Goal: Task Accomplishment & Management: Use online tool/utility

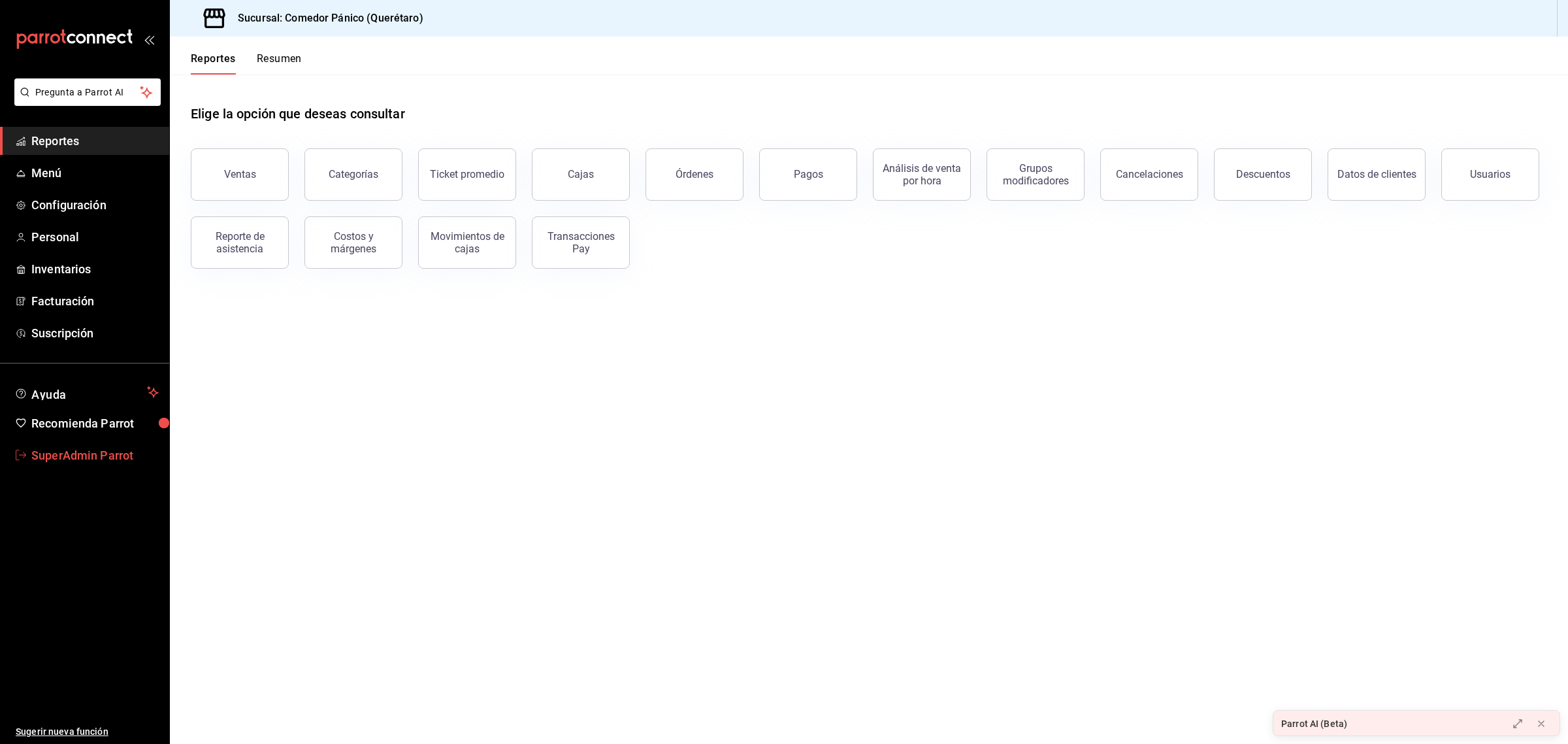
click at [109, 462] on span "SuperAdmin Parrot" at bounding box center [95, 455] width 128 height 18
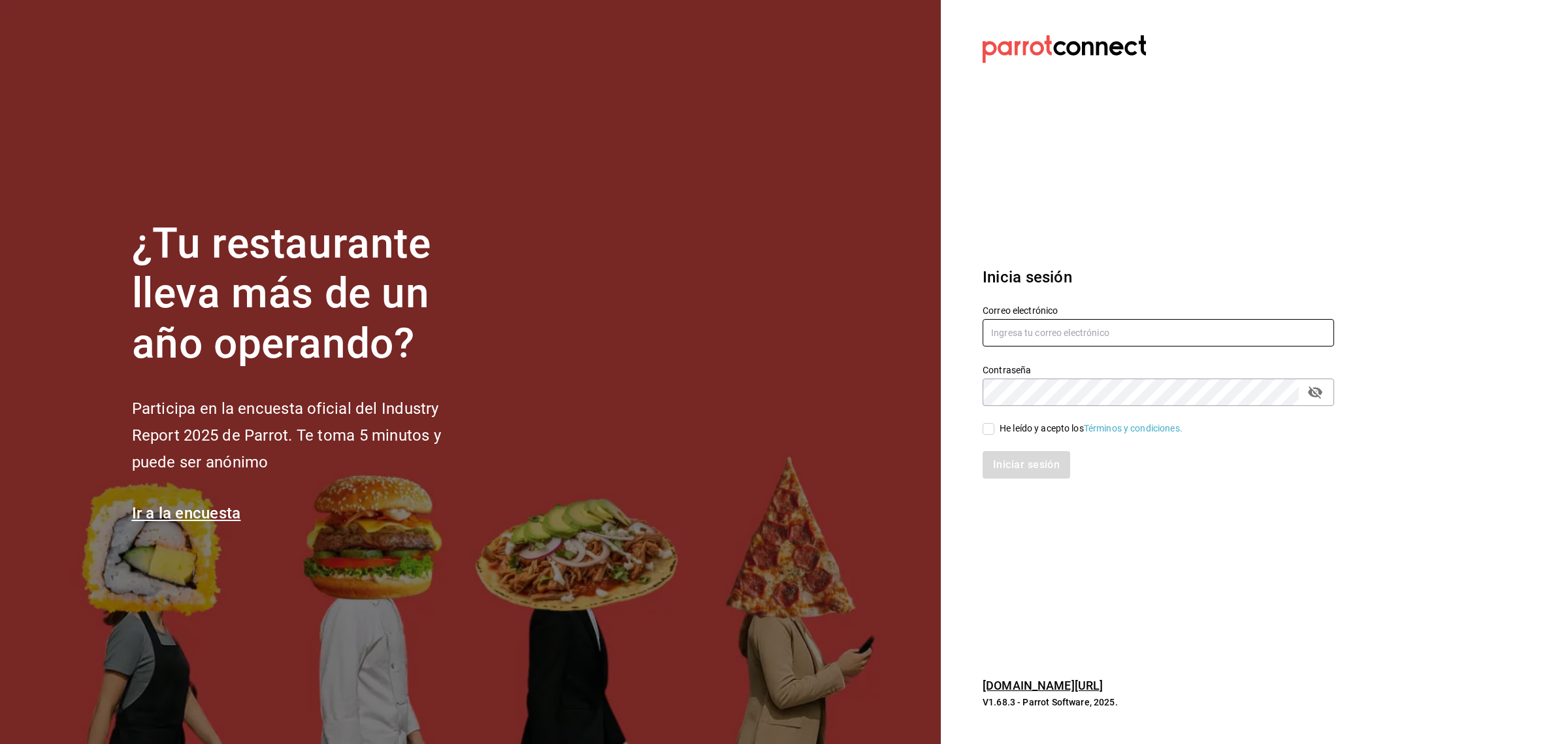
click at [1001, 321] on input "text" at bounding box center [1158, 333] width 352 height 27
paste input "enrique@hidalgo.com"
type input "enrique@hidalgo.com"
click at [992, 425] on input "He leído y acepto los Términos y condiciones." at bounding box center [989, 429] width 11 height 11
checkbox input "true"
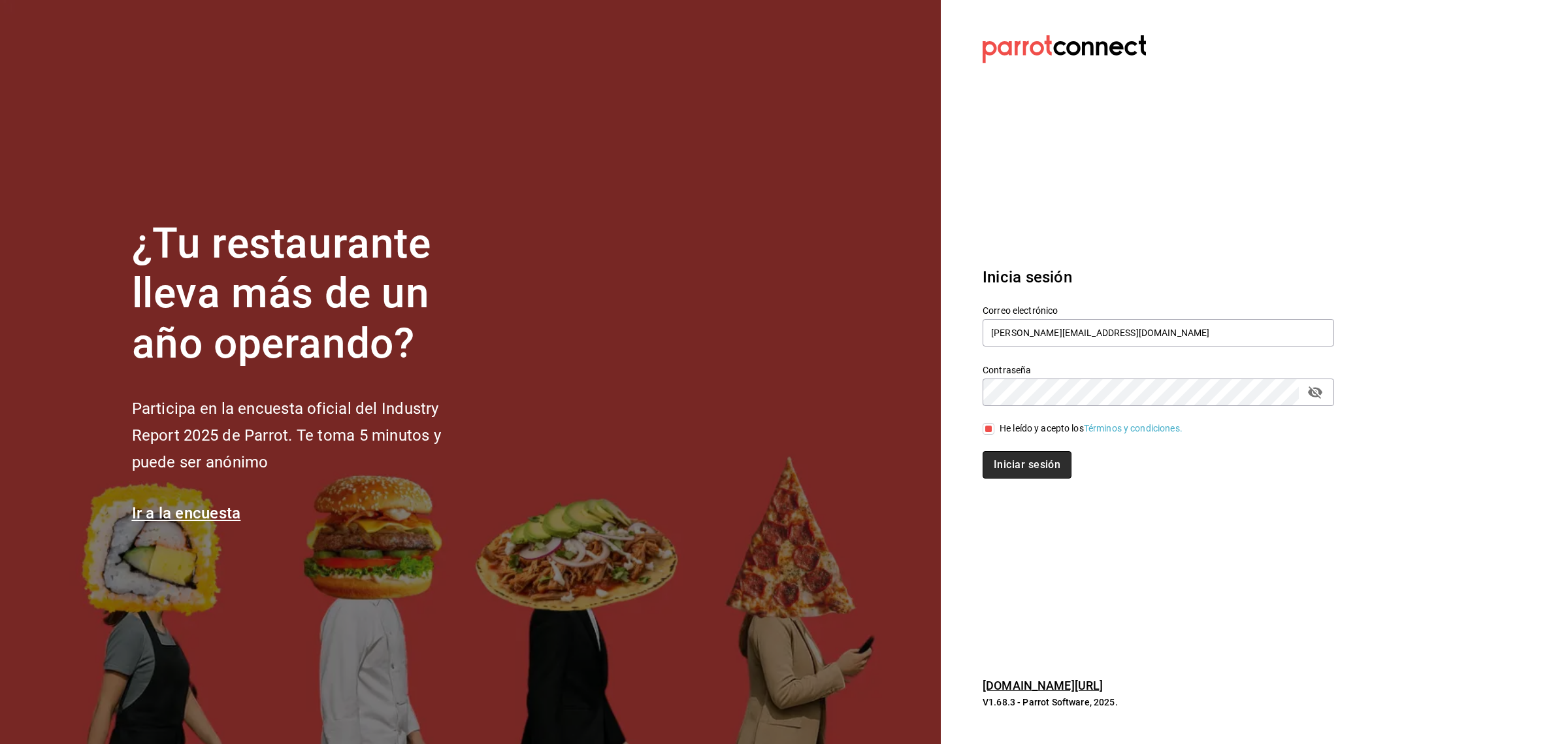
click at [1001, 459] on button "Iniciar sesión" at bounding box center [1027, 464] width 89 height 27
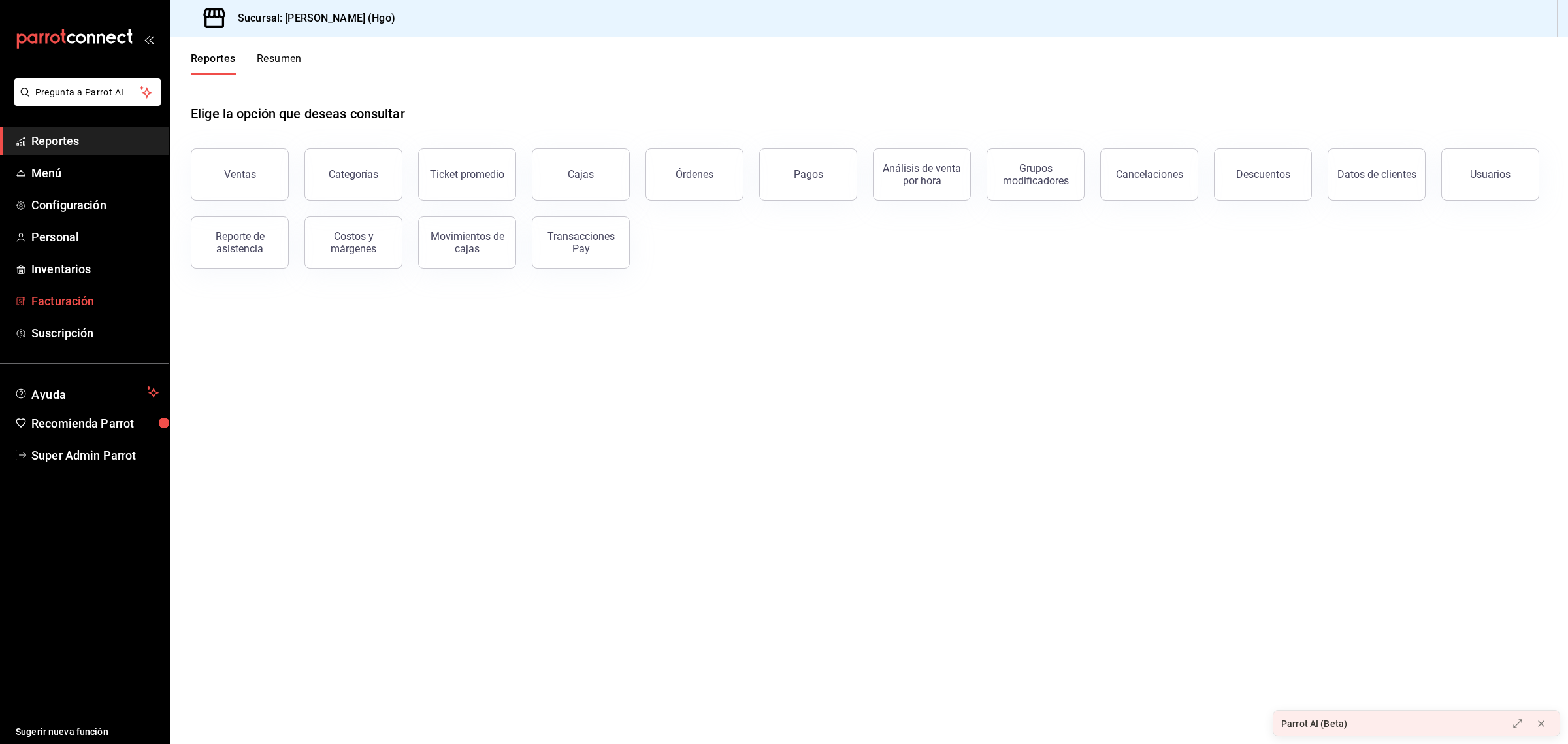
click at [63, 300] on span "Facturación" at bounding box center [95, 301] width 128 height 18
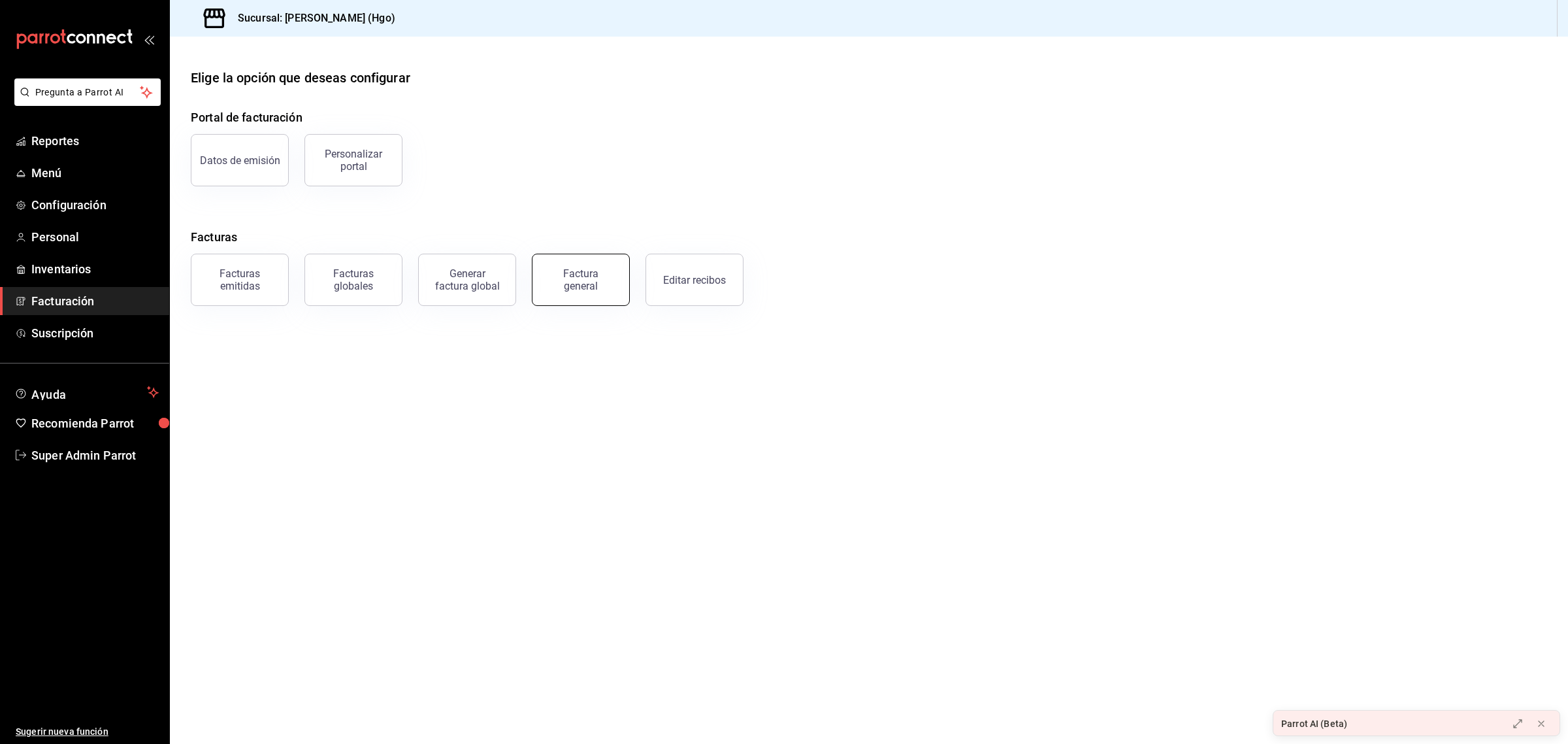
click at [542, 285] on button "Factura general" at bounding box center [581, 280] width 98 height 52
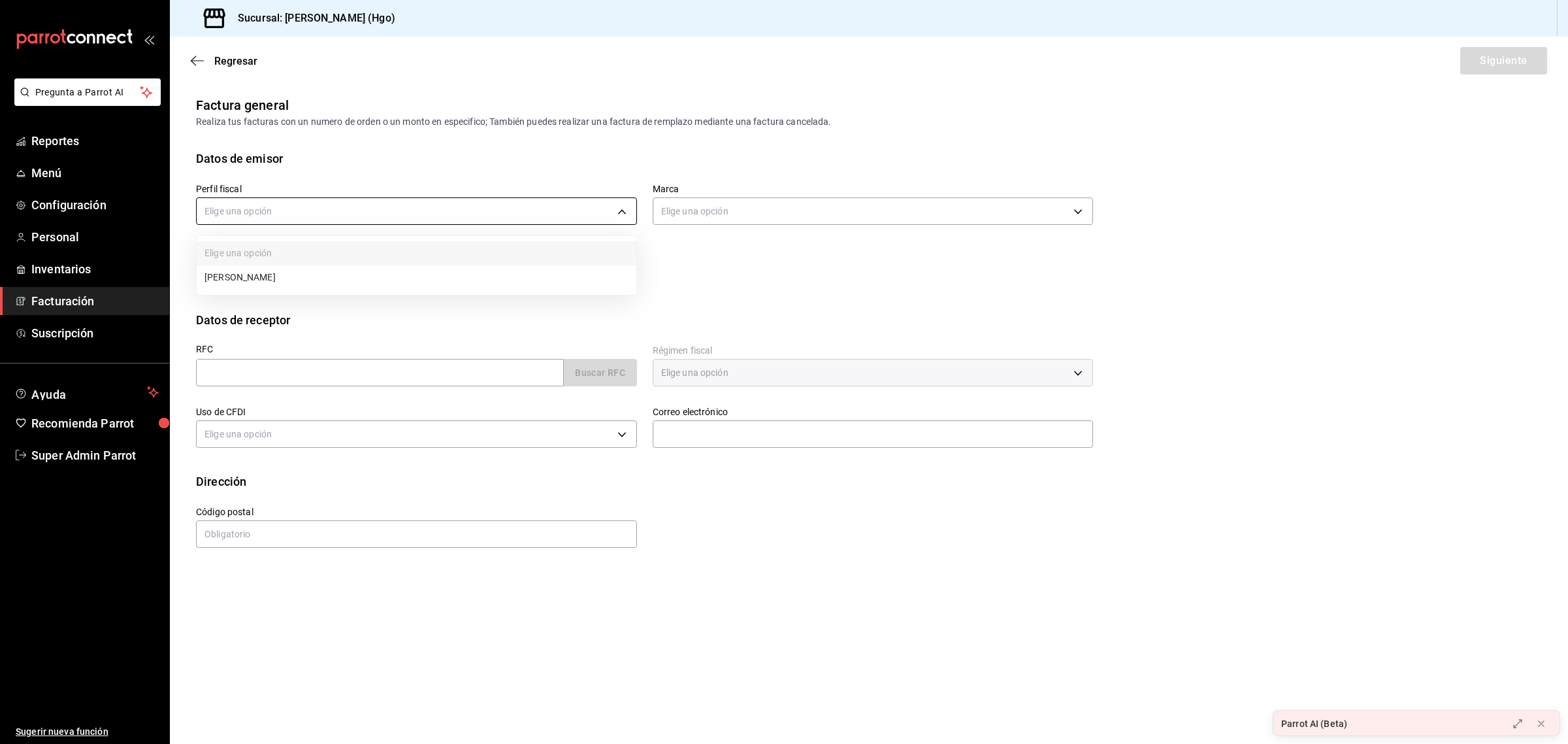
click at [309, 209] on body "Pregunta a Parrot AI Reportes Menú Configuración Personal Inventarios Facturaci…" at bounding box center [784, 372] width 1568 height 744
click at [307, 270] on li "[PERSON_NAME]" at bounding box center [417, 277] width 440 height 24
type input "143f57d4-a0c4-477f-919f-67aaf9315925"
type input "a4f139c2-eac0-4c86-bd9b-b12069b5a2fd"
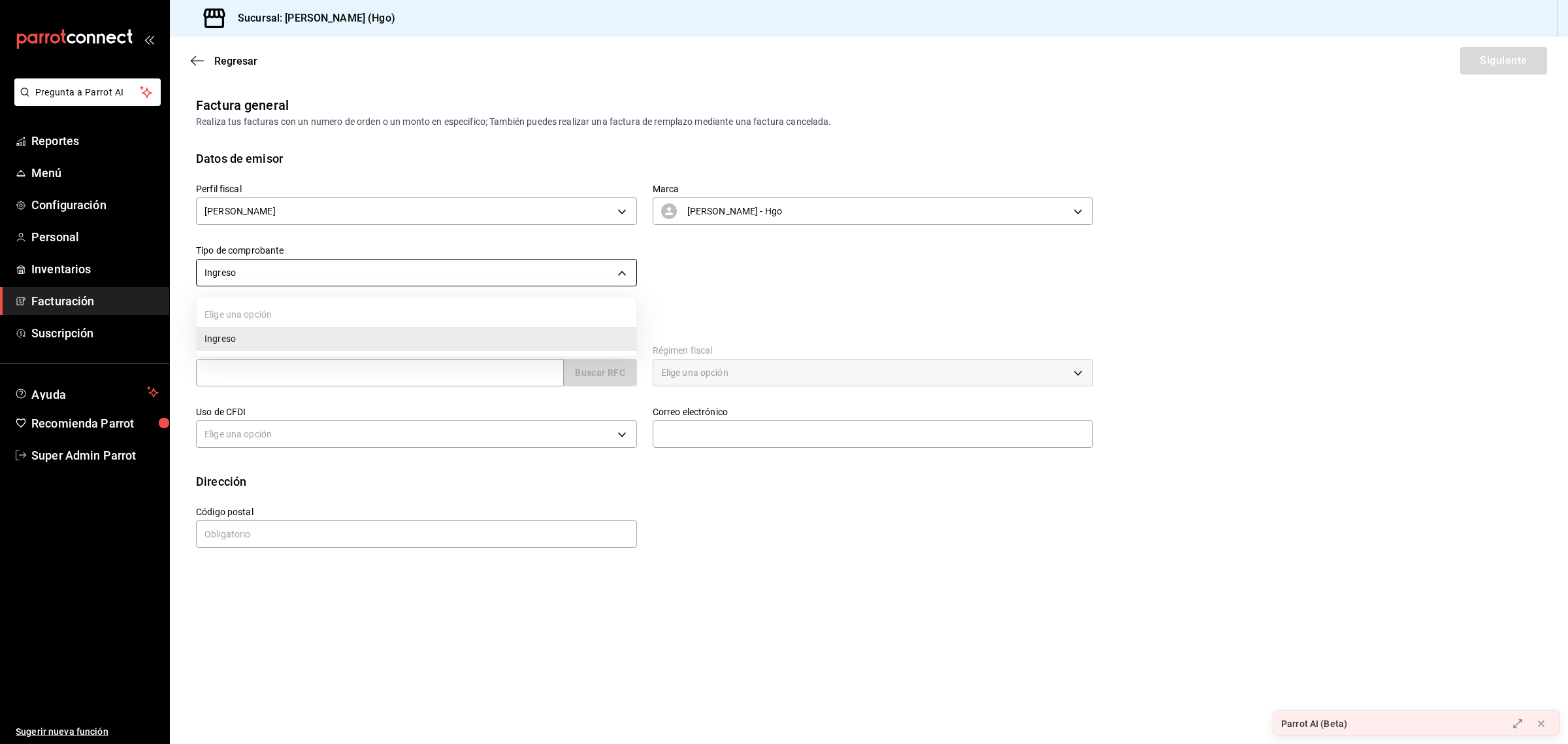
click at [497, 270] on body "Pregunta a Parrot AI Reportes Menú Configuración Personal Inventarios Facturaci…" at bounding box center [784, 372] width 1568 height 744
click at [497, 270] on div at bounding box center [784, 372] width 1568 height 744
click at [452, 368] on input "text" at bounding box center [380, 373] width 368 height 27
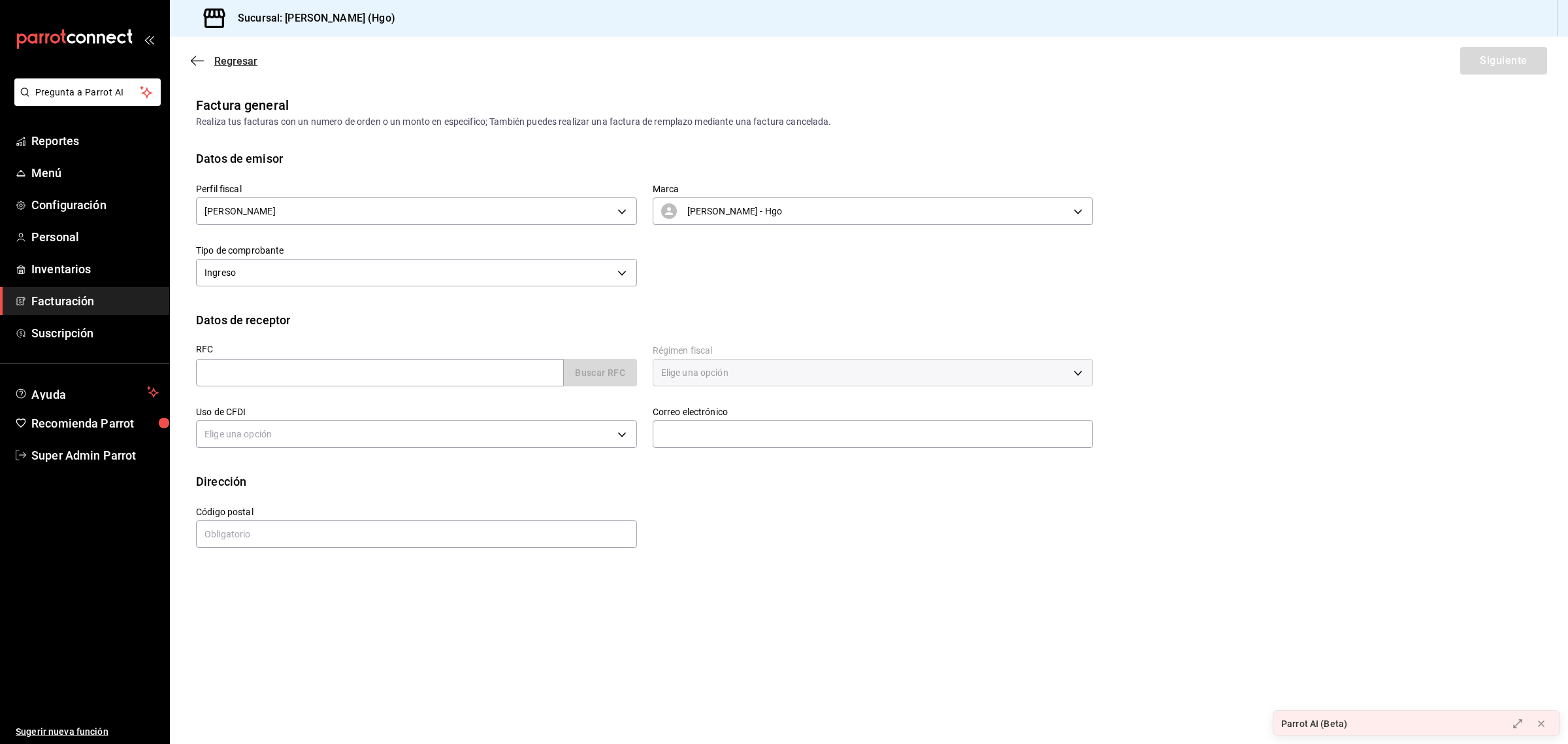
click at [209, 56] on span "Regresar" at bounding box center [223, 61] width 67 height 12
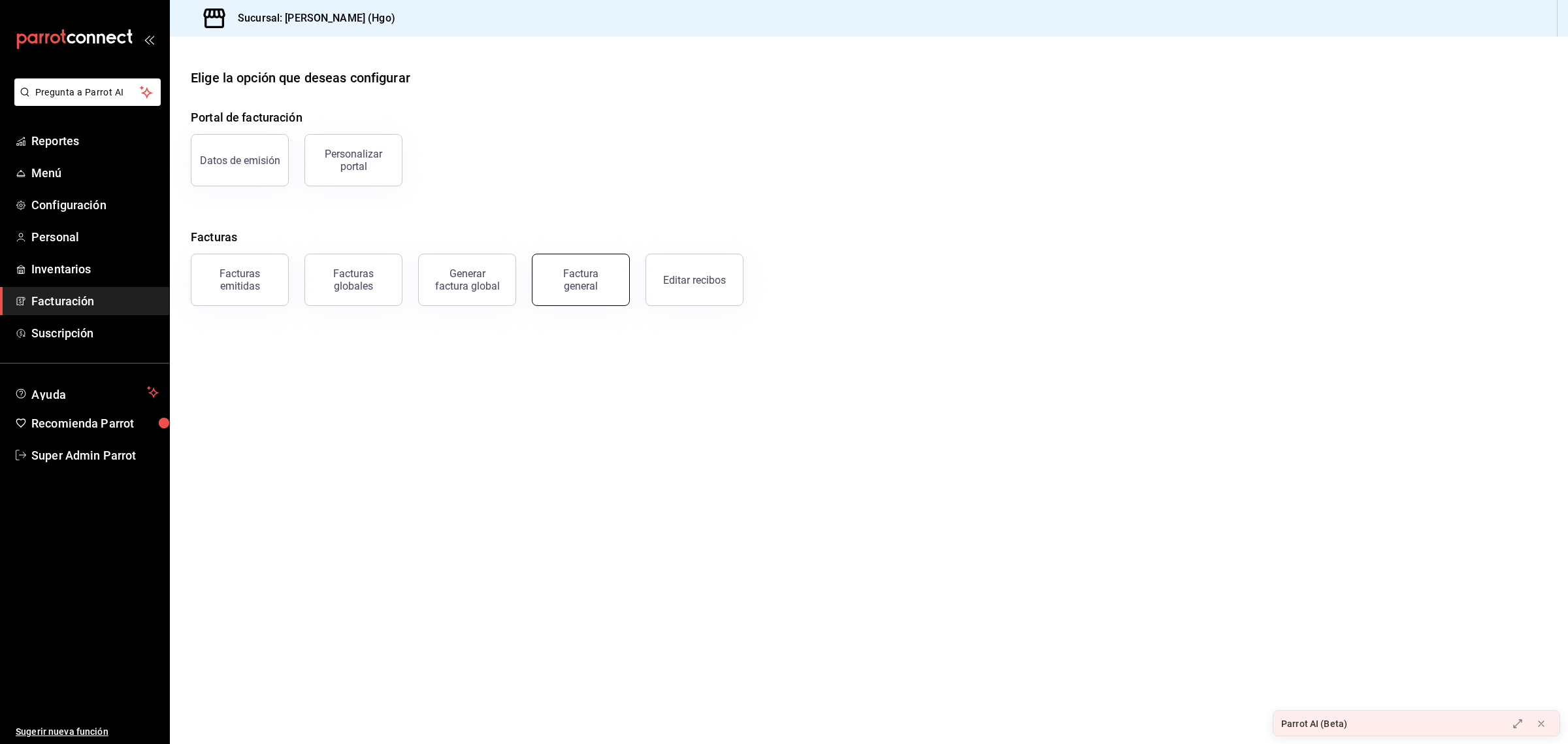
click at [609, 283] on div "Factura general" at bounding box center [580, 280] width 65 height 25
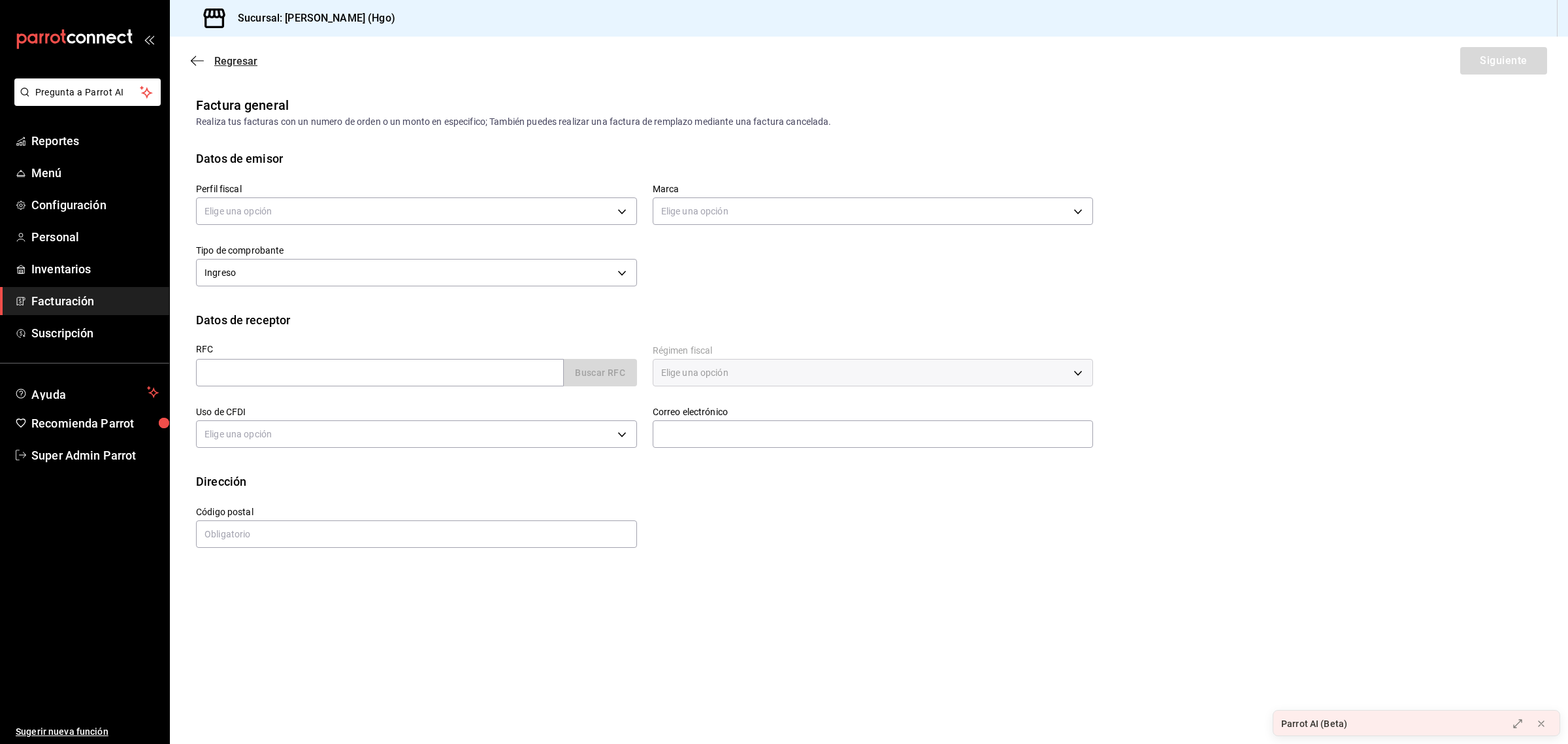
click at [197, 59] on icon "button" at bounding box center [197, 61] width 13 height 11
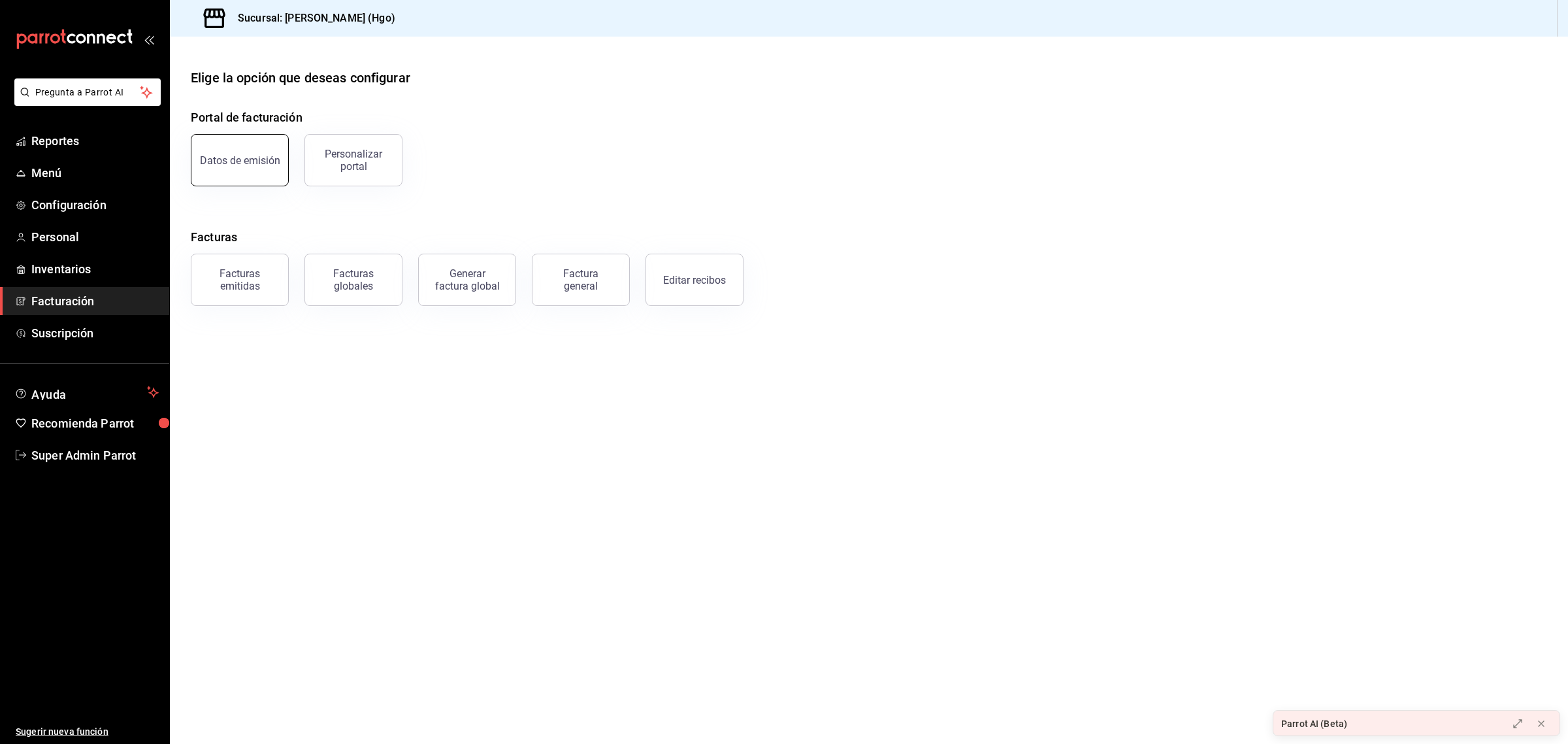
click at [271, 151] on button "Datos de emisión" at bounding box center [239, 160] width 98 height 52
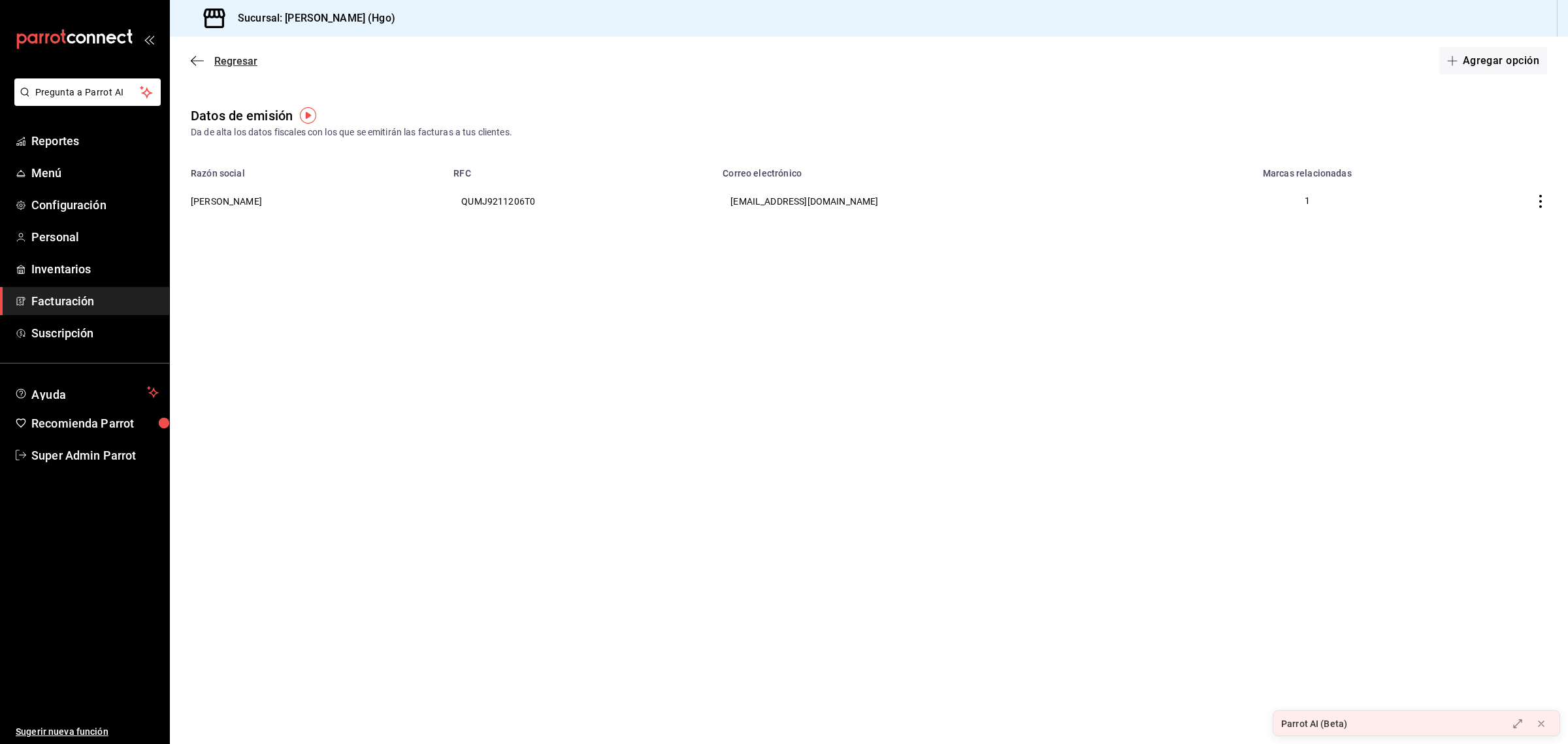
click at [193, 59] on icon "button" at bounding box center [193, 61] width 5 height 10
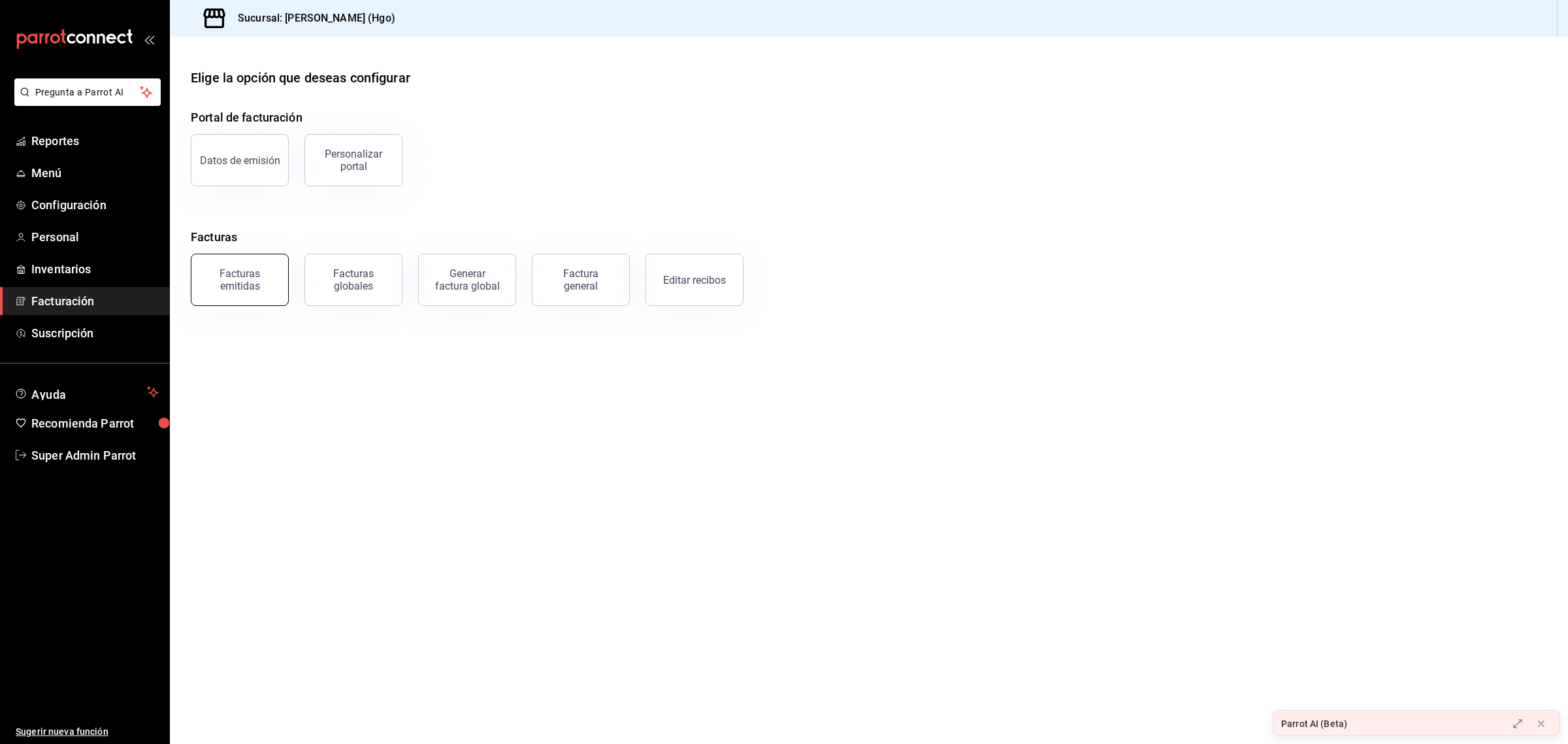
click at [208, 275] on div "Facturas emitidas" at bounding box center [239, 280] width 81 height 25
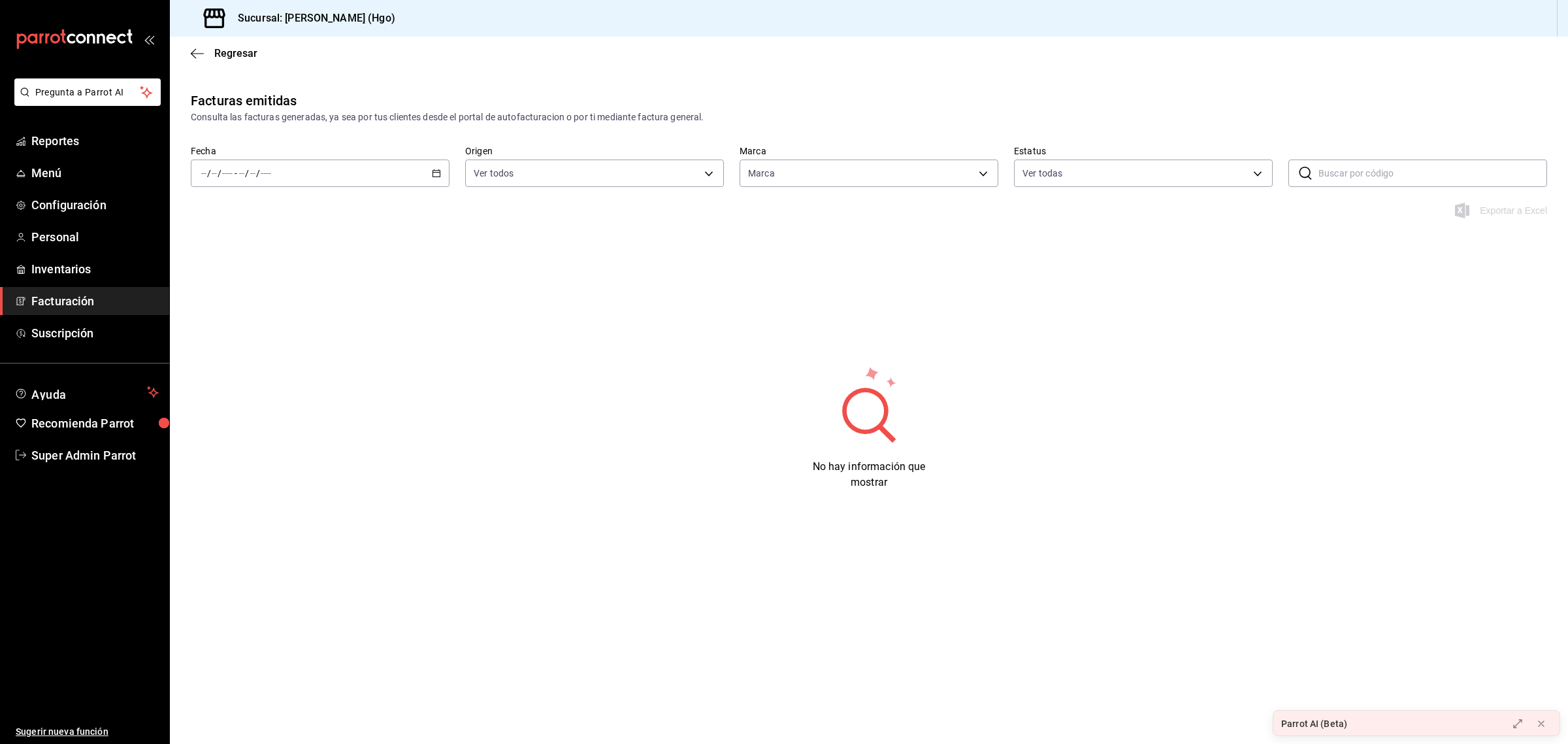
type input "a4f139c2-eac0-4c86-bd9b-b12069b5a2fd"
click at [441, 163] on div "/ / - / /" at bounding box center [319, 173] width 259 height 27
click at [273, 231] on li "Ayer" at bounding box center [252, 242] width 122 height 29
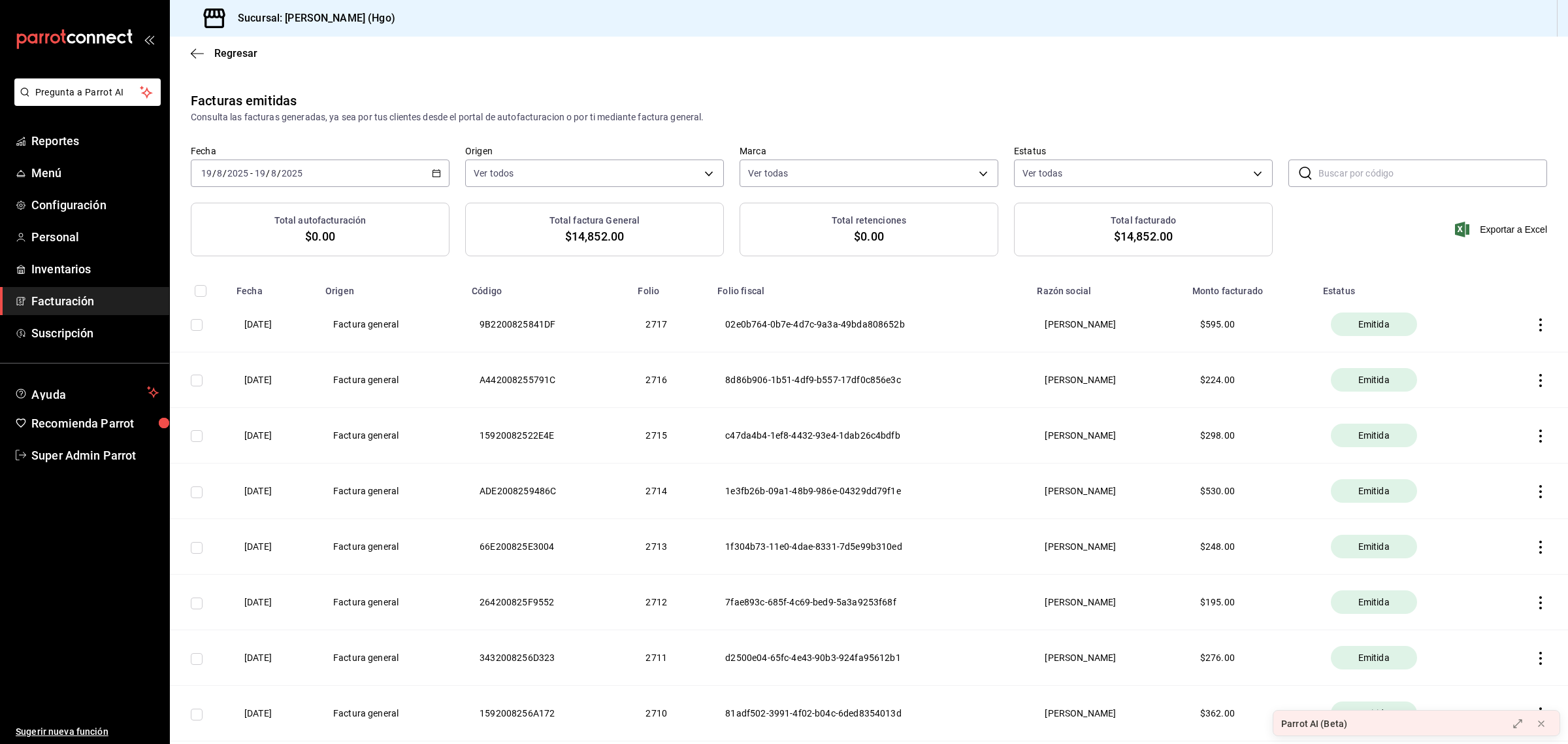
click at [404, 177] on div "[DATE] [DATE] - [DATE] [DATE]" at bounding box center [319, 173] width 259 height 27
click at [259, 212] on span "Hoy" at bounding box center [252, 212] width 101 height 14
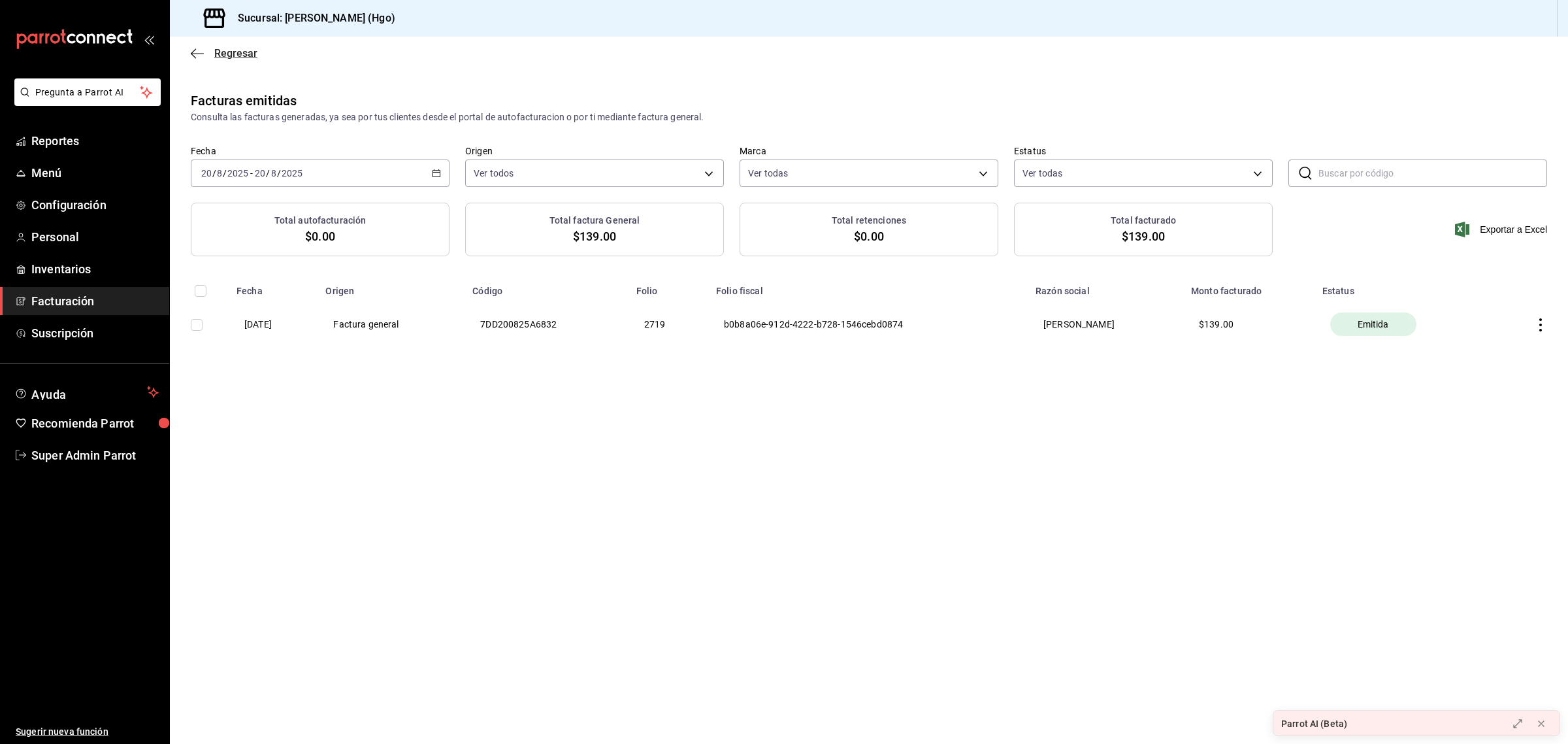
click at [226, 52] on span "Regresar" at bounding box center [236, 53] width 43 height 12
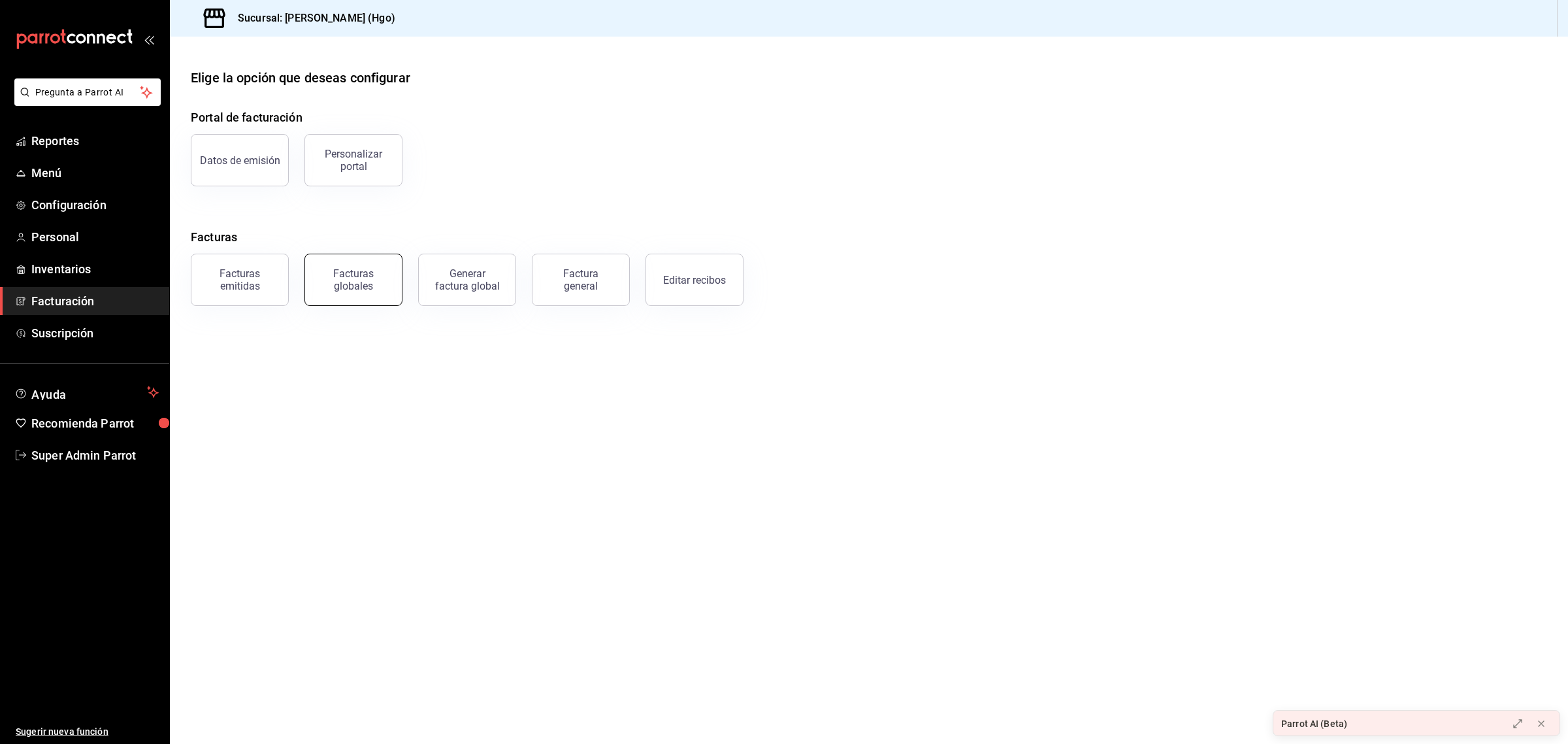
click at [348, 285] on div "Facturas globales" at bounding box center [353, 280] width 81 height 25
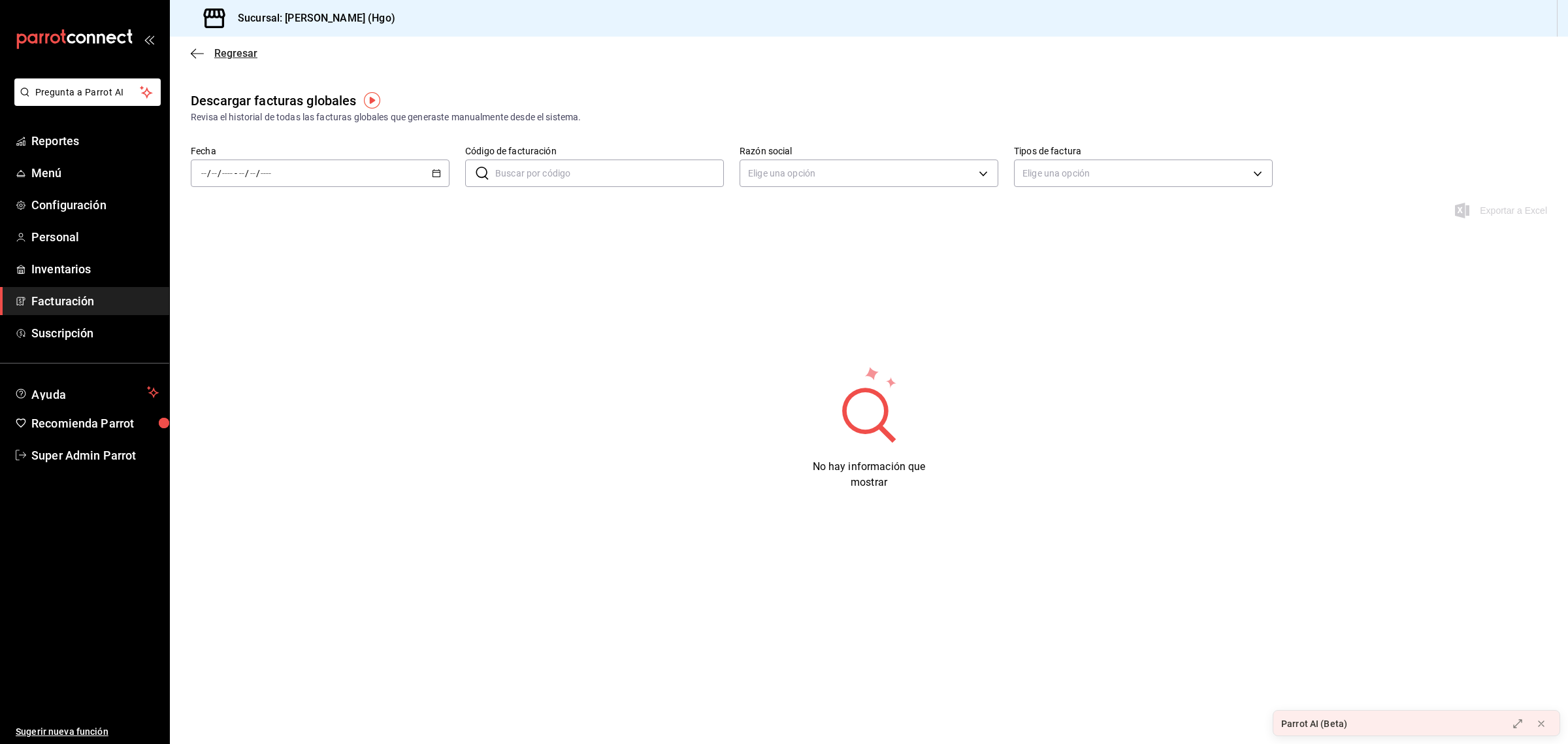
click at [240, 52] on span "Regresar" at bounding box center [236, 53] width 43 height 12
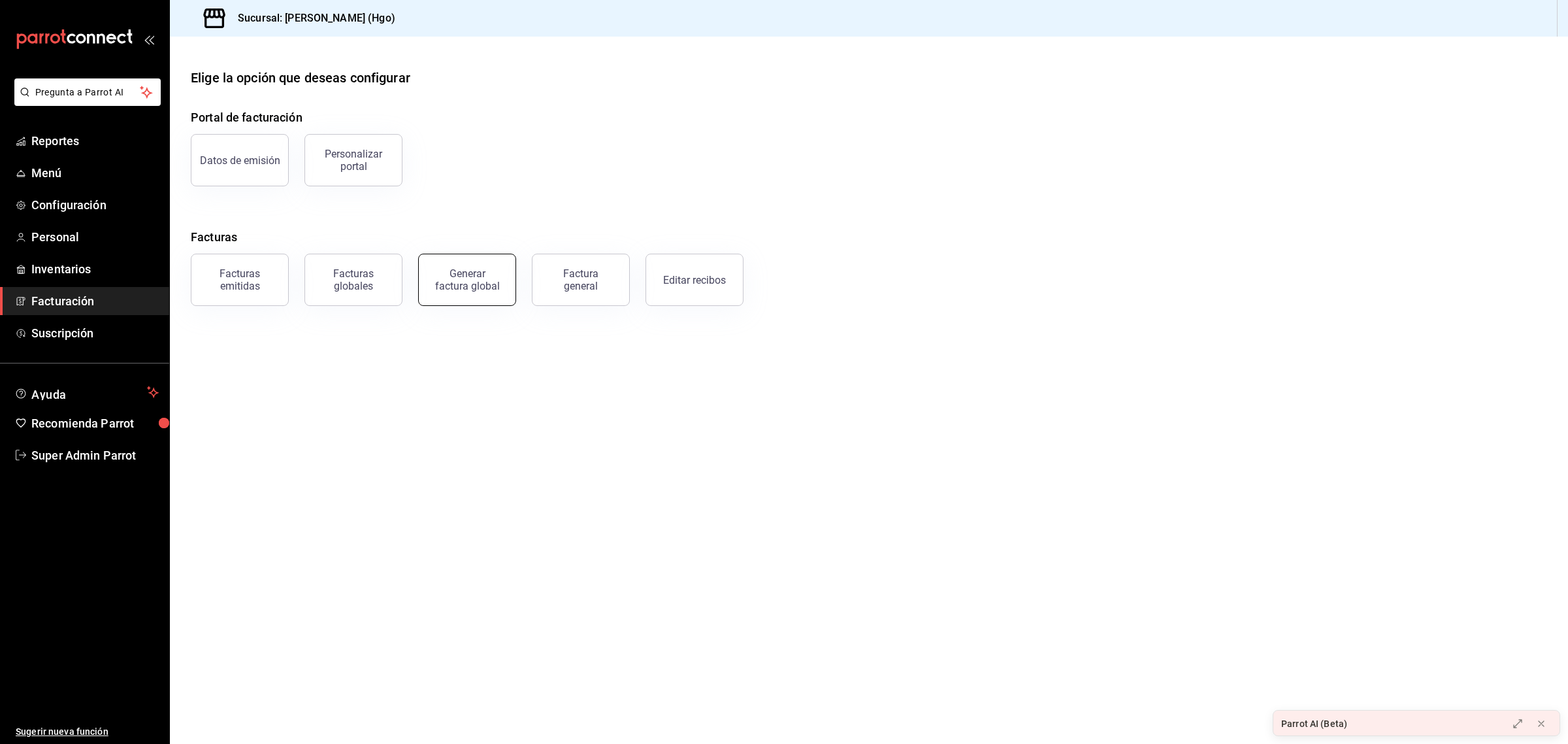
click at [479, 276] on div "Generar factura global" at bounding box center [467, 280] width 65 height 25
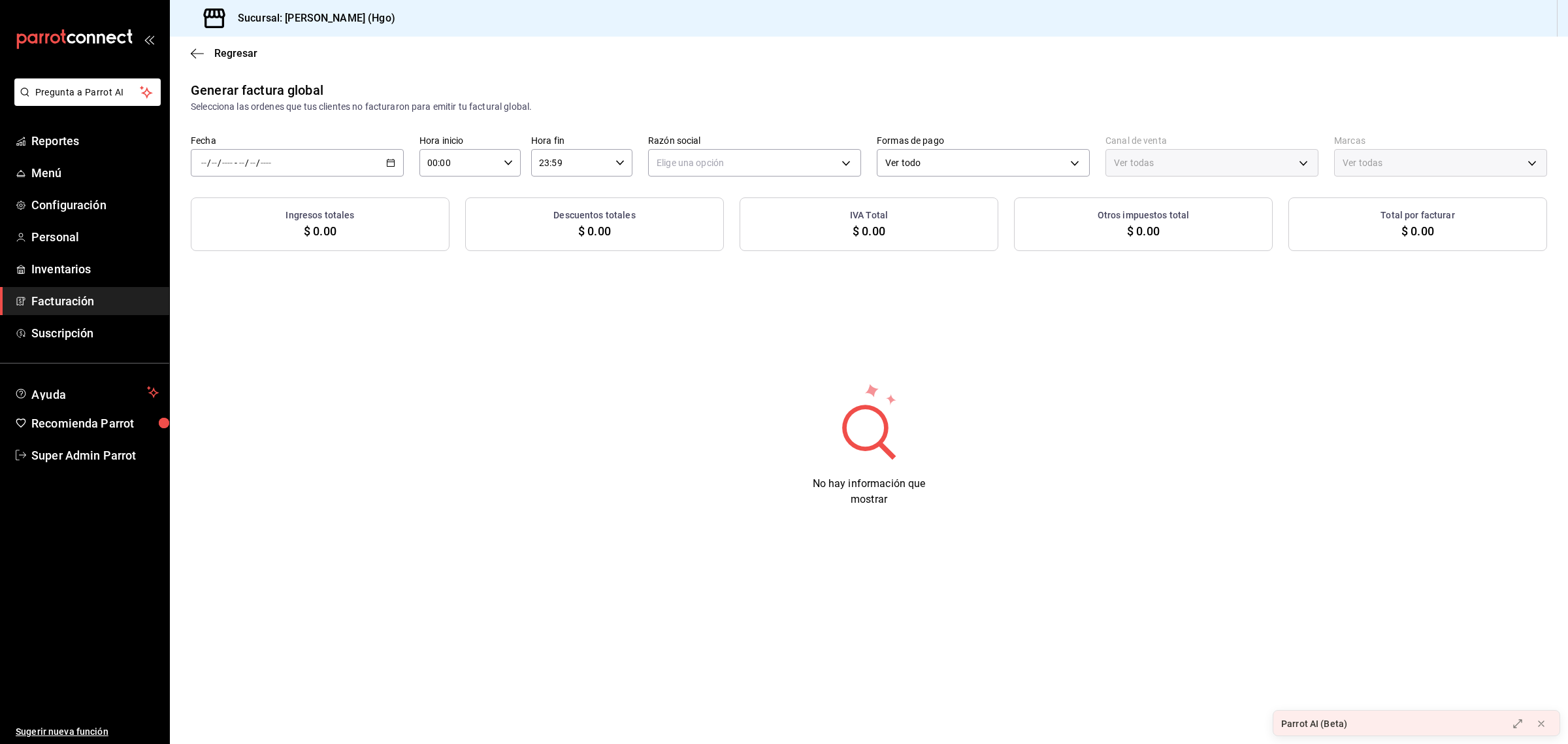
type input "PARROT,UBER_EATS,RAPPI,DIDI_FOOD,ONLINE"
click at [246, 54] on span "Regresar" at bounding box center [236, 53] width 43 height 12
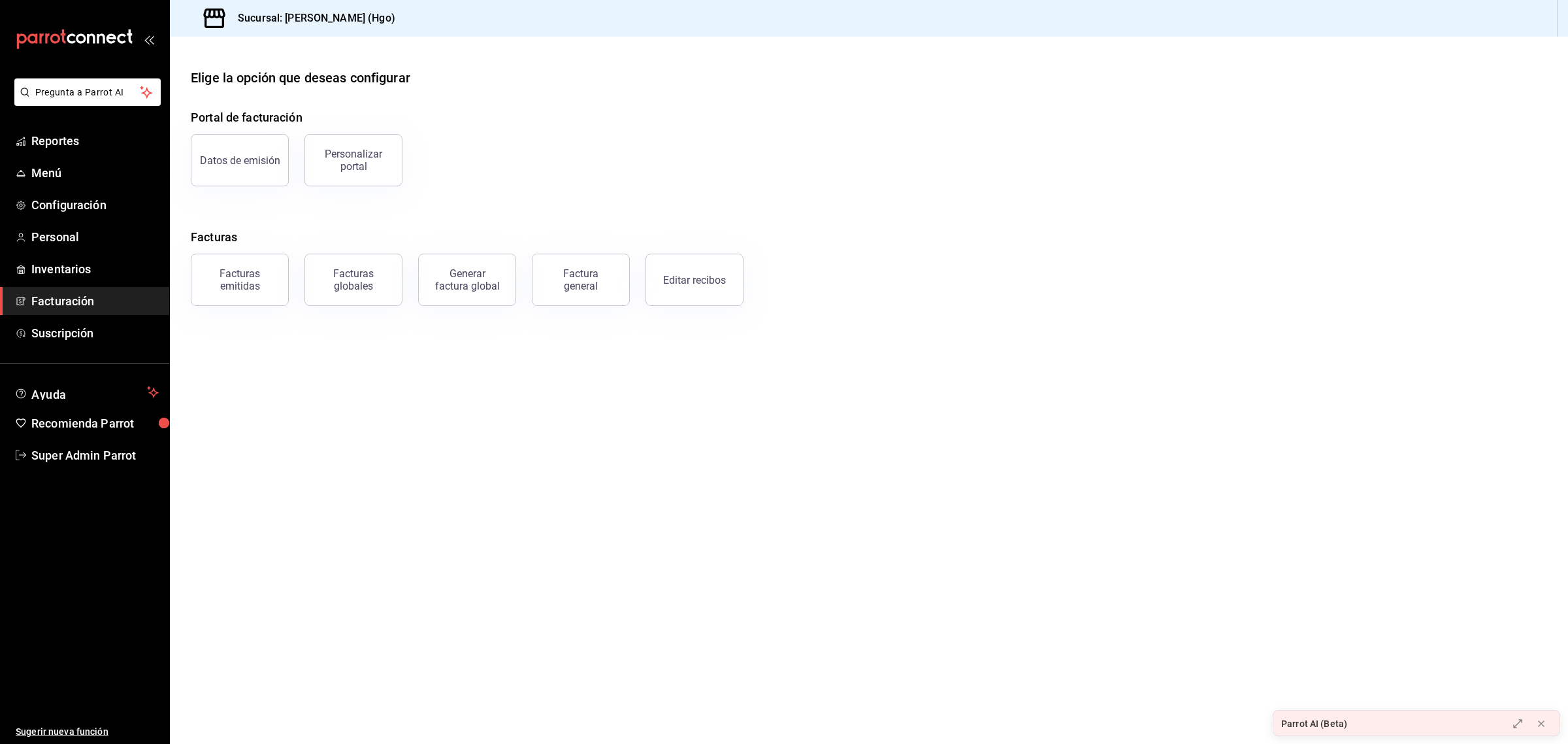
click at [557, 249] on div "Factura general" at bounding box center [573, 272] width 114 height 68
click at [573, 264] on button "Factura general" at bounding box center [581, 280] width 98 height 52
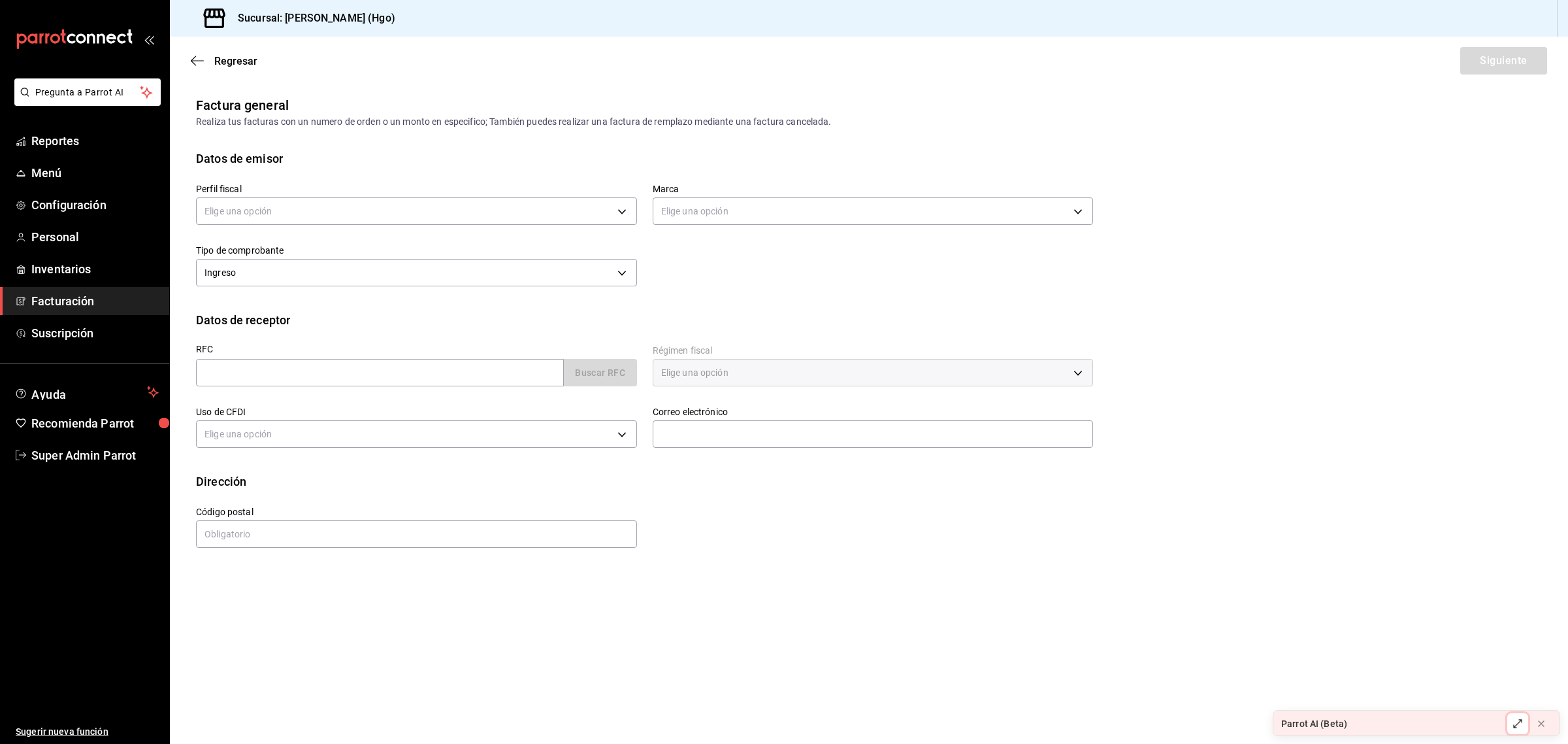
click at [1518, 719] on icon at bounding box center [1518, 723] width 11 height 11
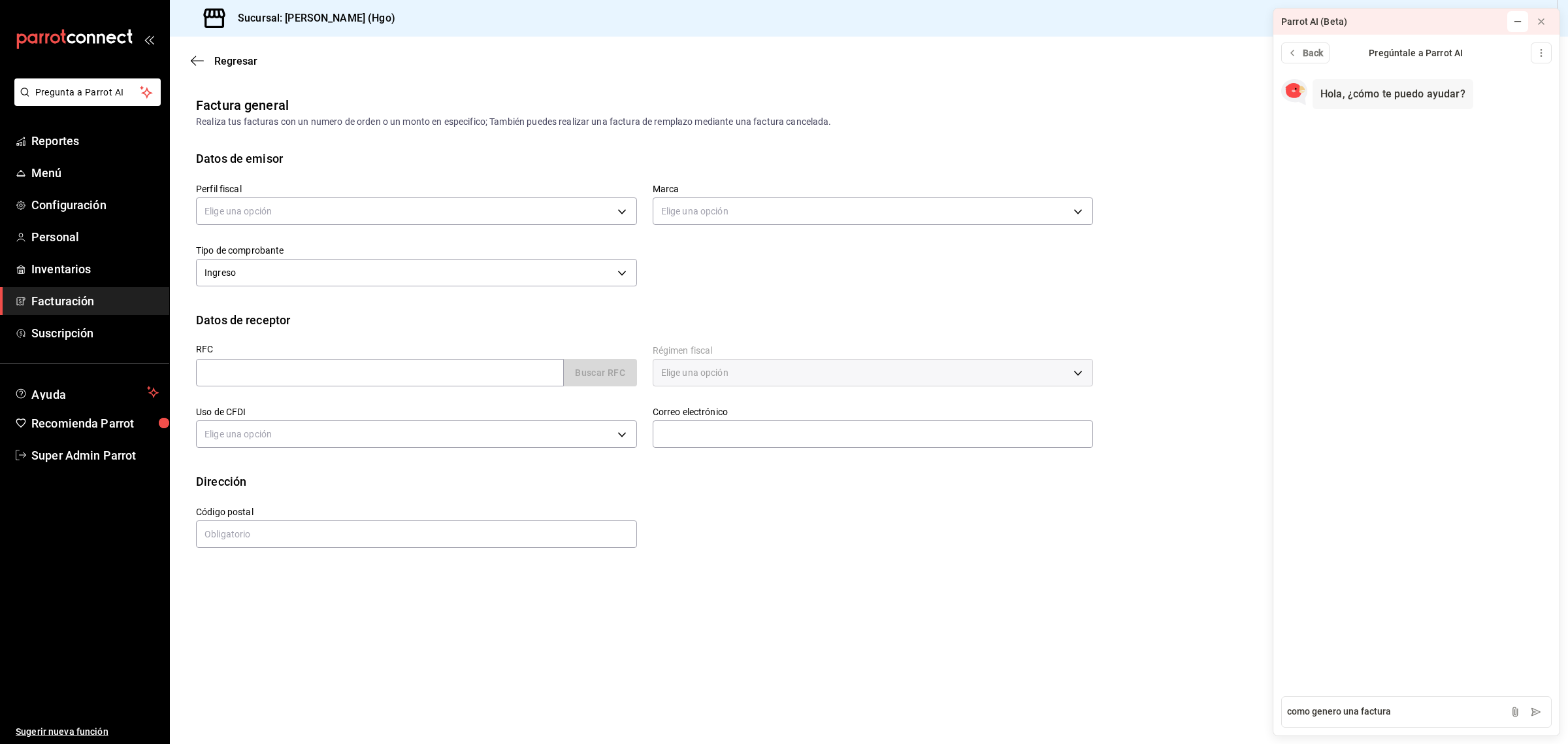
type textarea "como genero una factura"
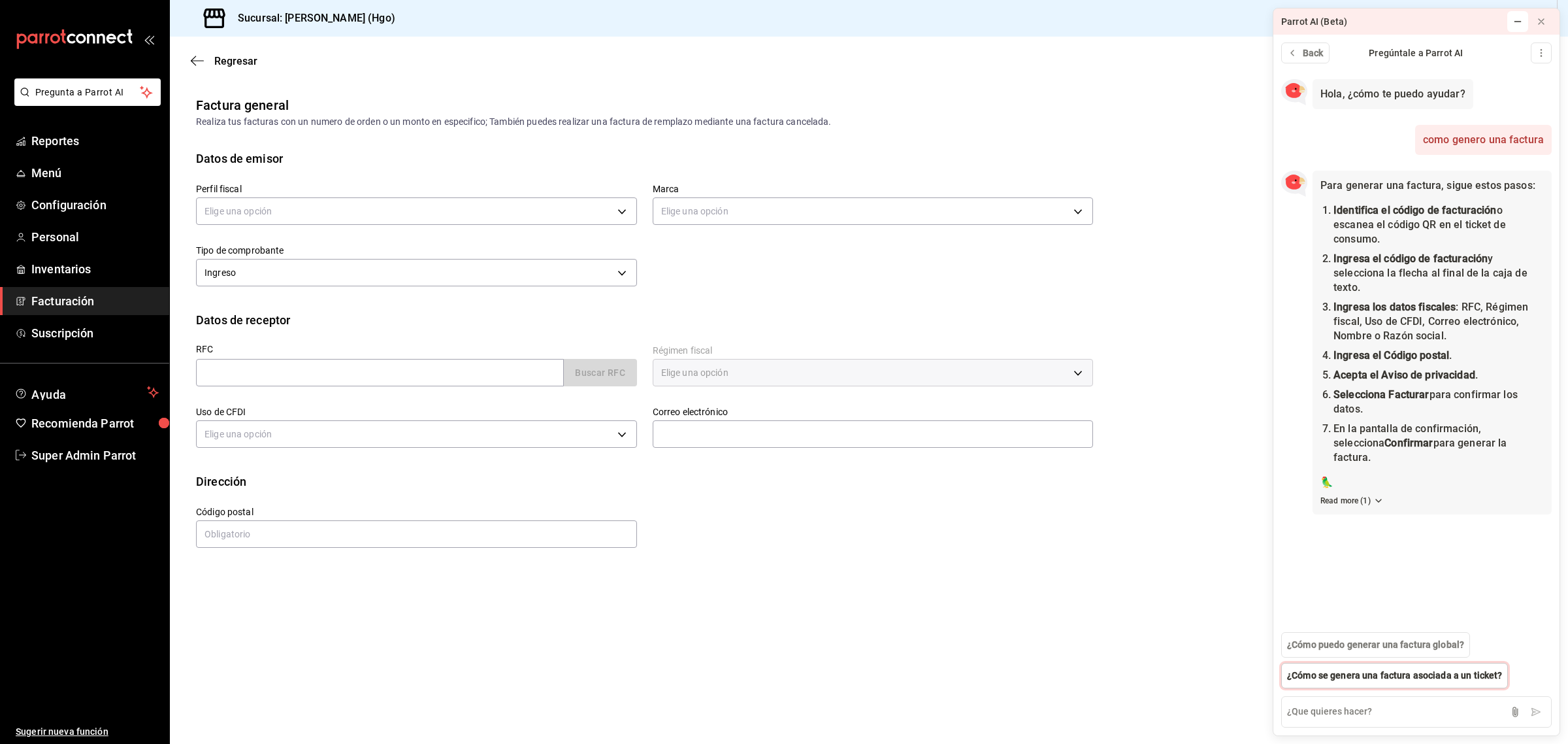
click at [1339, 674] on span "¿Cómo se genera una factura asociada a un ticket?" at bounding box center [1395, 675] width 215 height 14
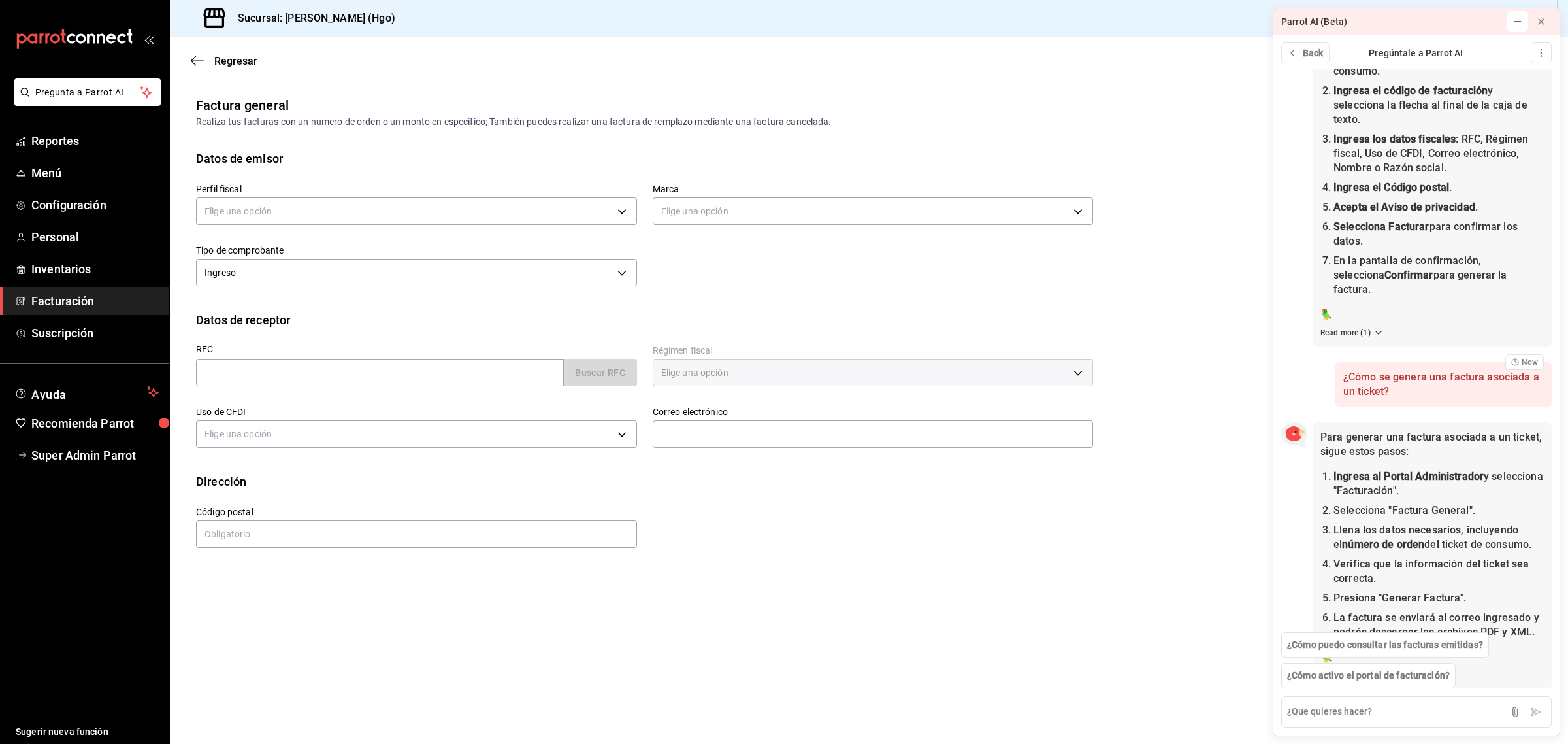
scroll to position [265, 0]
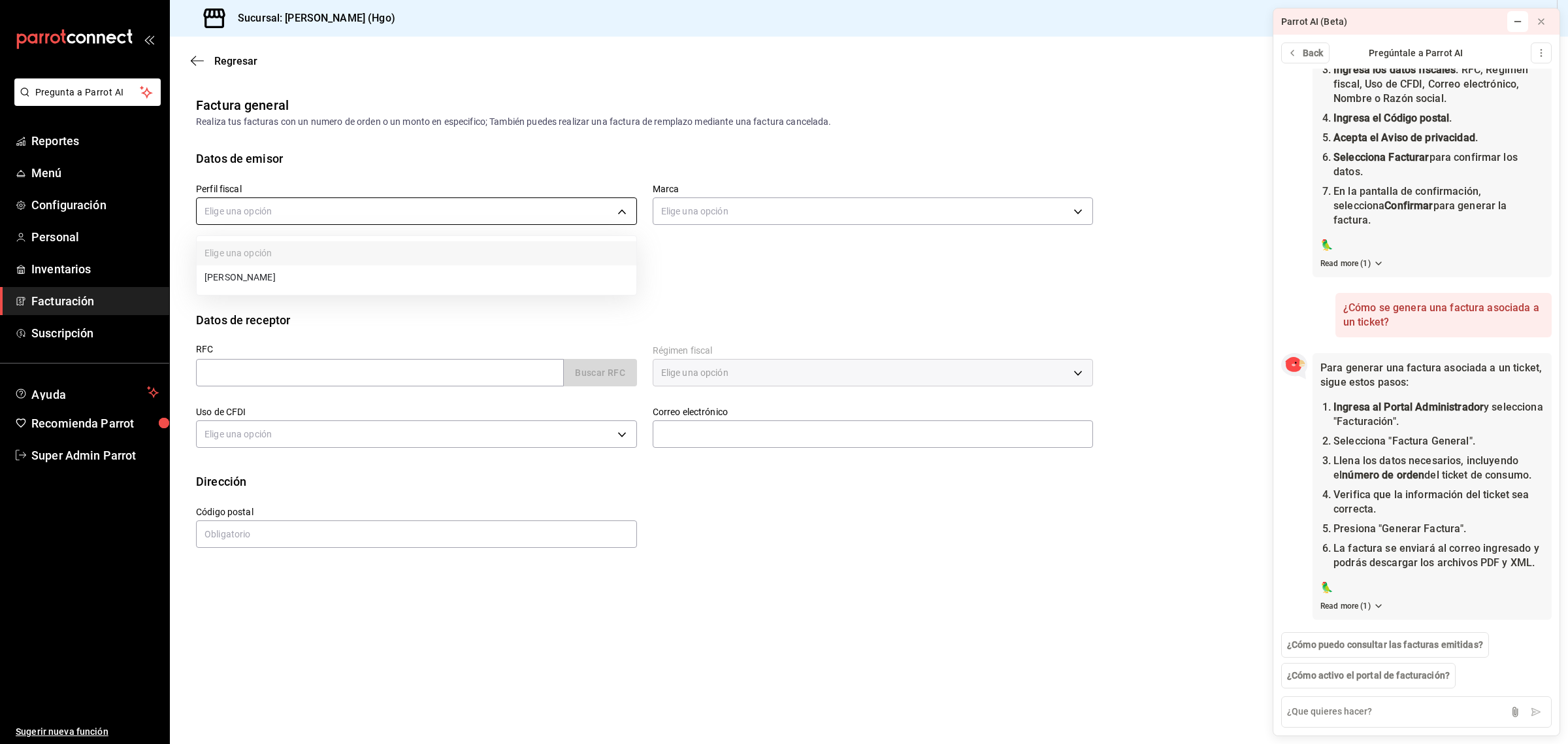
click at [518, 213] on body "Pregunta a Parrot AI Reportes Menú Configuración Personal Inventarios Facturaci…" at bounding box center [784, 372] width 1568 height 744
click at [471, 269] on li "[PERSON_NAME]" at bounding box center [417, 277] width 440 height 24
type input "143f57d4-a0c4-477f-919f-67aaf9315925"
type input "a4f139c2-eac0-4c86-bd9b-b12069b5a2fd"
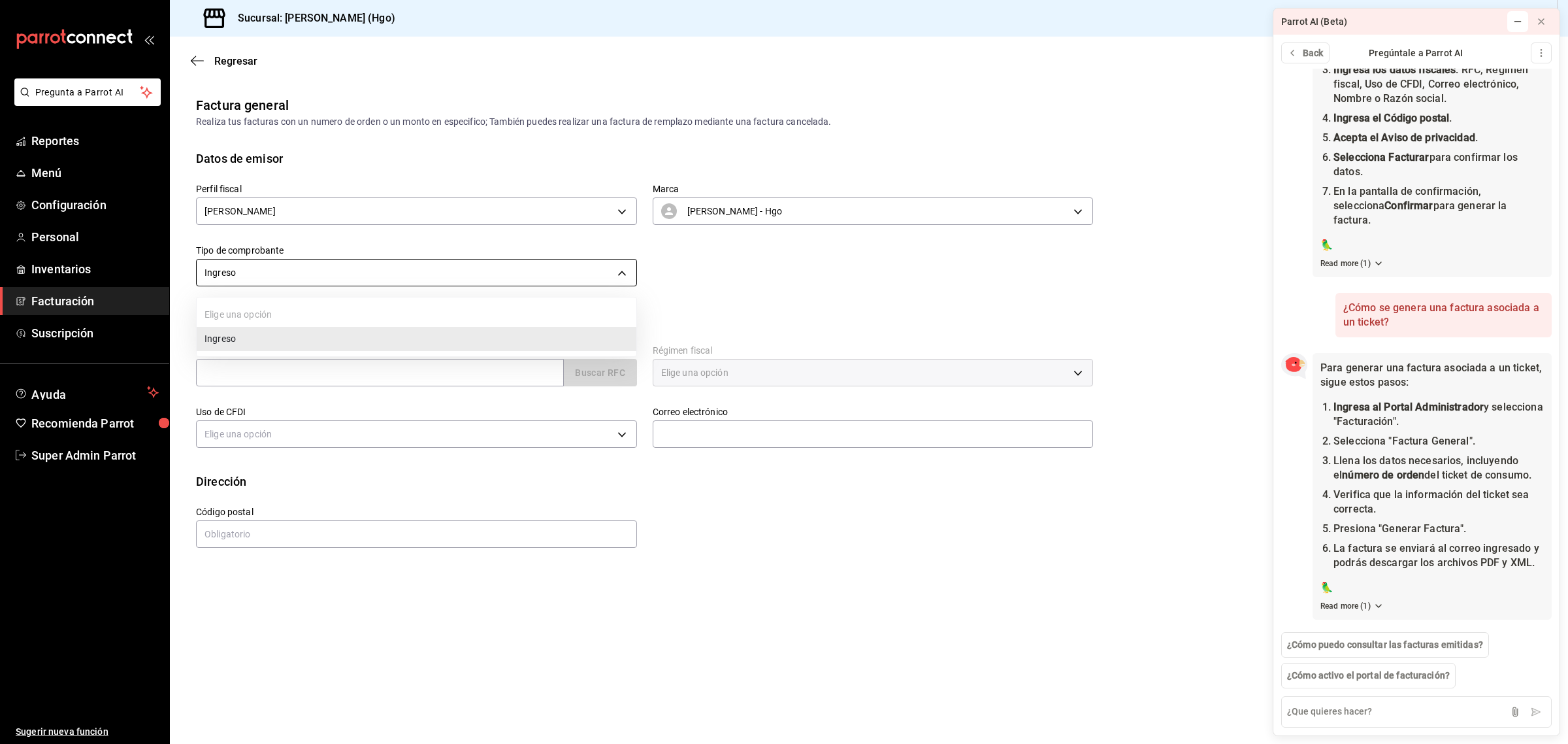
click at [455, 272] on body "Pregunta a Parrot AI Reportes Menú Configuración Personal Inventarios Facturaci…" at bounding box center [784, 372] width 1568 height 744
click at [455, 272] on div at bounding box center [784, 372] width 1568 height 744
click at [413, 375] on input "text" at bounding box center [380, 373] width 368 height 27
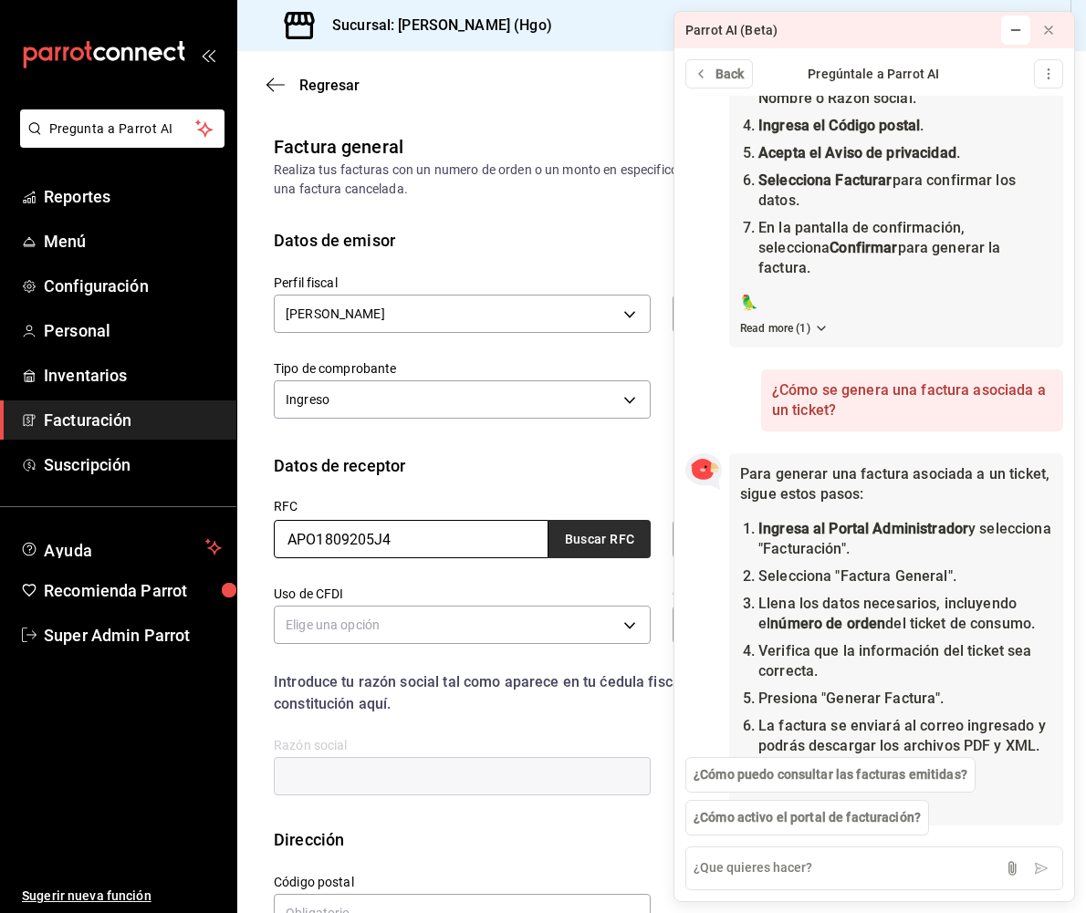
type input "APO1809205J4"
click at [566, 535] on button "Buscar RFC" at bounding box center [599, 539] width 102 height 38
type input "601"
type input "G03"
type input "[EMAIL_ADDRESS][DOMAIN_NAME]"
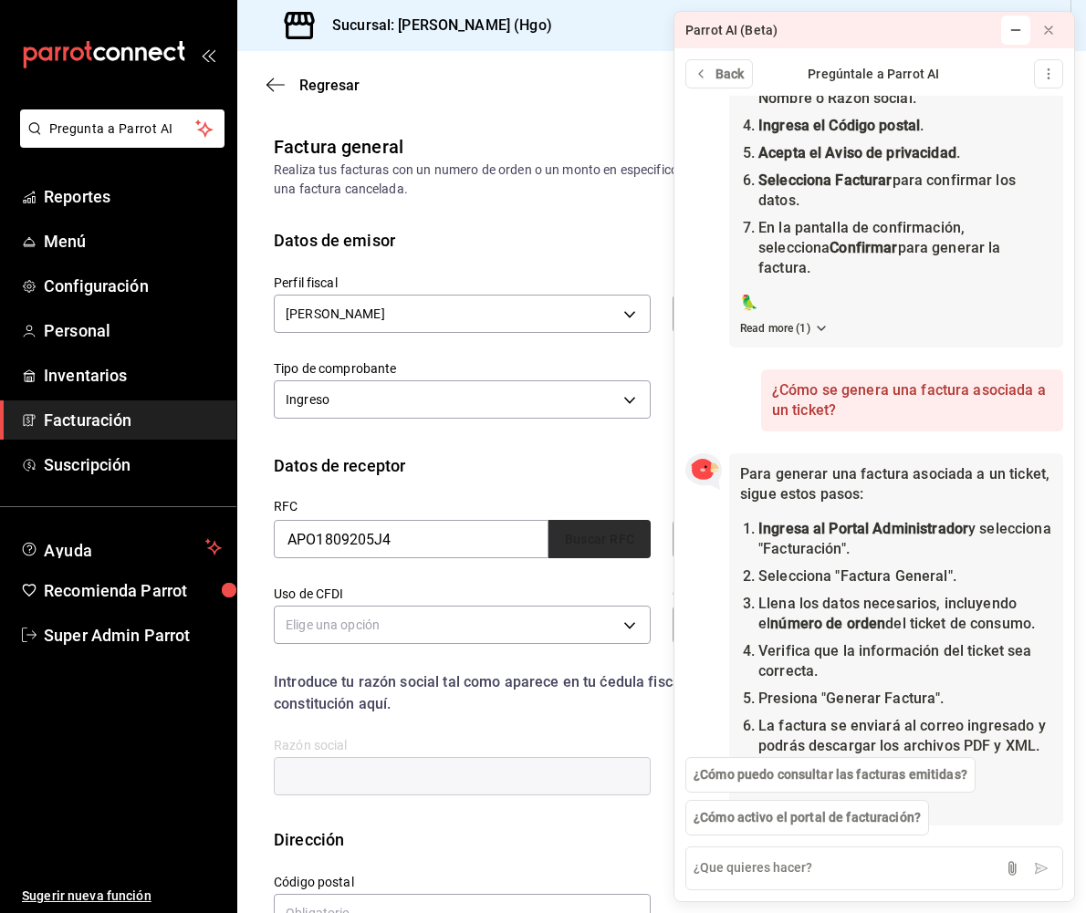
type input "55740"
type input "ARRENDADORA [PERSON_NAME]"
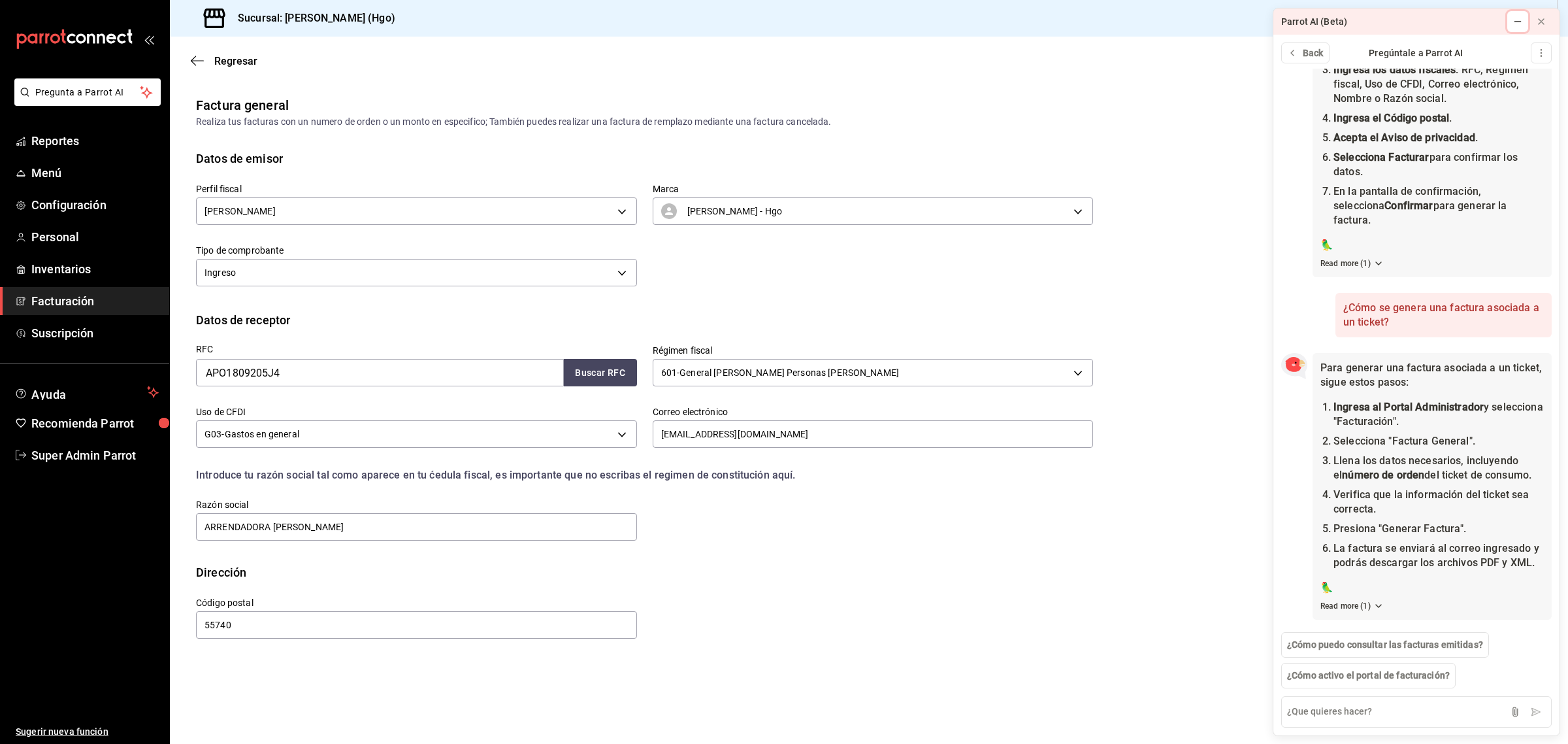
click at [1521, 20] on icon at bounding box center [1518, 22] width 11 height 11
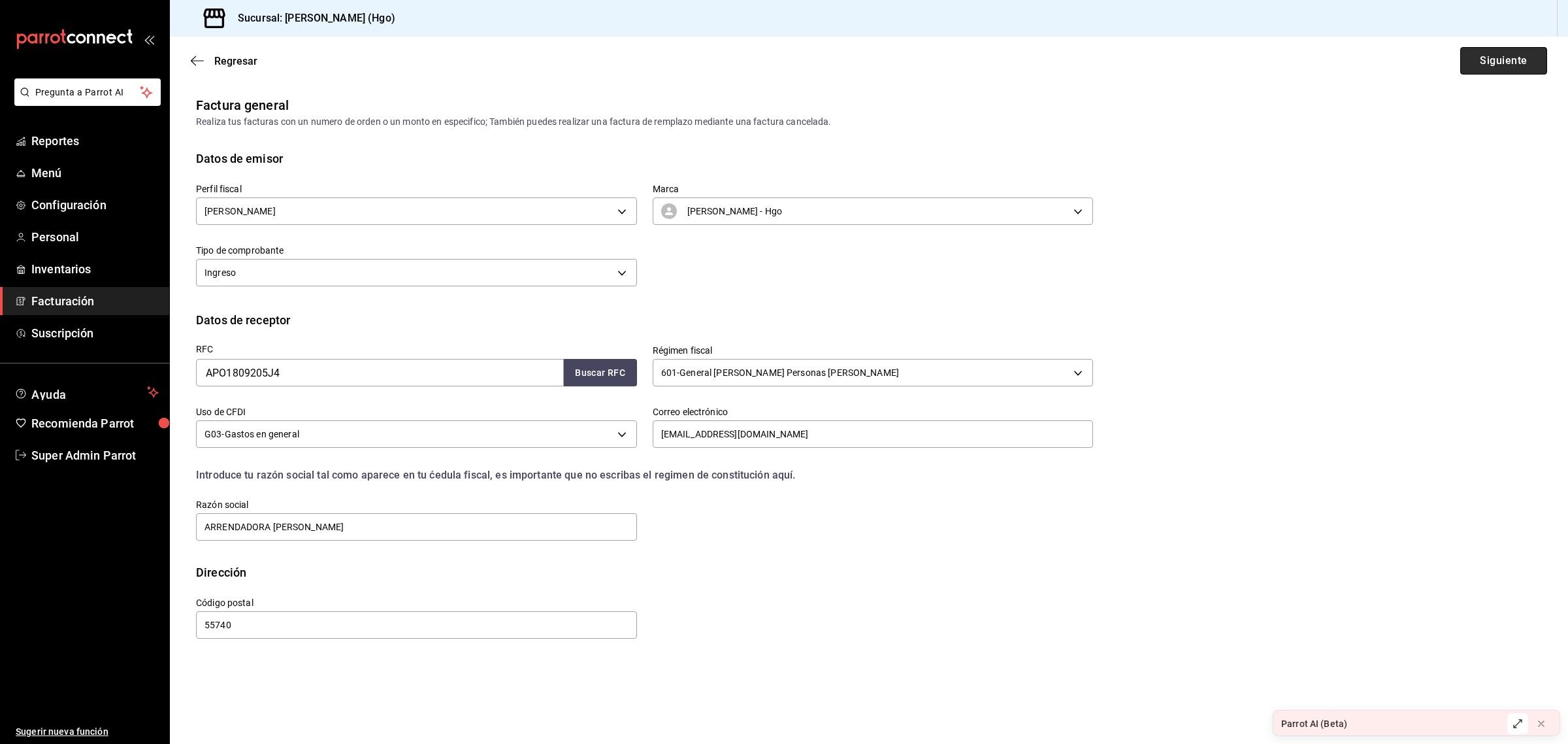
click at [1496, 63] on button "Siguiente" at bounding box center [1504, 61] width 87 height 27
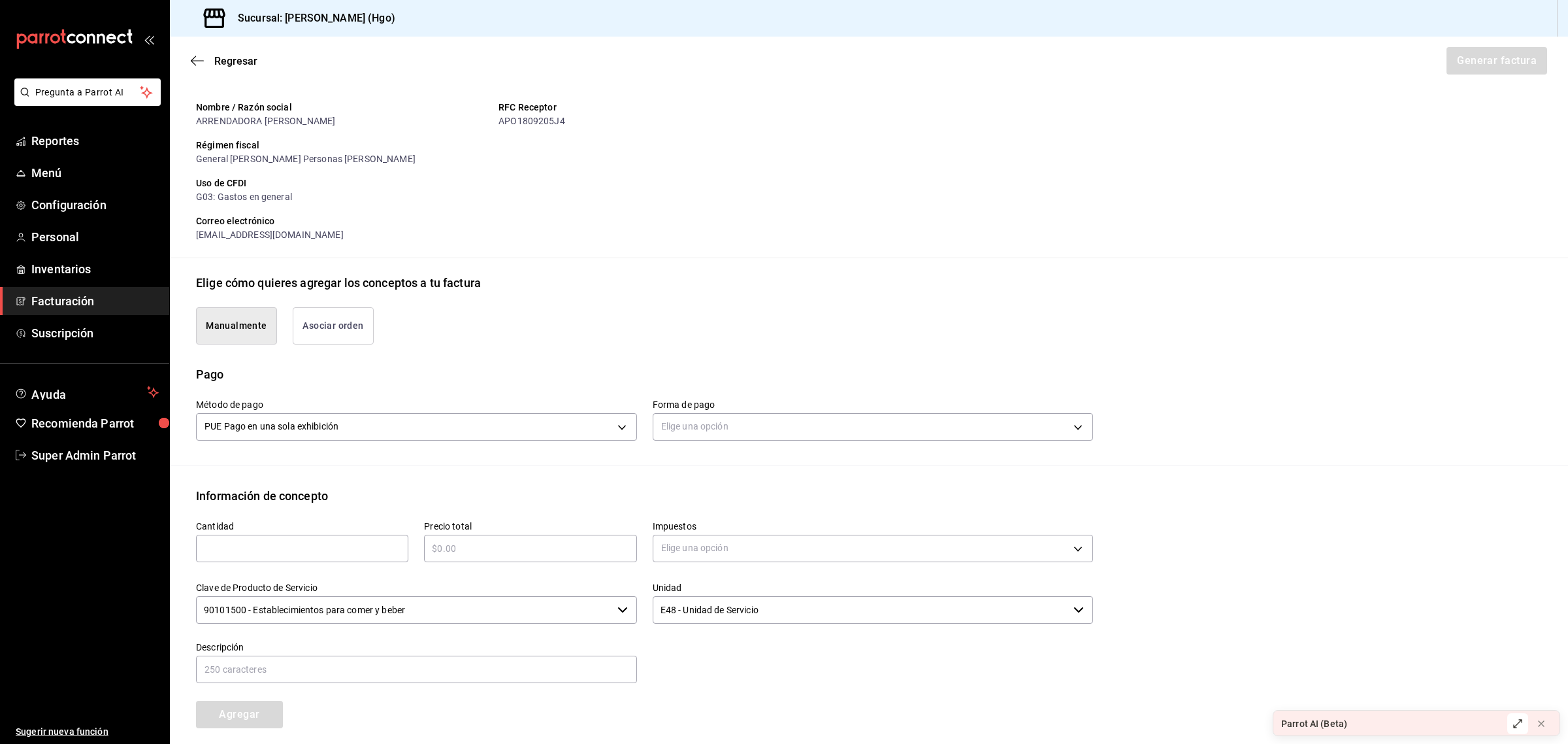
scroll to position [123, 0]
click at [342, 318] on button "Asociar orden" at bounding box center [333, 324] width 81 height 37
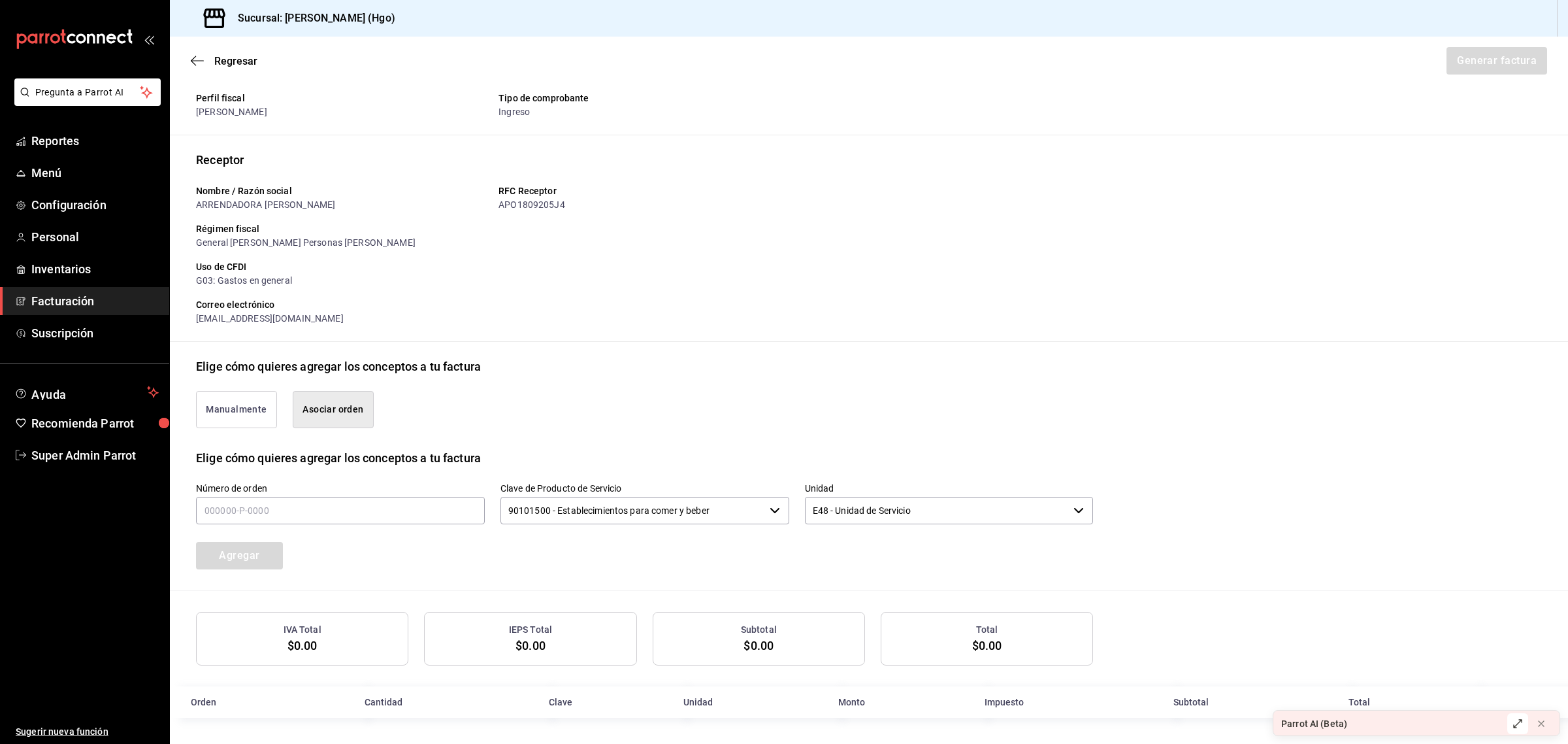
scroll to position [38, 0]
click at [324, 509] on input "text" at bounding box center [340, 510] width 289 height 27
click at [227, 510] on input "text" at bounding box center [340, 510] width 289 height 27
type input "170825-P-0003"
click at [471, 548] on div "Número de orden 170825-P-0003 Clave de Producto de Servicio 90101500 - Establec…" at bounding box center [629, 510] width 928 height 118
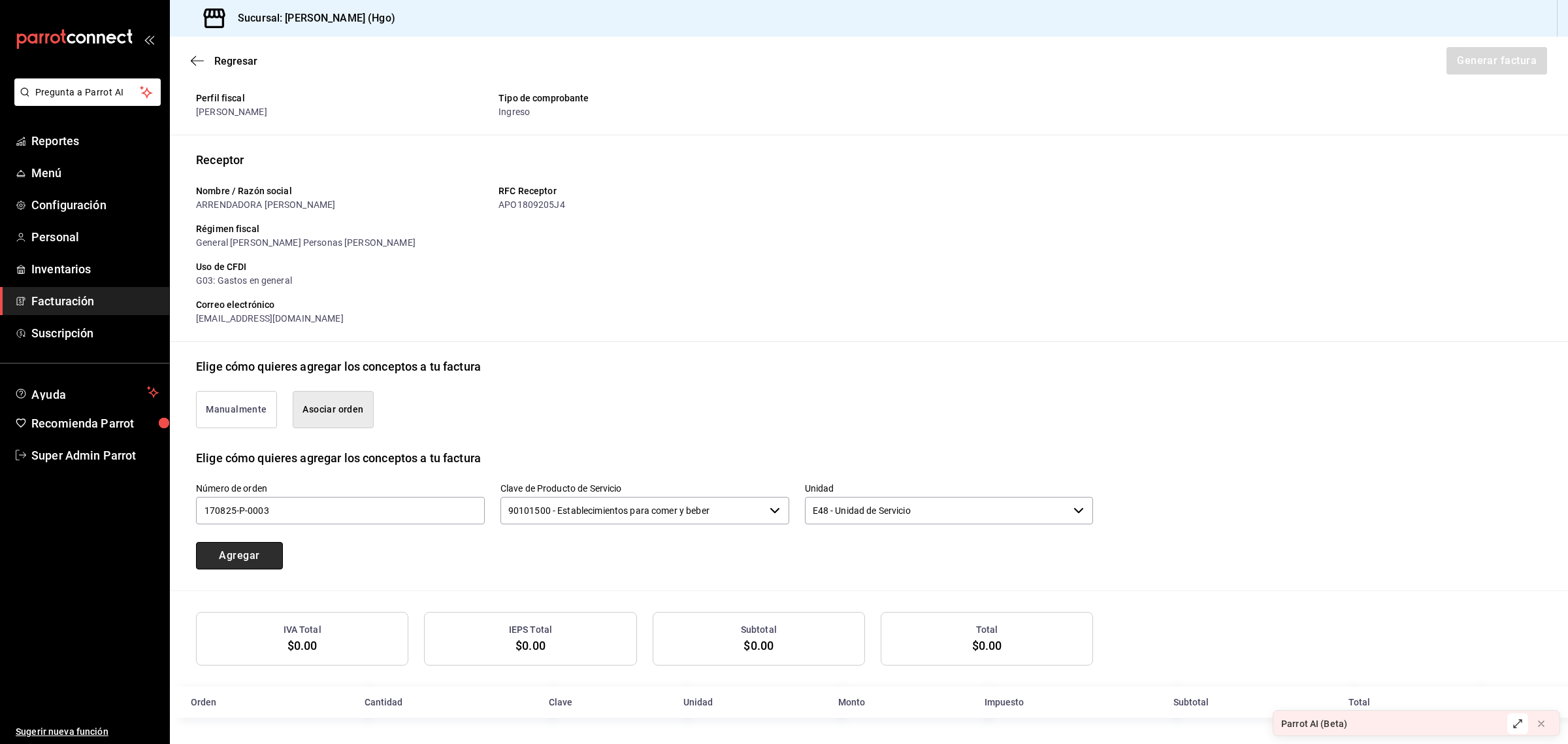
click at [254, 553] on button "Agregar" at bounding box center [239, 555] width 87 height 27
click at [1542, 725] on icon at bounding box center [1541, 723] width 5 height 5
click at [251, 406] on button "Manualmente" at bounding box center [236, 409] width 81 height 37
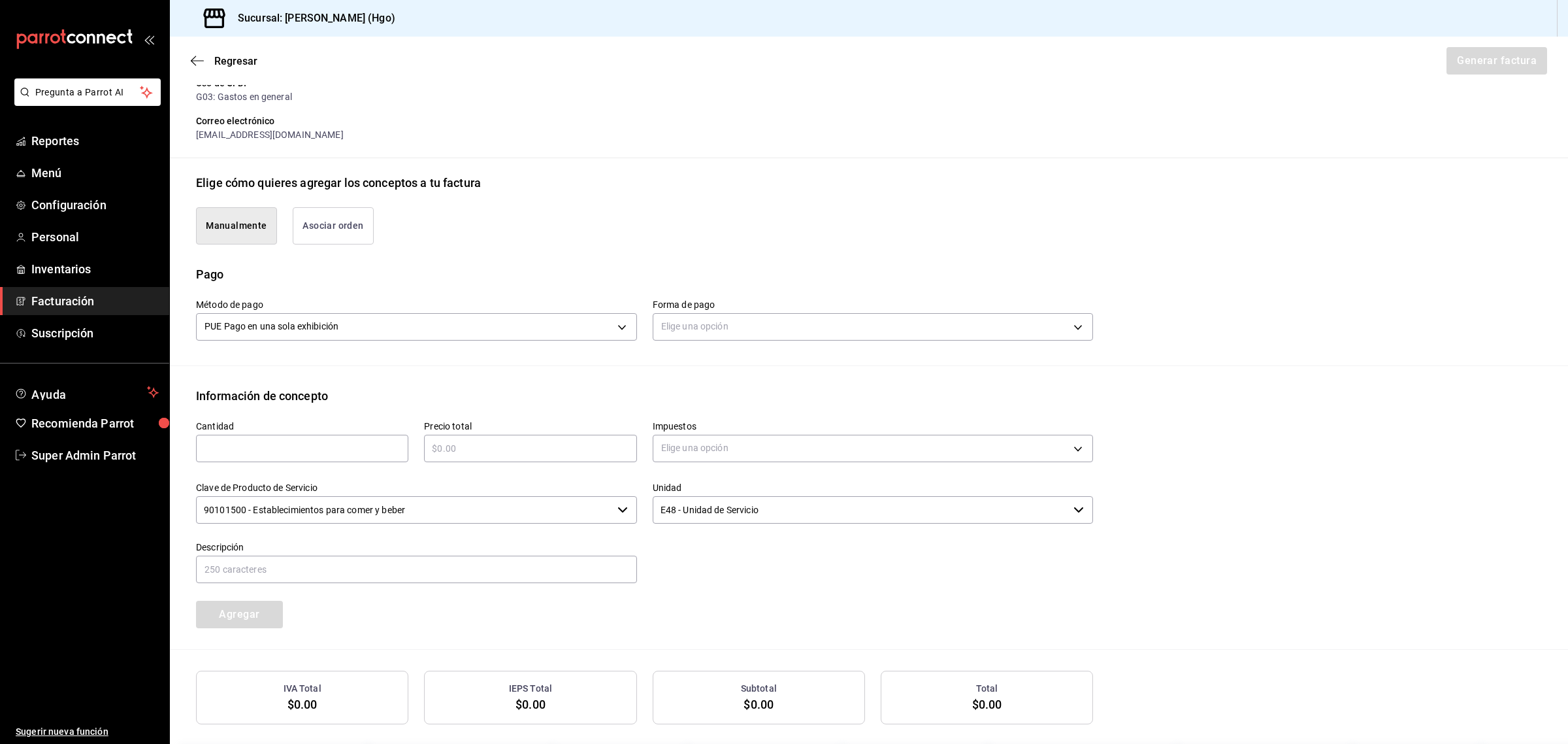
scroll to position [281, 0]
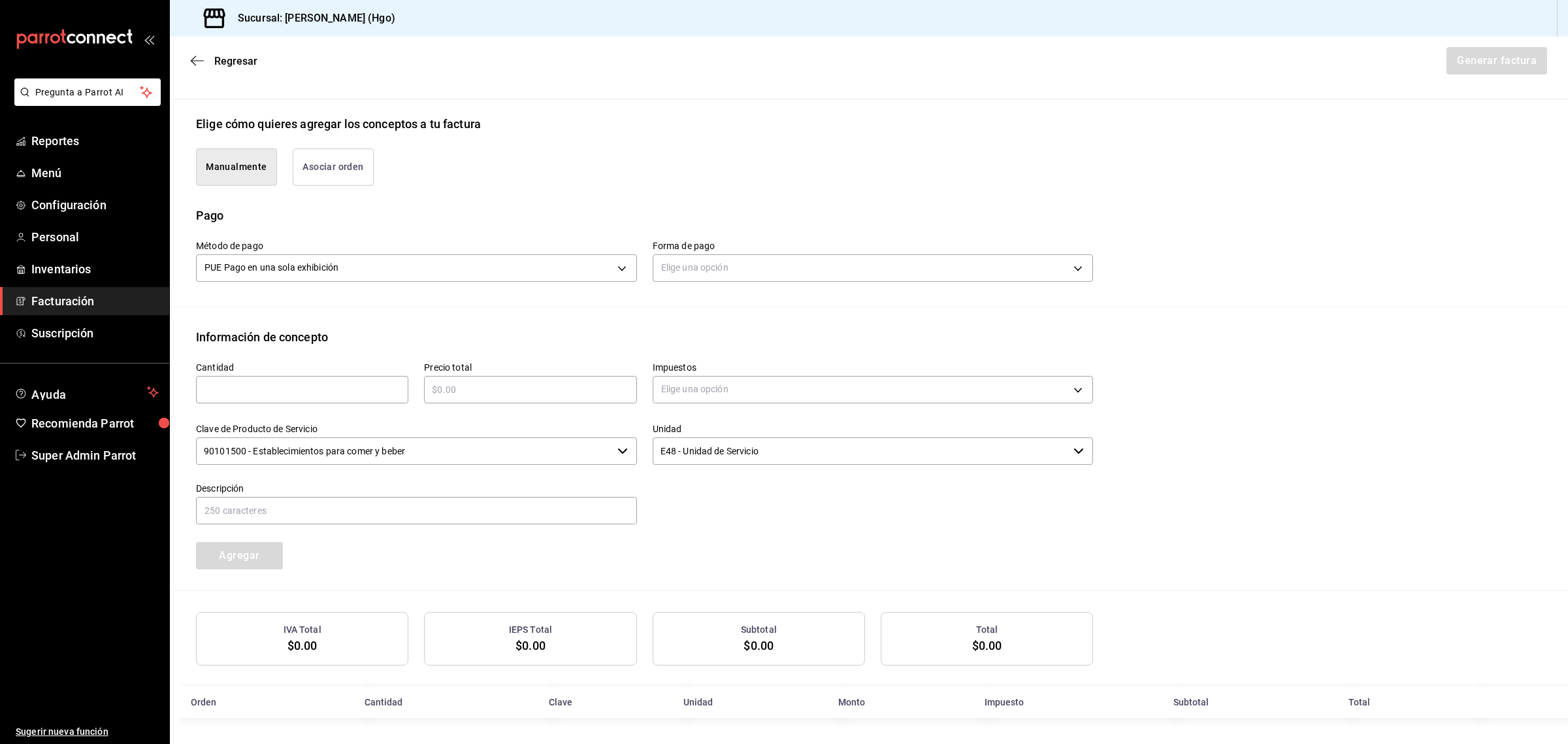
click at [339, 171] on button "Asociar orden" at bounding box center [333, 167] width 81 height 37
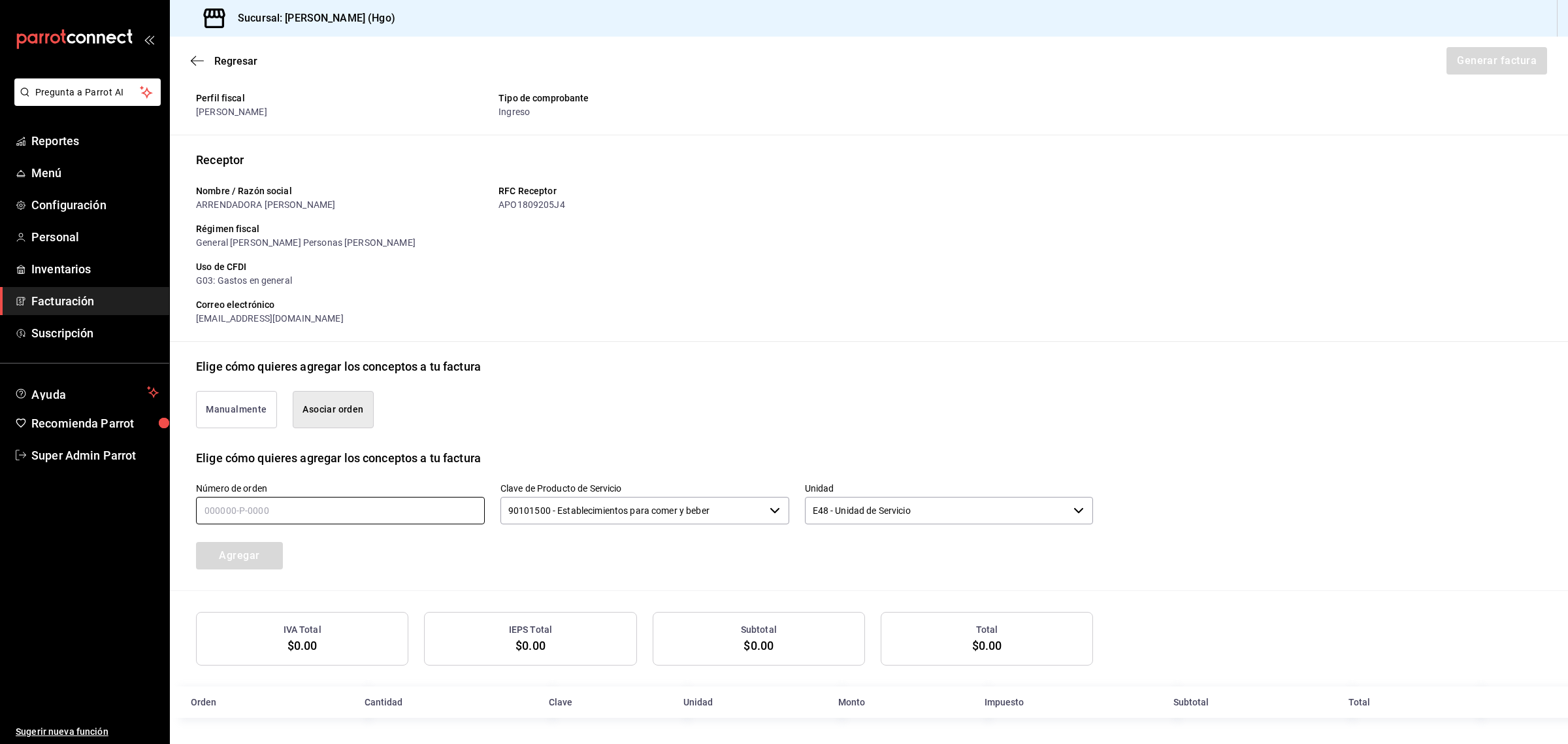
click at [312, 505] on input "text" at bounding box center [340, 510] width 289 height 27
type input "170825-P-0003"
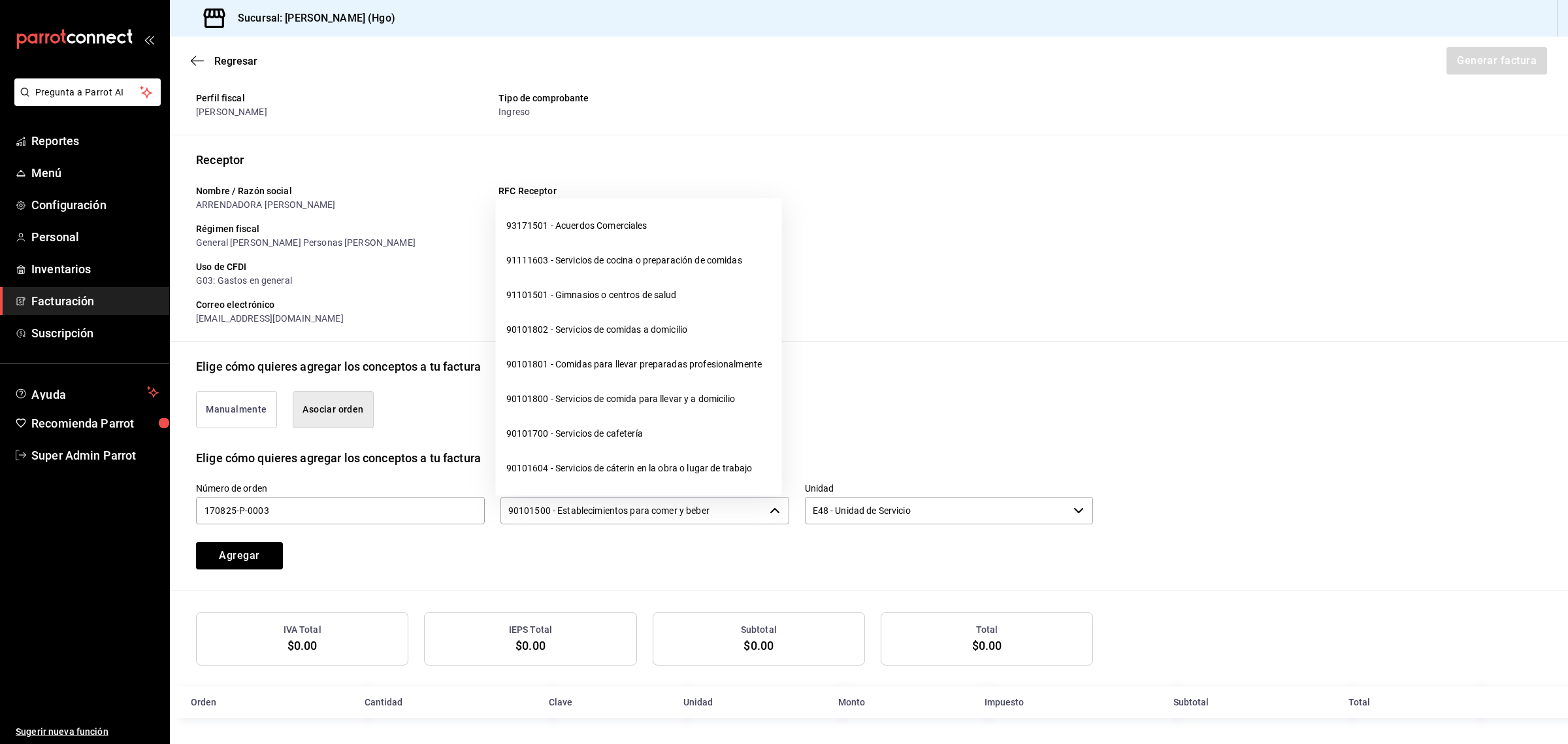
click at [586, 513] on input "90101500 - Establecimientos para comer y beber" at bounding box center [633, 510] width 264 height 27
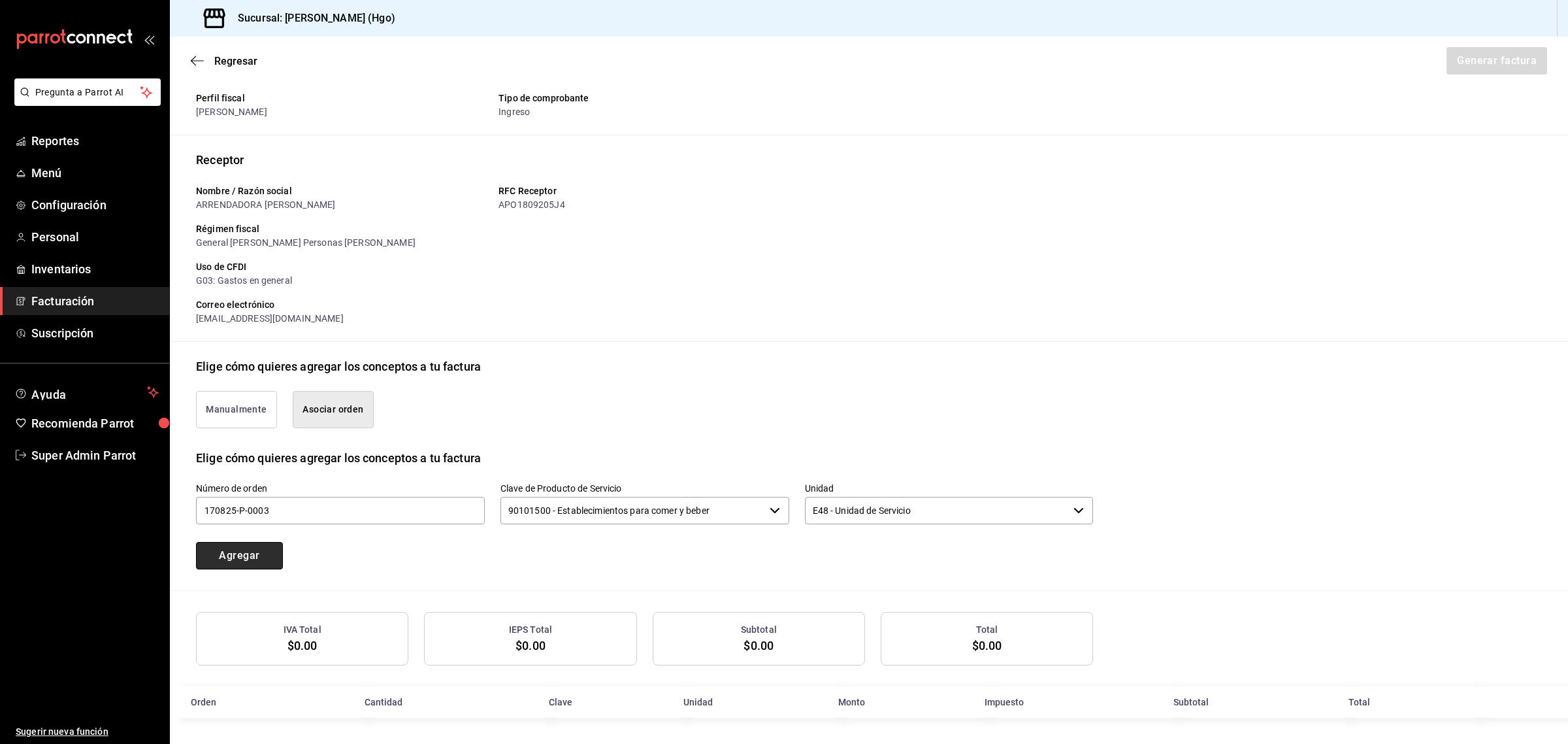
click at [239, 554] on button "Agregar" at bounding box center [239, 555] width 87 height 27
click at [236, 561] on div "Agregar" at bounding box center [294, 548] width 228 height 43
click at [279, 510] on input "text" at bounding box center [340, 510] width 289 height 27
type input "170825-P-0003"
click at [256, 554] on button "Agregar" at bounding box center [239, 555] width 87 height 27
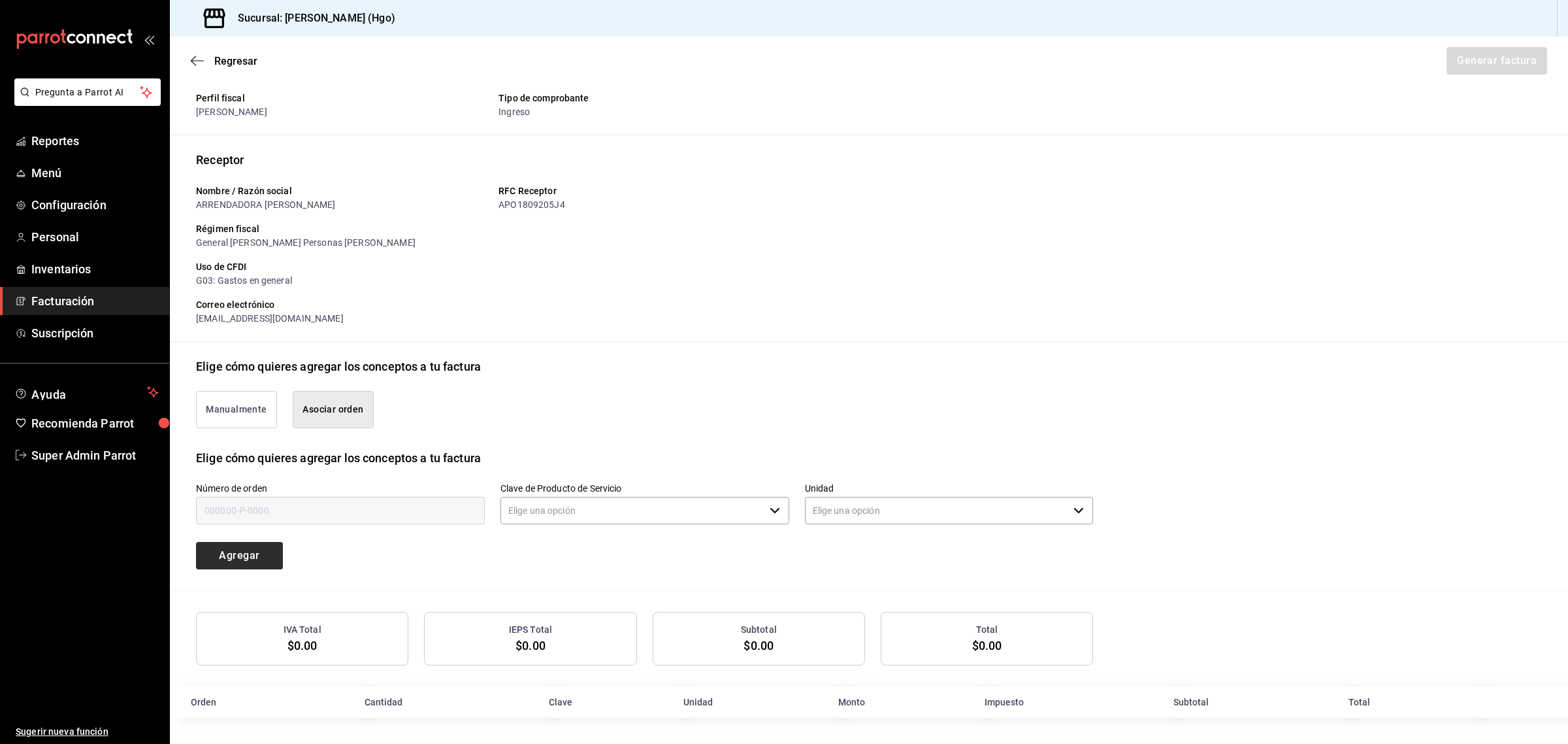
type input "90101500 - Establecimientos para comer y beber"
type input "E48 - Unidad de Servicio"
click at [294, 500] on input "text" at bounding box center [340, 510] width 289 height 27
type input "170825-P-0003"
click at [1458, 414] on div "Manualmente Asociar orden" at bounding box center [869, 412] width 1346 height 74
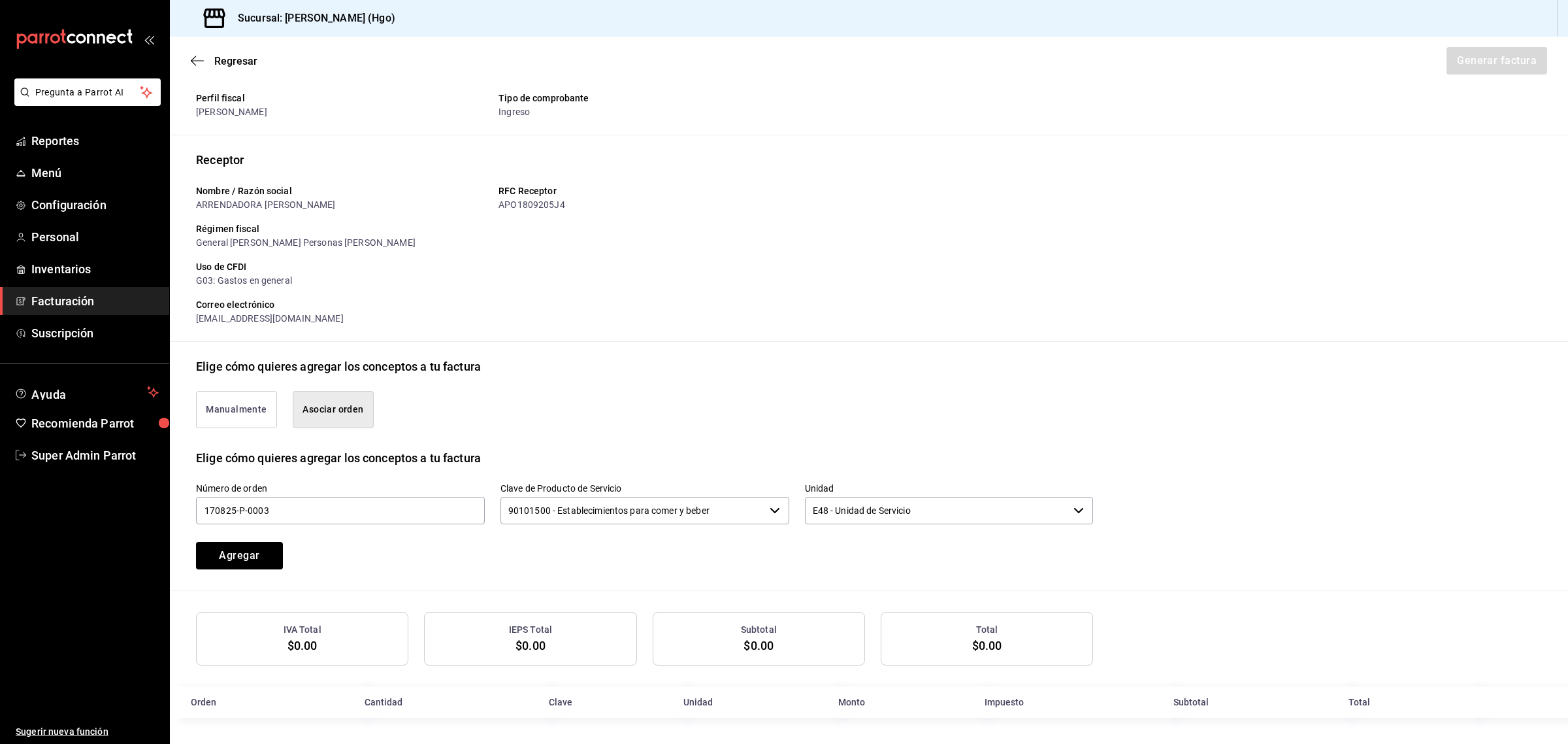
click at [321, 409] on button "Asociar orden" at bounding box center [333, 409] width 81 height 37
click at [261, 549] on button "Agregar" at bounding box center [239, 555] width 87 height 27
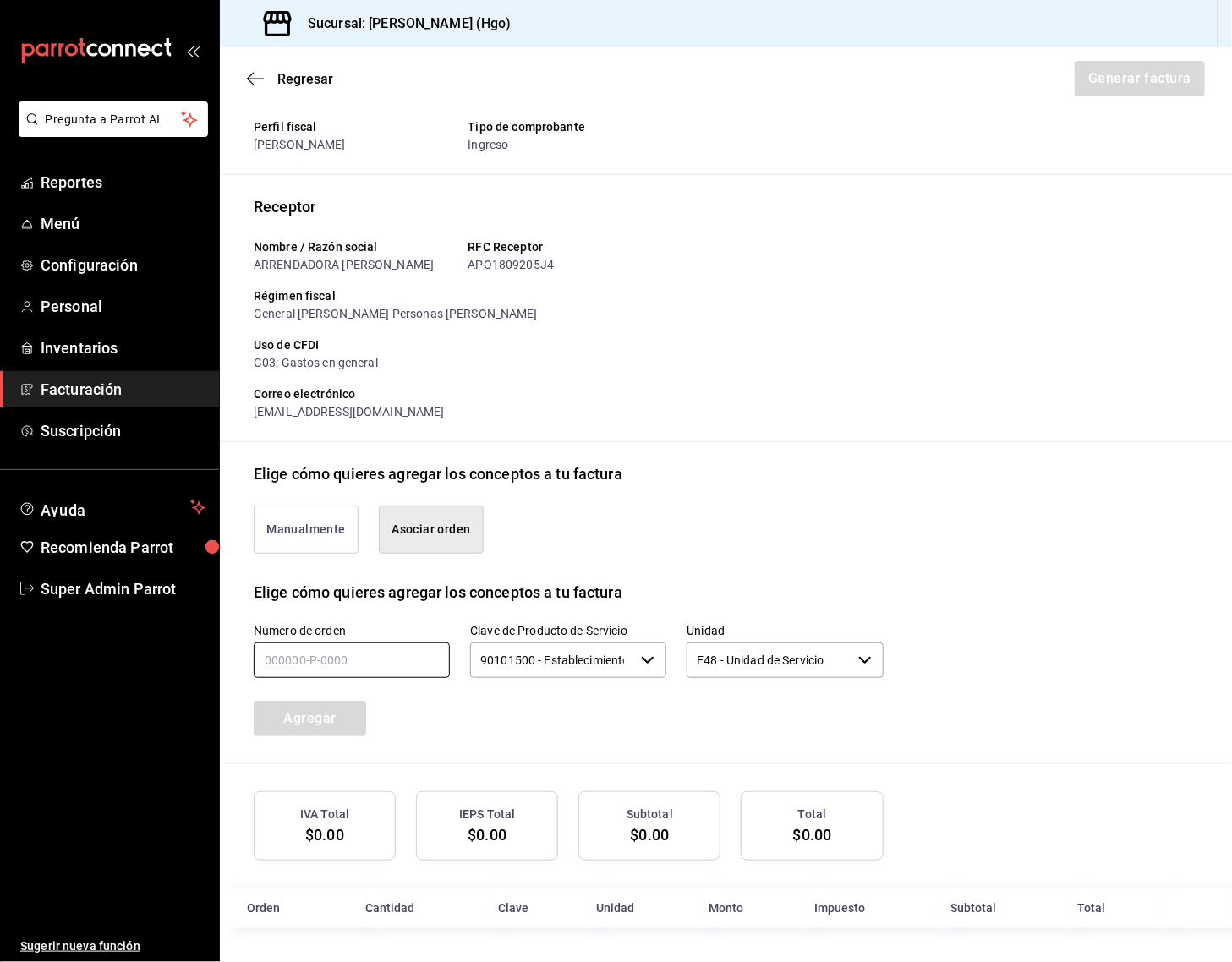
click at [391, 652] on input "text" at bounding box center [352, 660] width 197 height 35
type input "170825-P-0003"
click at [440, 694] on div "Número de orden 170825-P-0003 Clave de Producto de Servicio 90101500 - Establec…" at bounding box center [548, 659] width 670 height 153
click at [344, 710] on button "Agregar" at bounding box center [310, 718] width 112 height 35
click at [424, 668] on input "text" at bounding box center [352, 660] width 197 height 35
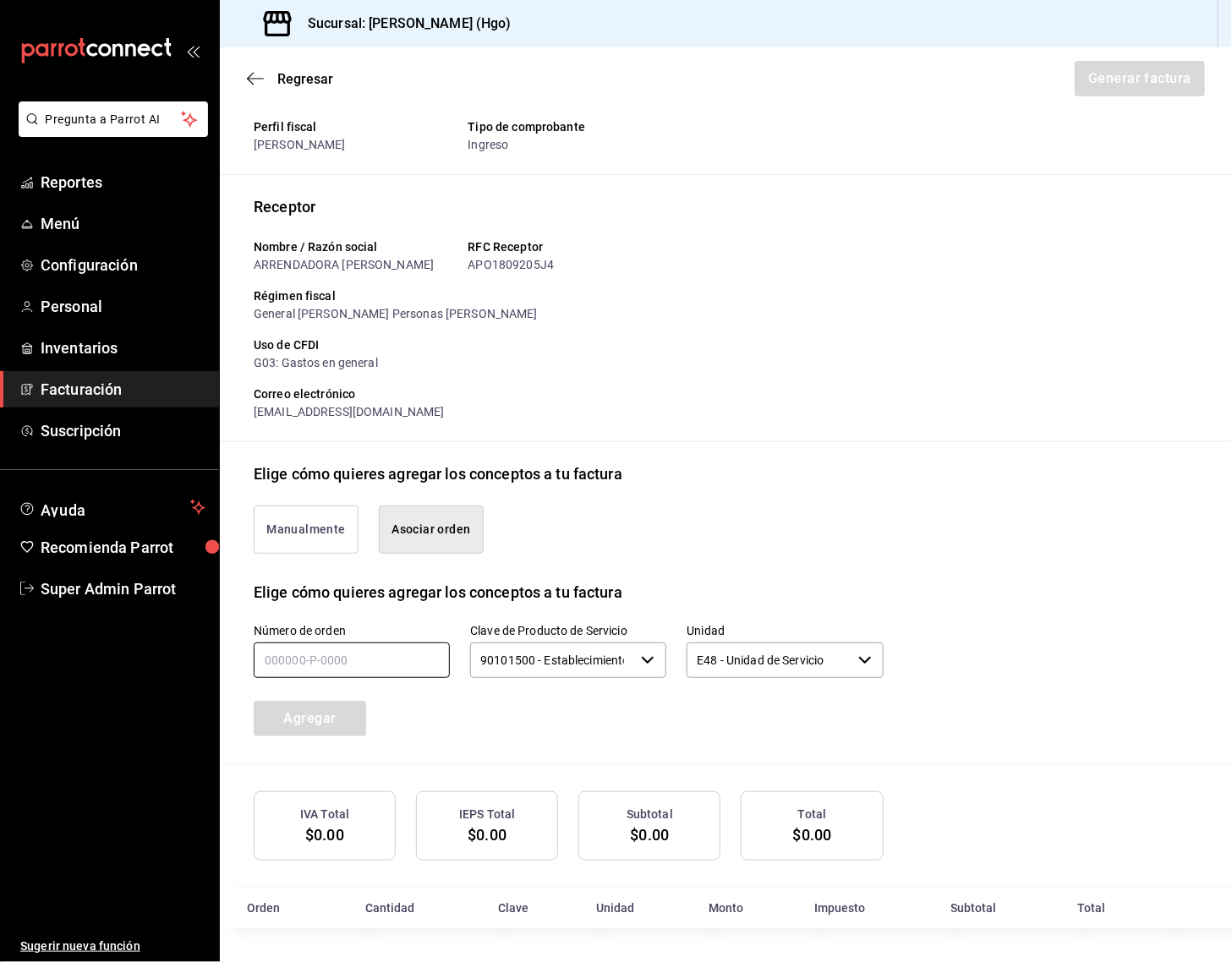
type input "170825-P-0003"
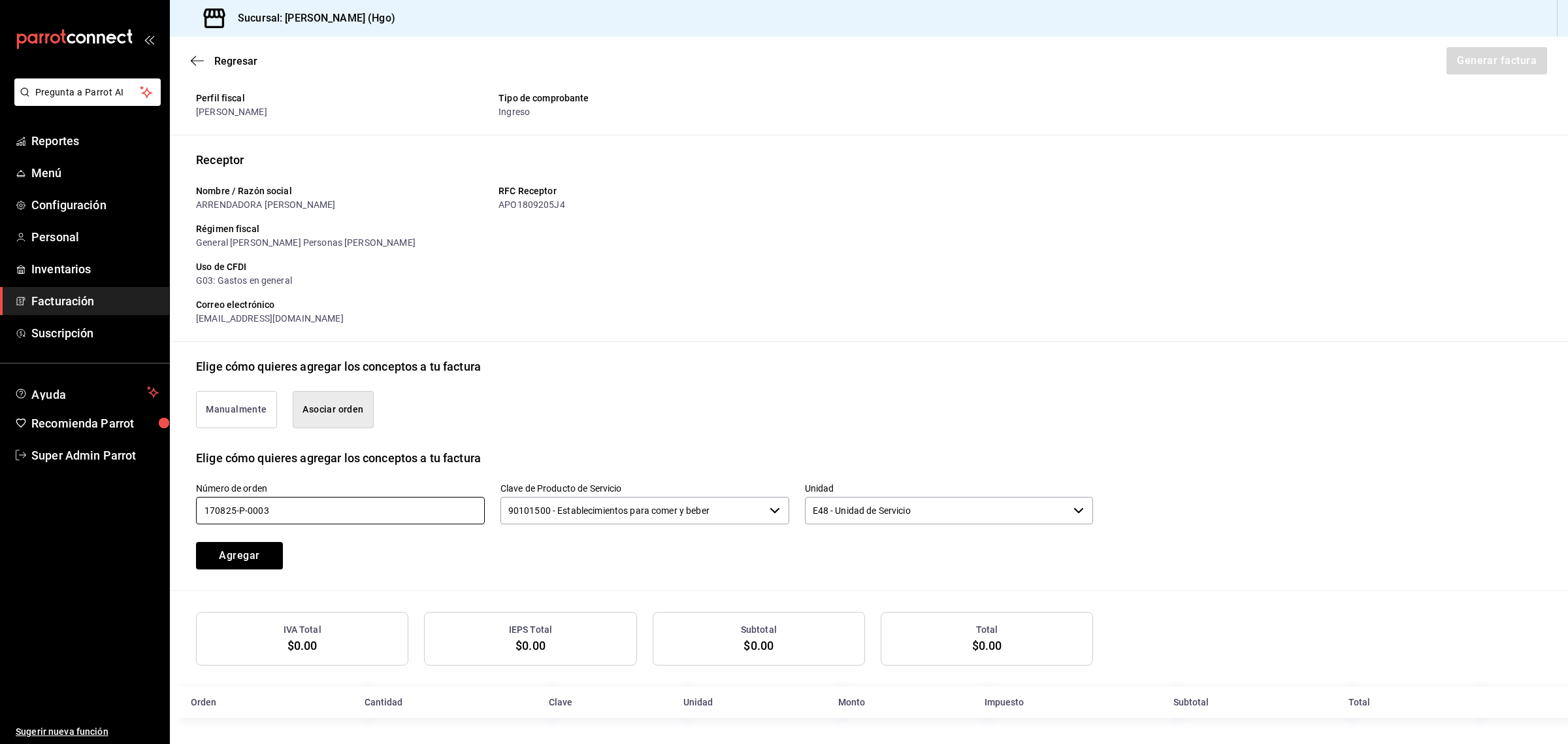
drag, startPoint x: 282, startPoint y: 504, endPoint x: 190, endPoint y: 510, distance: 92.2
click at [190, 510] on div "Número de orden 170825-P-0003" at bounding box center [332, 496] width 304 height 59
click at [77, 146] on span "Reportes" at bounding box center [95, 140] width 128 height 18
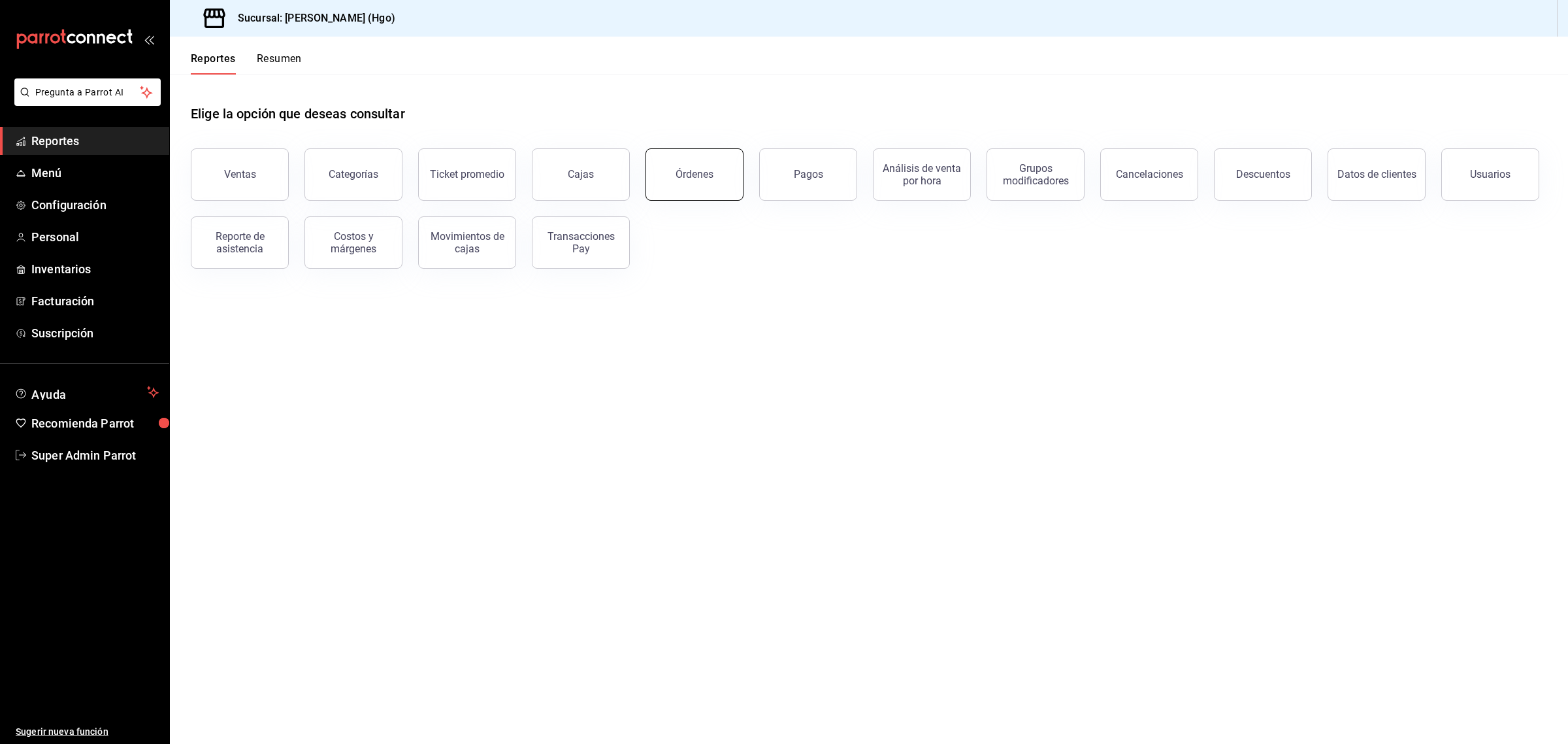
click at [719, 174] on button "Órdenes" at bounding box center [694, 174] width 98 height 52
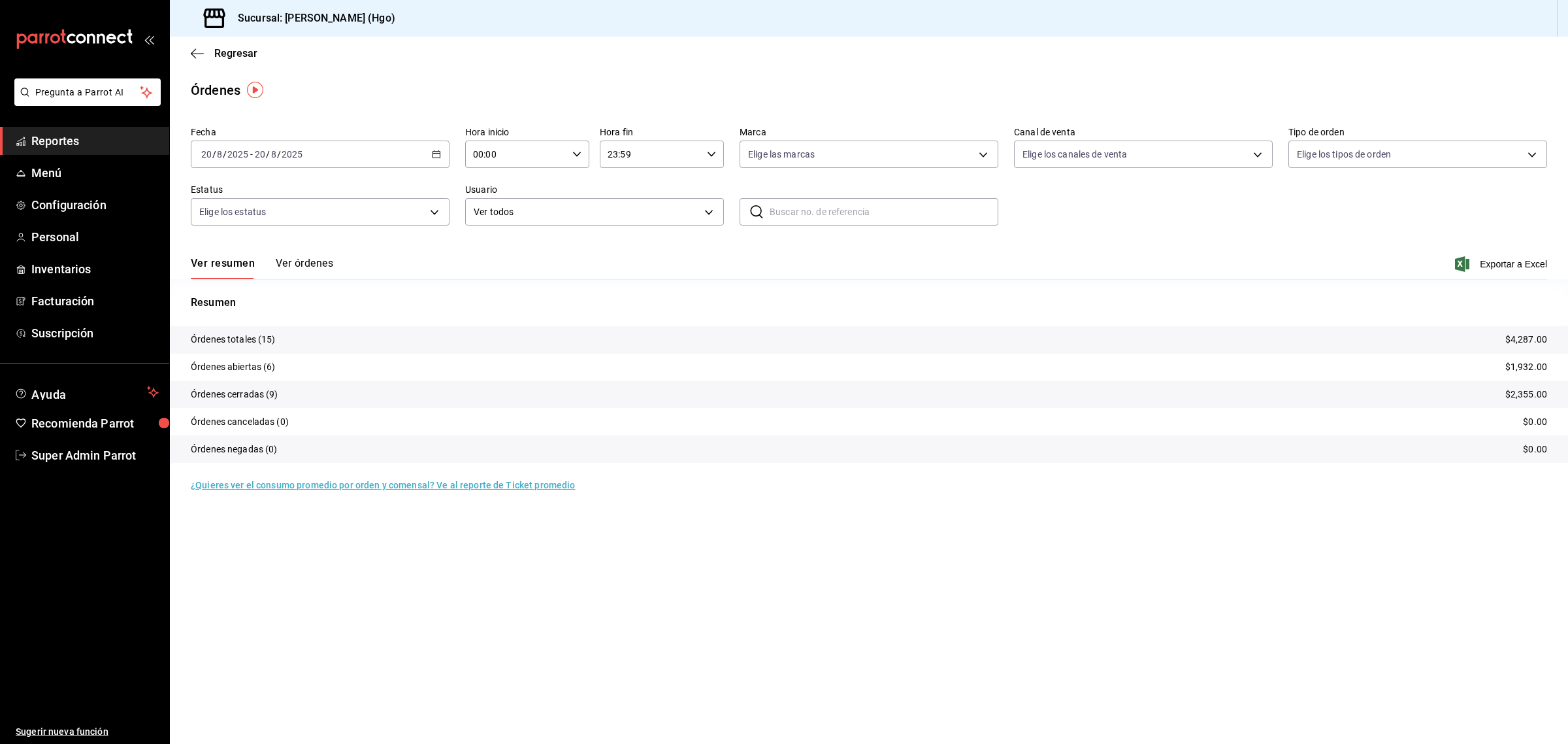
click at [850, 217] on input "text" at bounding box center [884, 211] width 229 height 26
click at [829, 210] on input "text" at bounding box center [884, 211] width 229 height 26
paste input "170825-P-0003"
type input "170825-P-0003"
click at [314, 264] on button "Ver órdenes" at bounding box center [304, 267] width 57 height 22
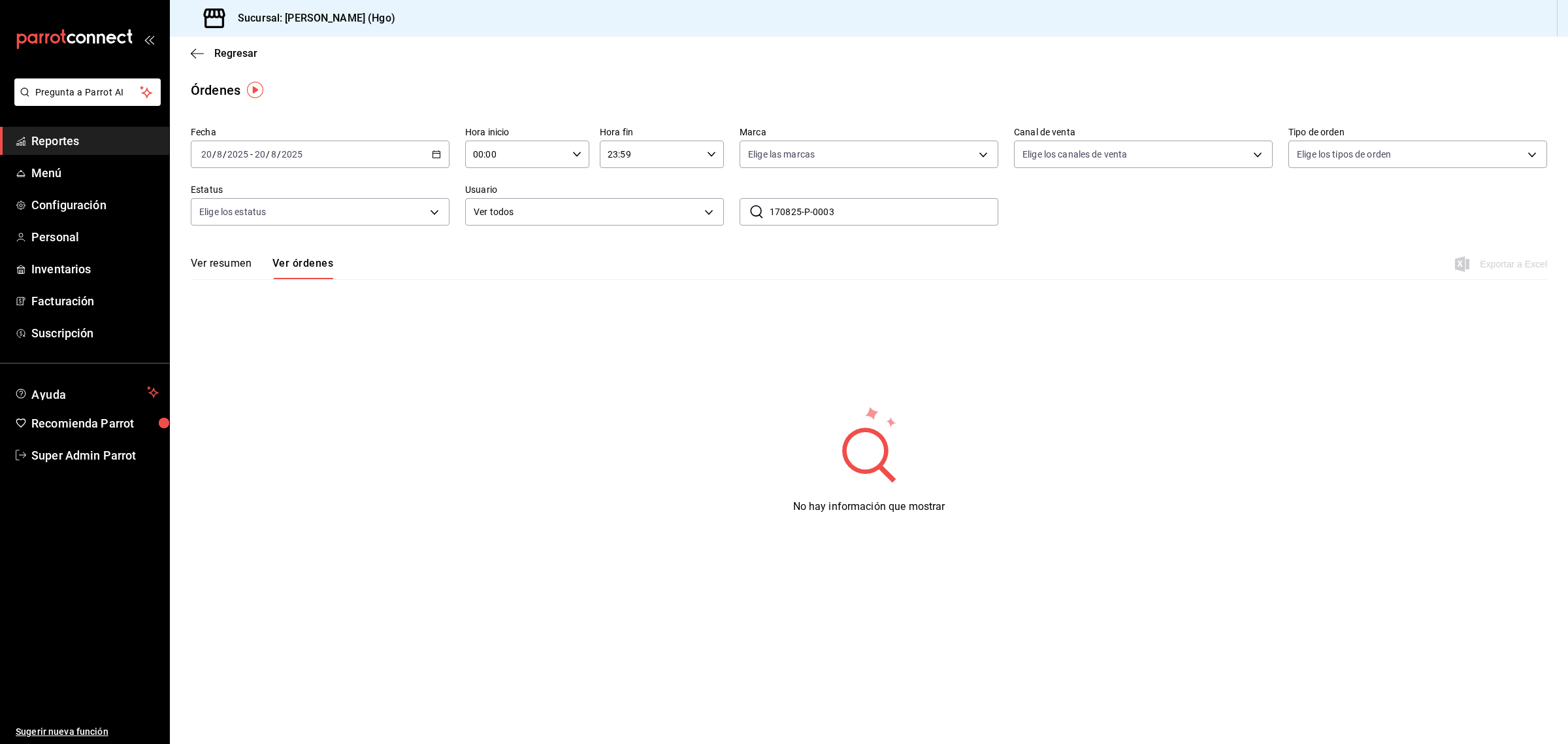
click at [852, 212] on input "170825-P-0003" at bounding box center [884, 211] width 229 height 26
drag, startPoint x: 857, startPoint y: 217, endPoint x: 743, endPoint y: 227, distance: 114.4
click at [743, 227] on div "Fecha [DATE] [DATE] - [DATE] [DATE] Hora inicio 00:00 Hora inicio Hora fin 23:5…" at bounding box center [869, 181] width 1357 height 120
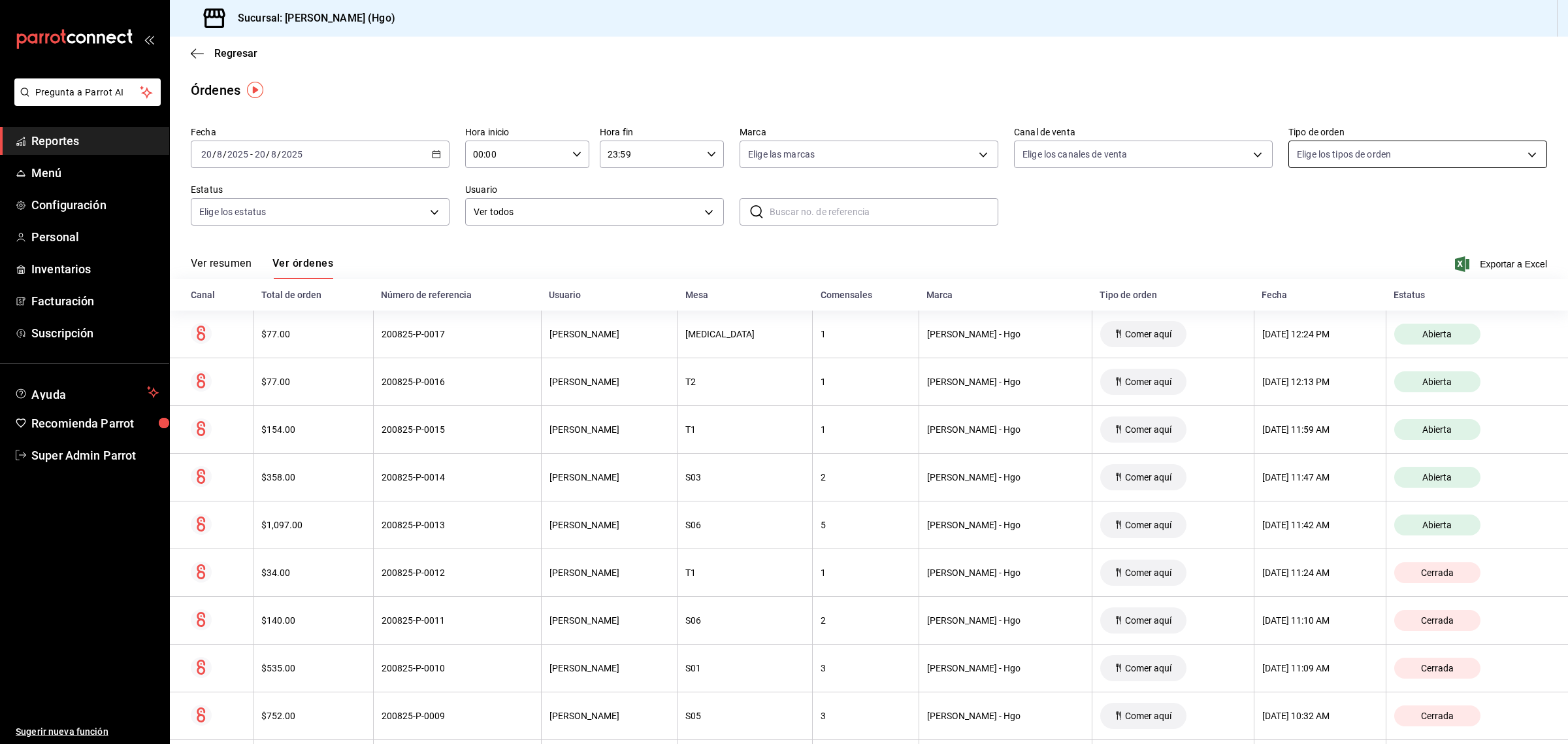
drag, startPoint x: 1379, startPoint y: 168, endPoint x: 1386, endPoint y: 155, distance: 14.8
click at [1386, 155] on div "Fecha [DATE] [DATE] - [DATE] [DATE] Hora inicio 00:00 Hora inicio Hora fin 23:5…" at bounding box center [869, 181] width 1357 height 120
click at [1386, 155] on body "Pregunta a Parrot AI Reportes Menú Configuración Personal Inventarios Facturaci…" at bounding box center [784, 372] width 1568 height 744
click at [1341, 198] on span "Ver todos" at bounding box center [1334, 204] width 40 height 14
type input "482a6541-750f-4d53-a2b9-4d88e8e4fb6d,cd268f53-98c8-4dbb-8092-7a82ba2e41ca,e6671…"
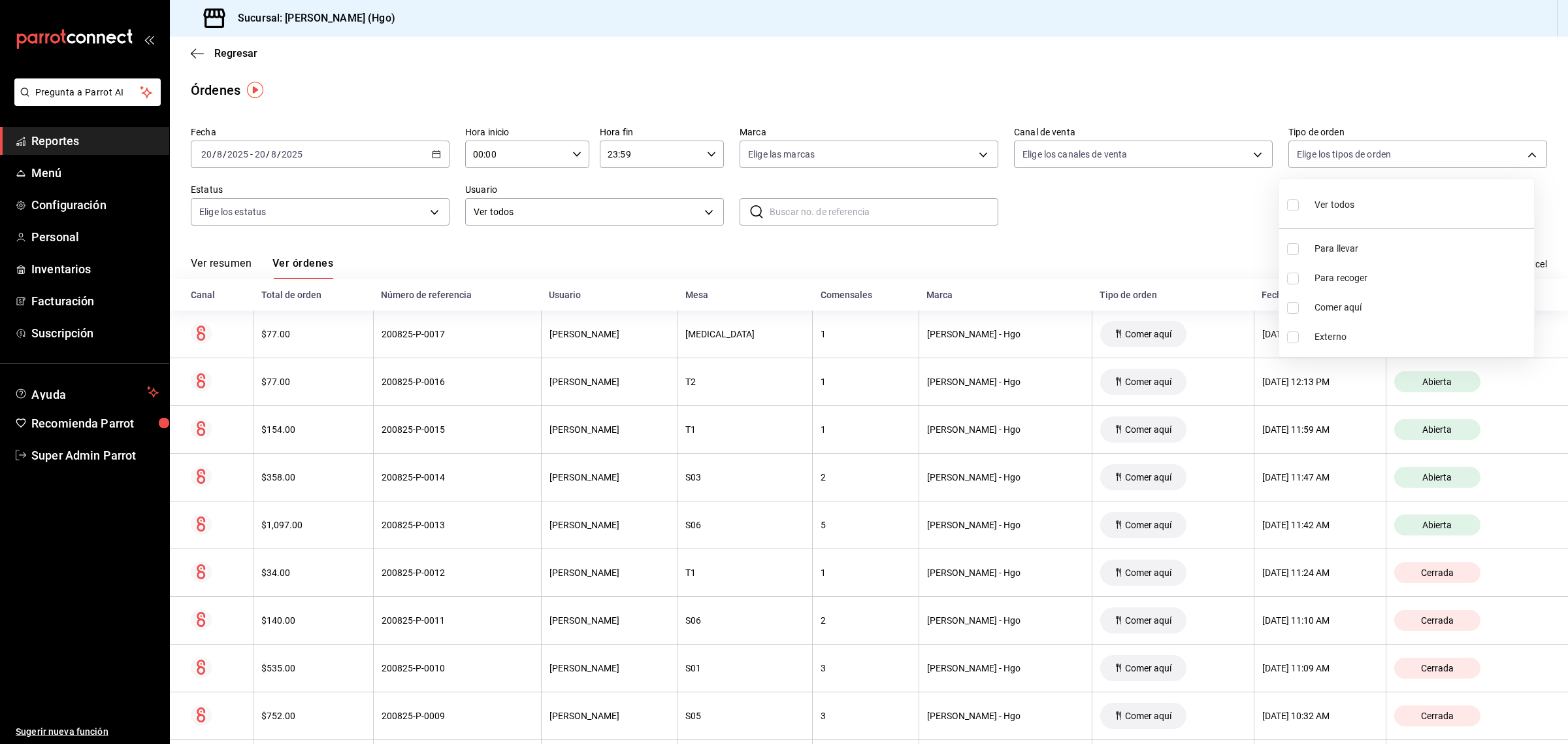
checkbox input "true"
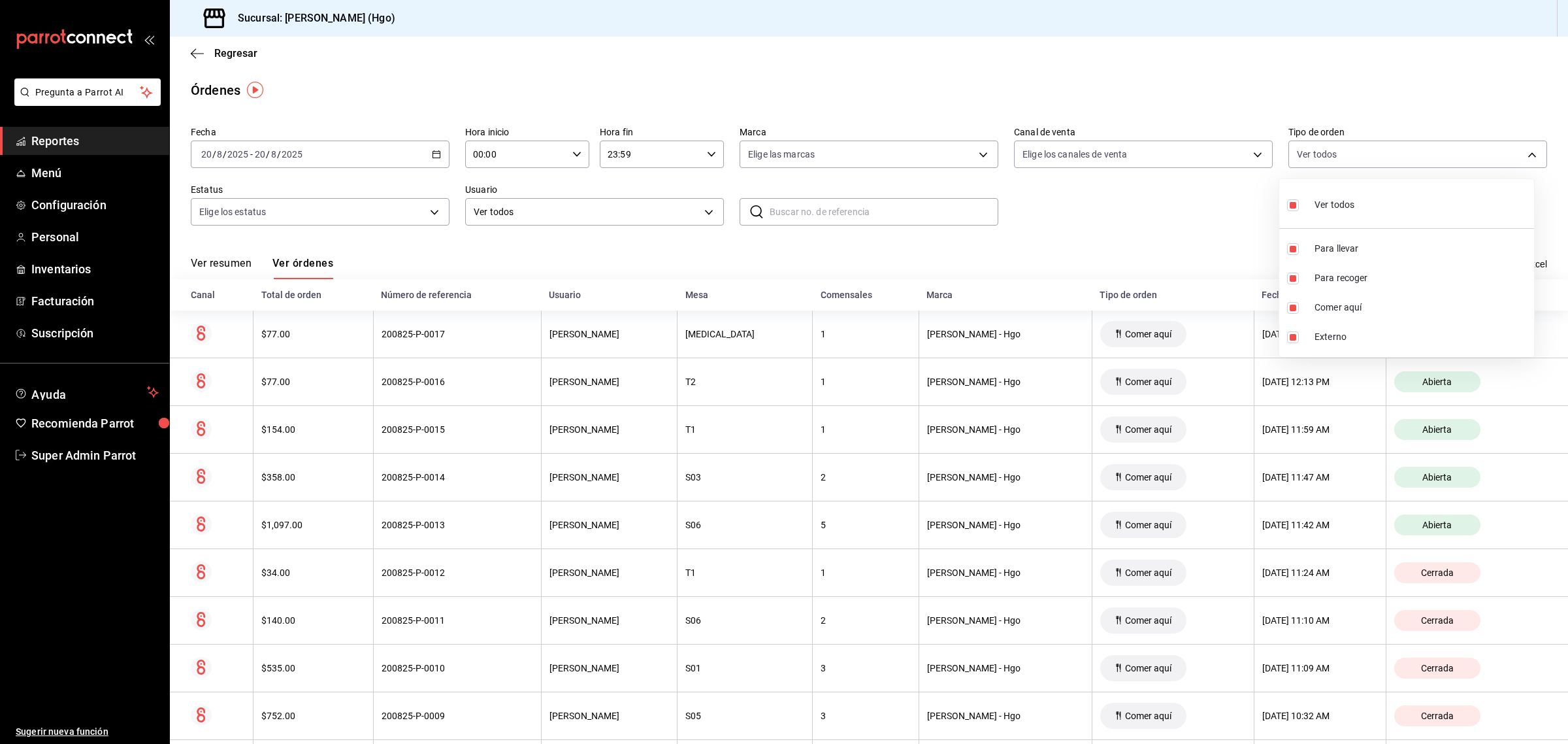
click at [355, 270] on div at bounding box center [784, 372] width 1568 height 744
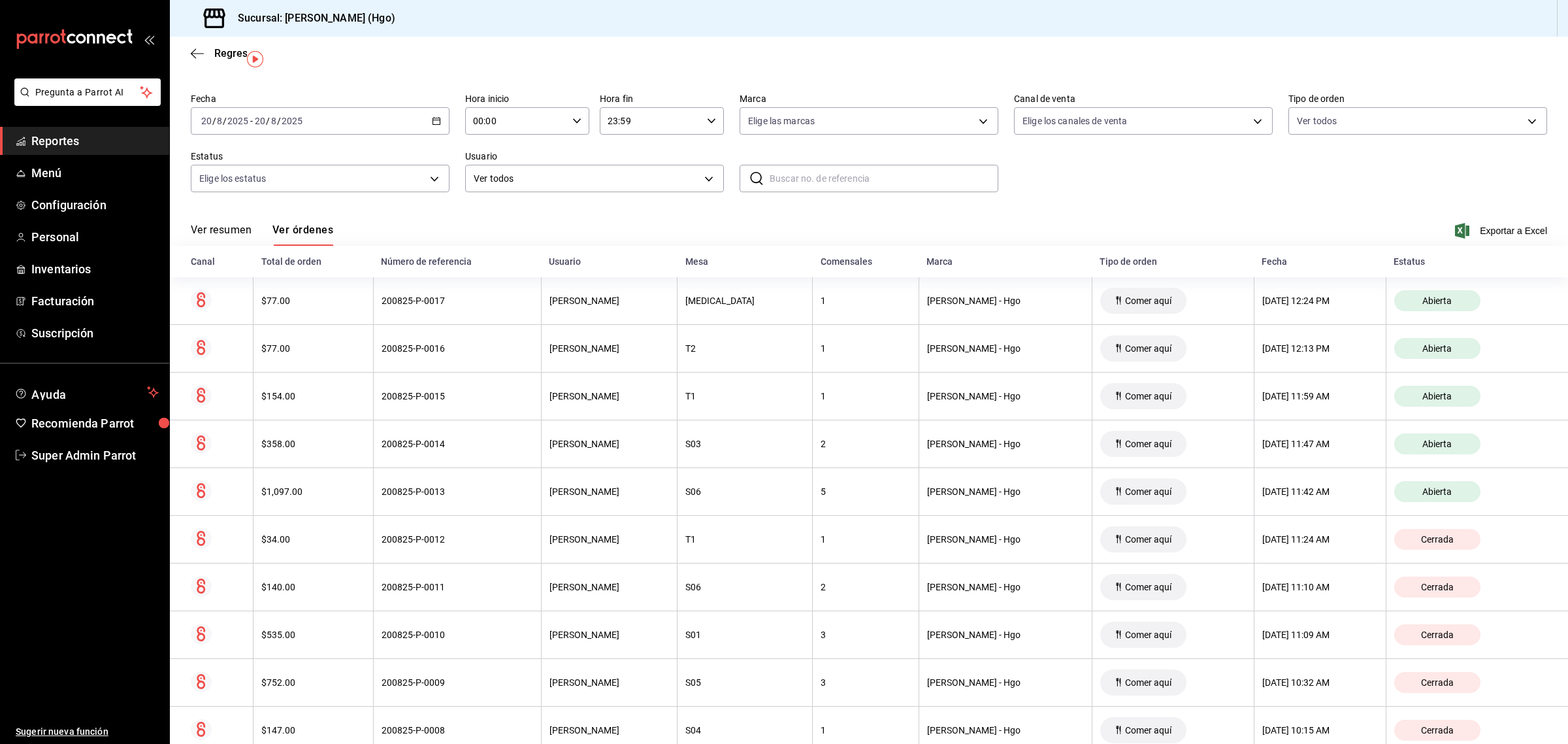
scroll to position [30, 0]
click at [368, 73] on main "Regresar Órdenes Fecha [DATE] [DATE] - [DATE] [DATE] Hora inicio 00:00 Hora ini…" at bounding box center [869, 515] width 1398 height 1016
click at [436, 125] on icon "button" at bounding box center [436, 124] width 9 height 9
click at [217, 217] on span "Semana actual" at bounding box center [252, 222] width 101 height 14
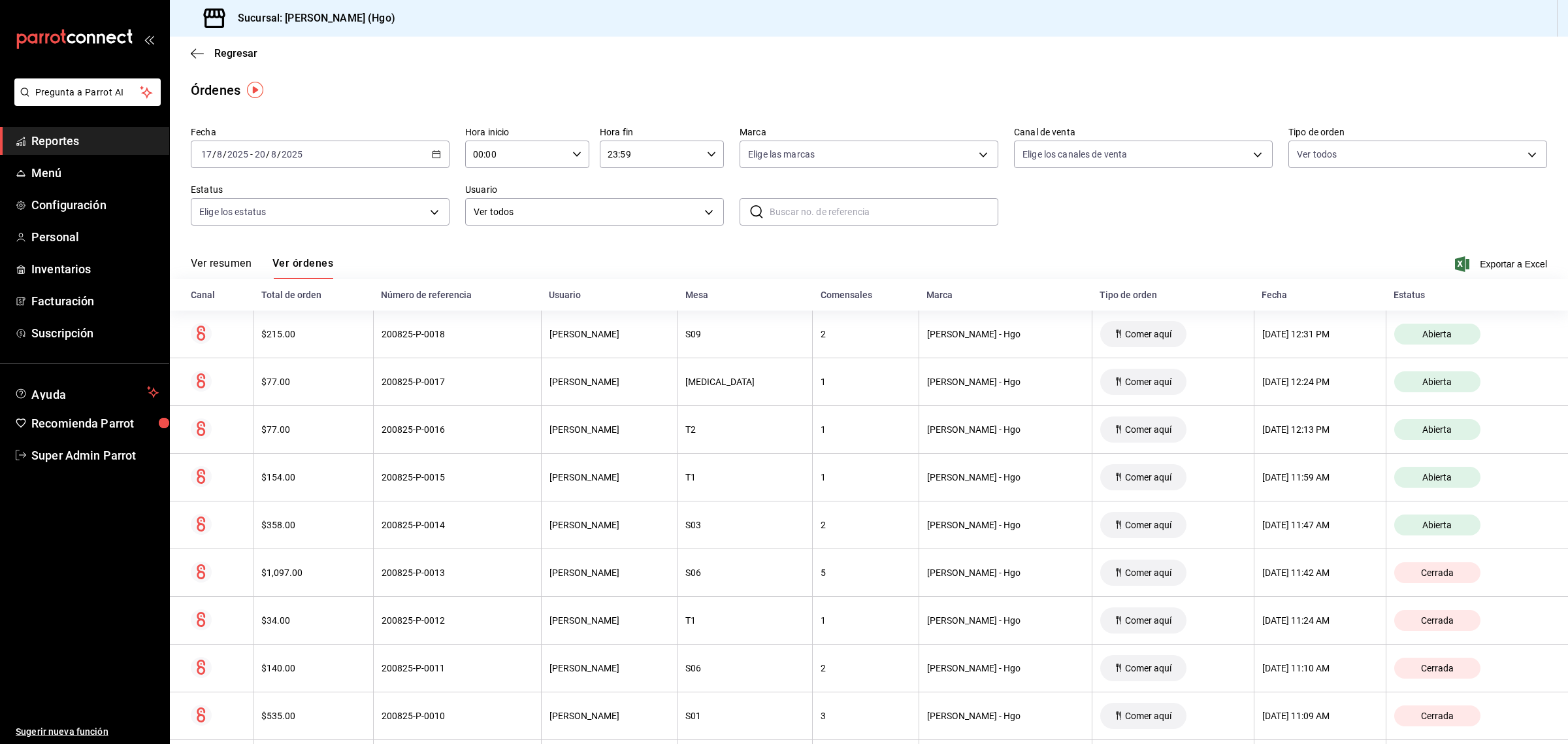
click at [423, 157] on div "[DATE] [DATE] - [DATE] [DATE]" at bounding box center [319, 154] width 259 height 27
click at [243, 337] on span "Rango de fechas" at bounding box center [252, 340] width 101 height 14
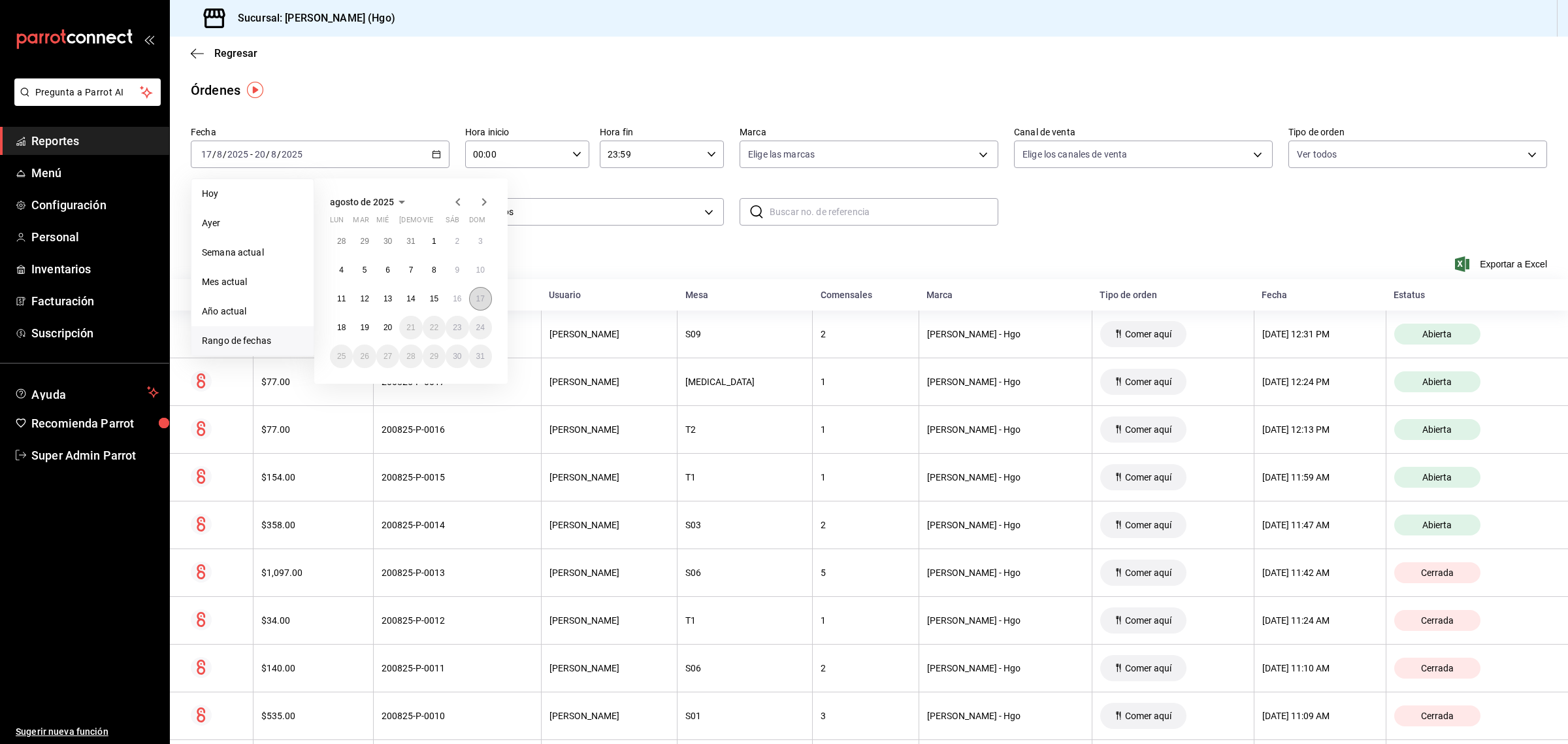
click at [478, 294] on abbr "17" at bounding box center [481, 298] width 9 height 9
click at [478, 301] on abbr "17" at bounding box center [481, 298] width 9 height 9
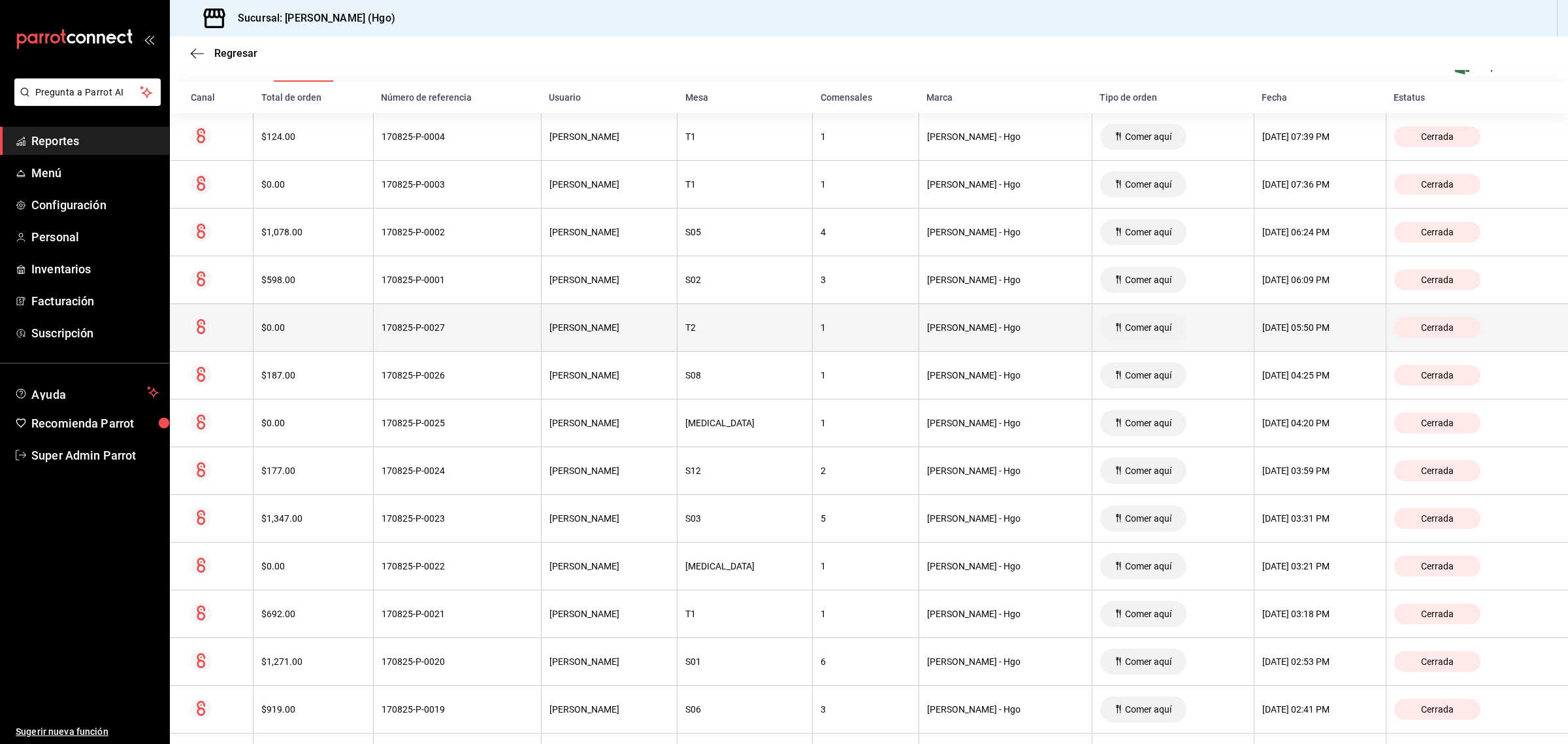
scroll to position [190, 0]
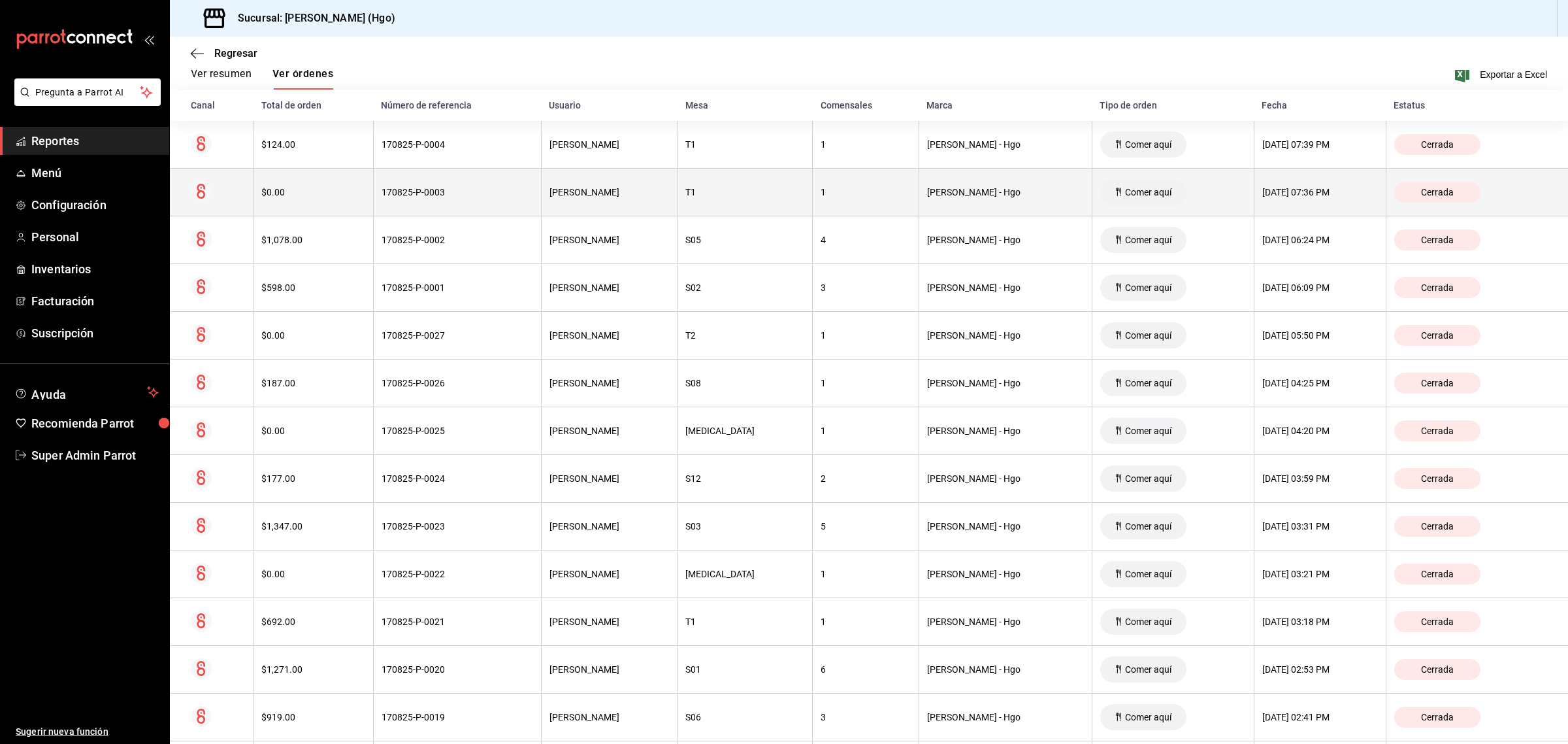
click at [406, 199] on th "170825-P-0003" at bounding box center [457, 192] width 168 height 48
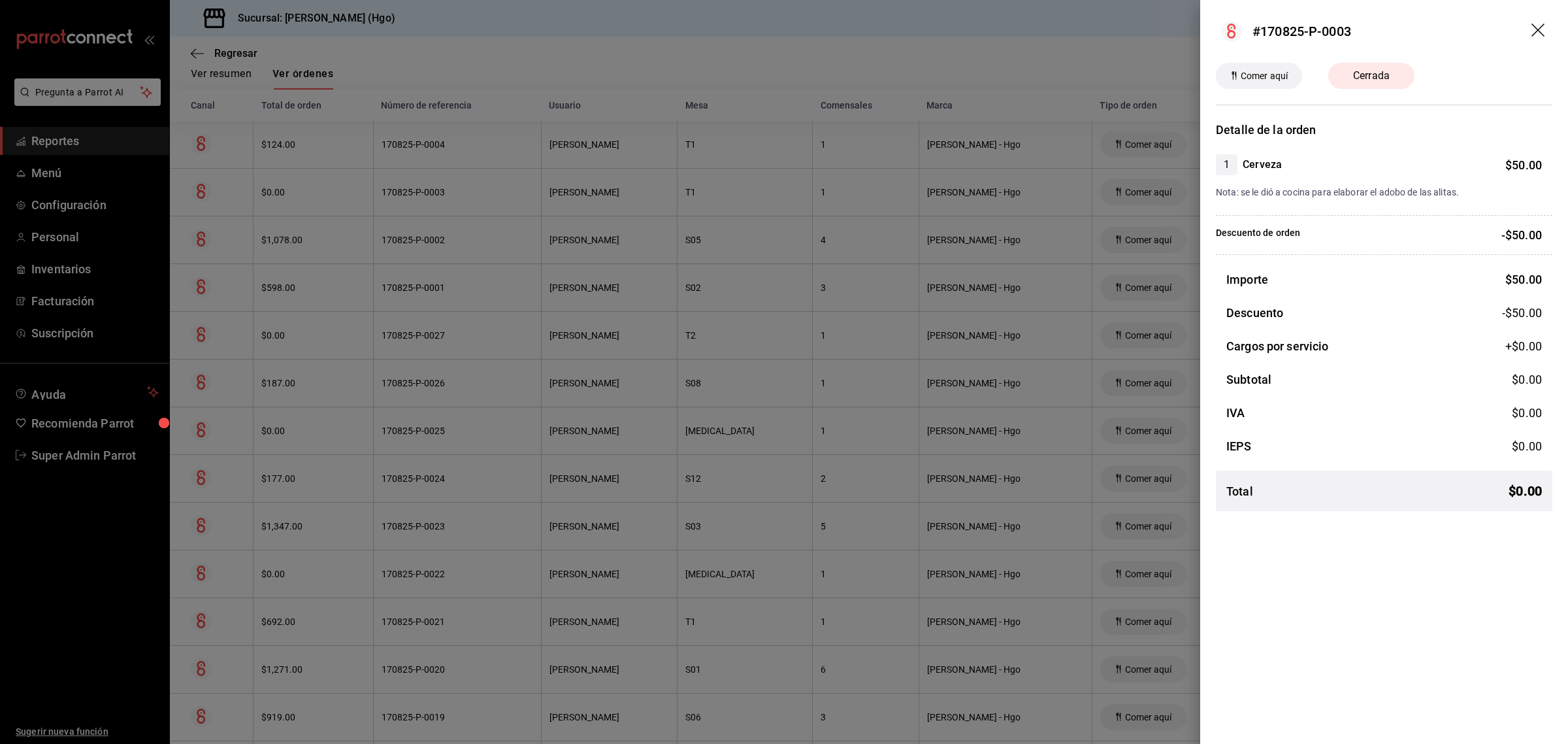
click at [1537, 29] on icon "drag" at bounding box center [1538, 30] width 13 height 13
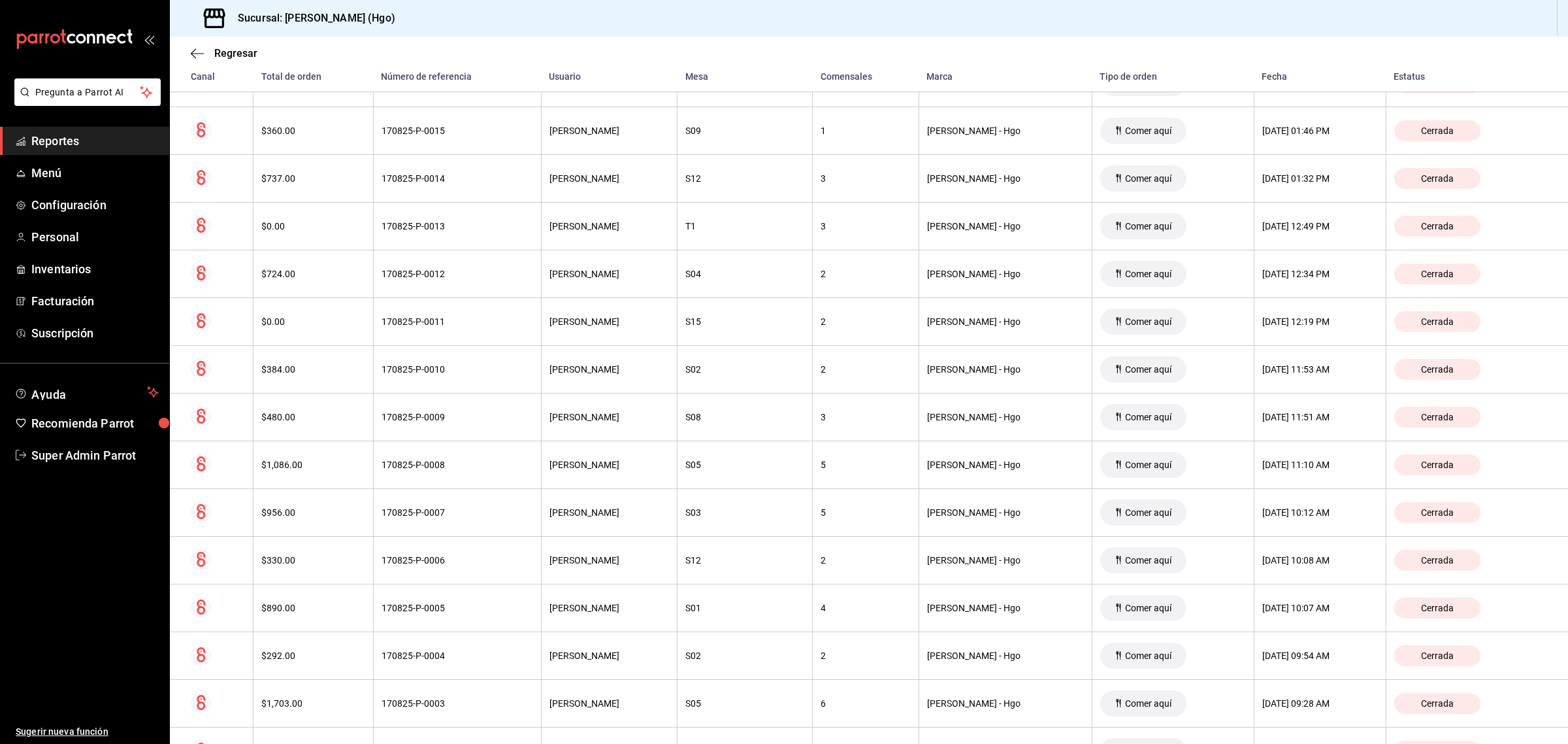
scroll to position [994, 0]
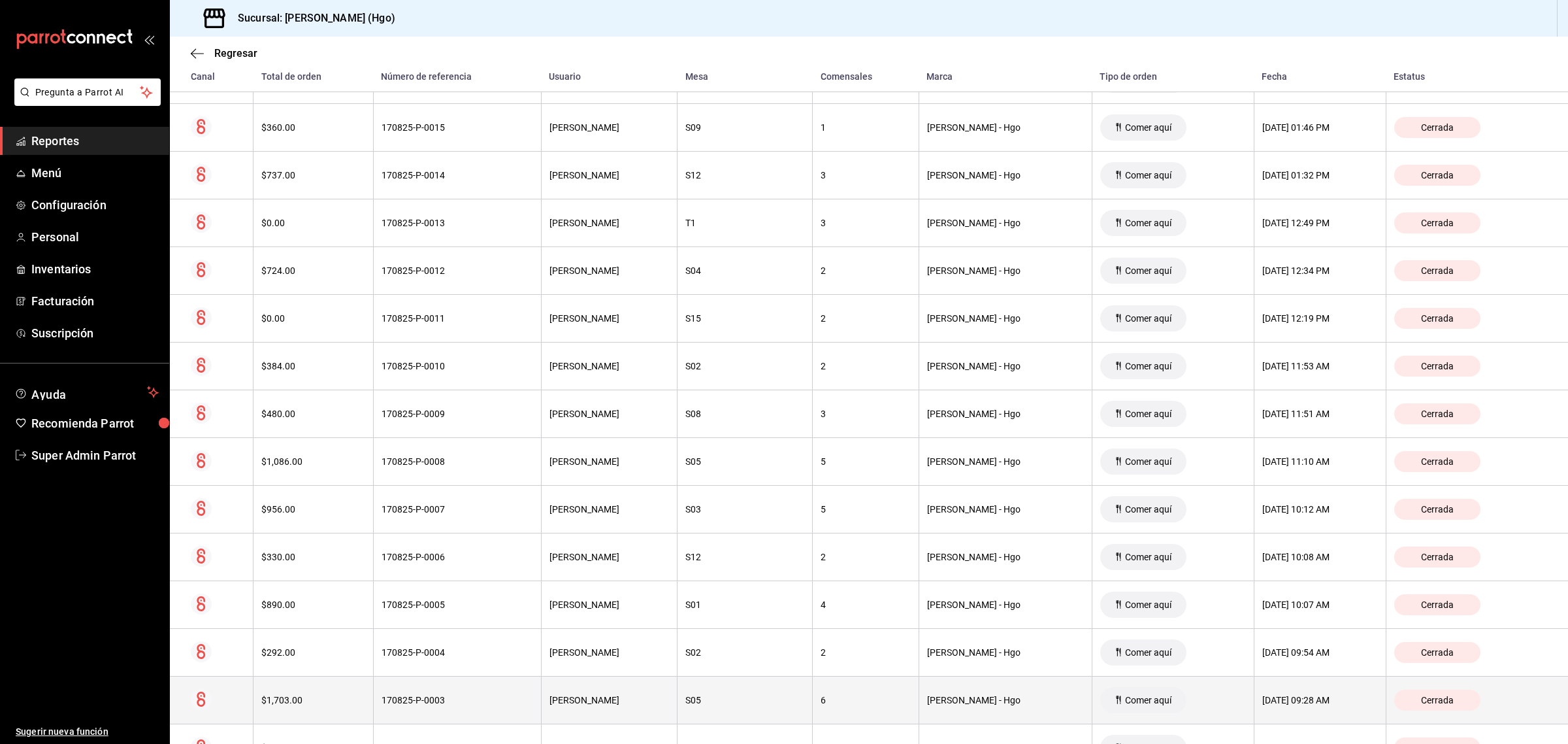
click at [239, 711] on th at bounding box center [211, 700] width 84 height 48
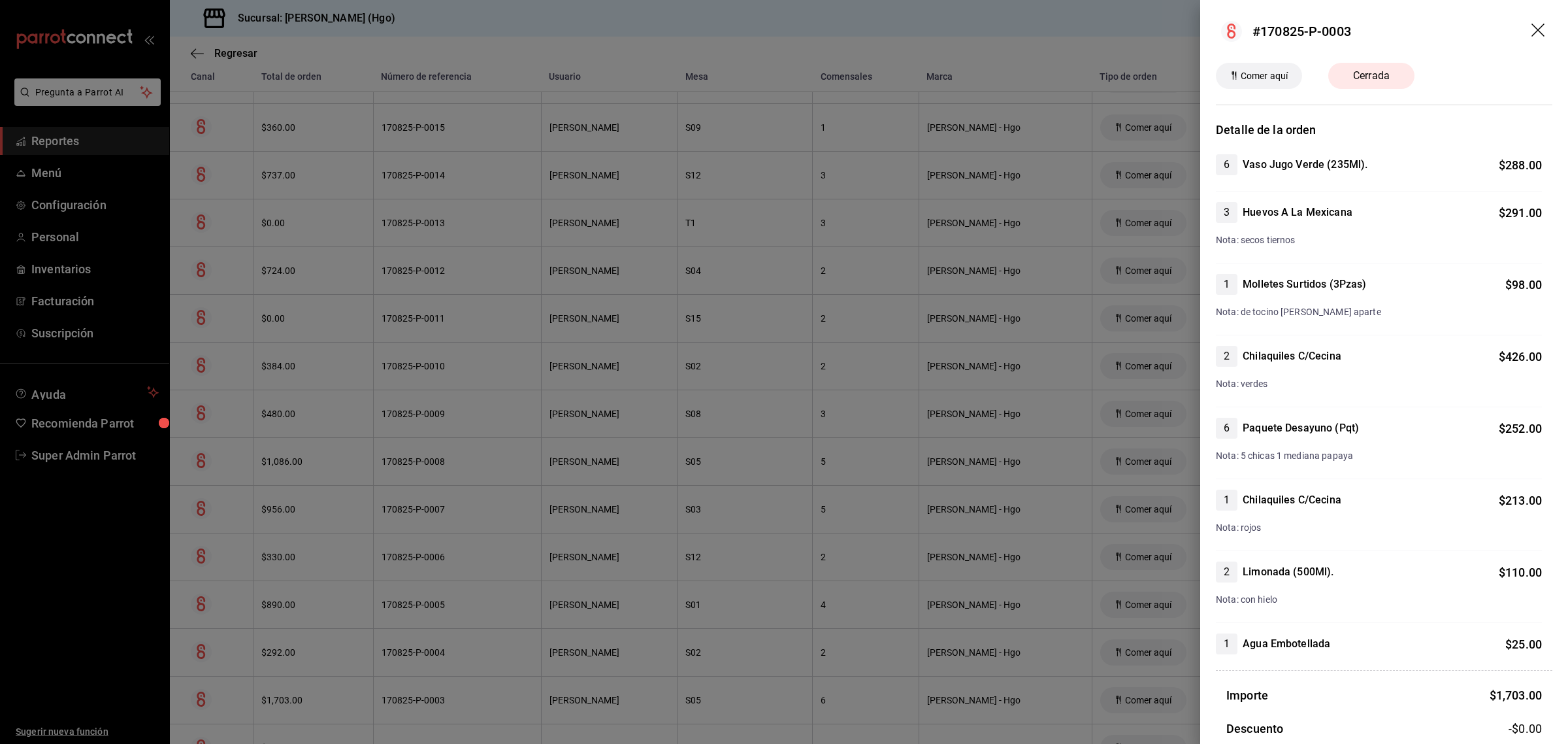
click at [1531, 27] on icon "drag" at bounding box center [1539, 32] width 16 height 16
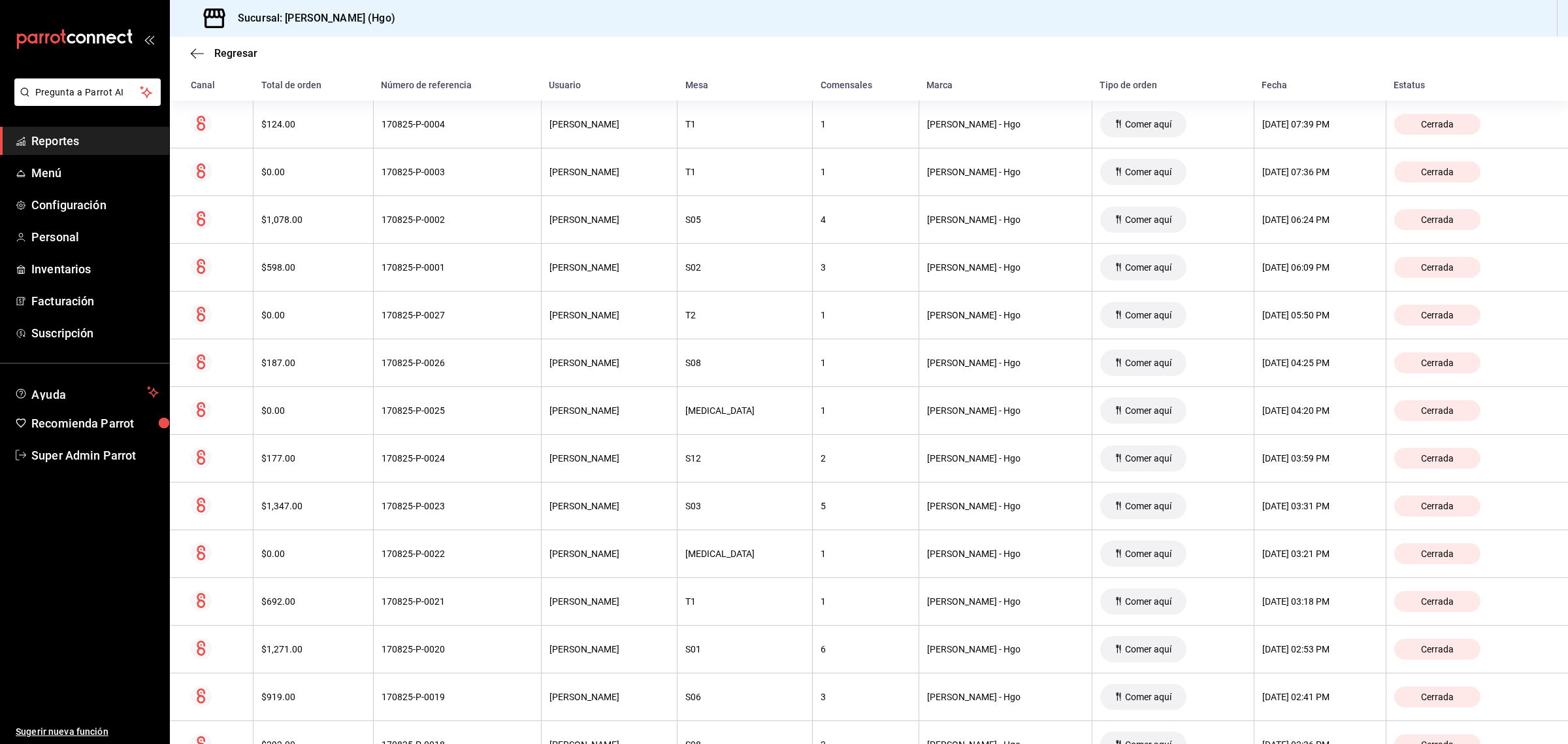
scroll to position [0, 0]
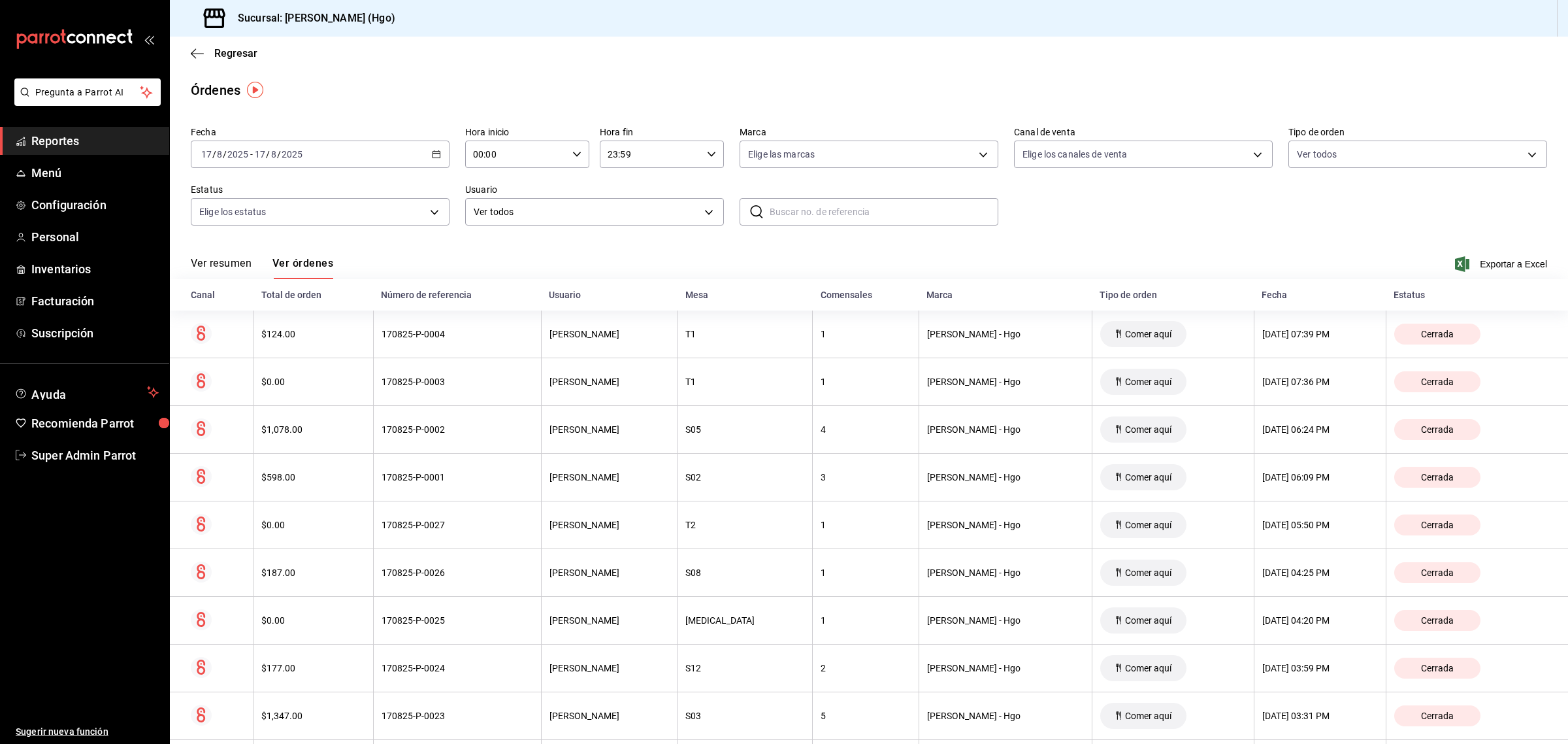
click at [442, 247] on div "Ver resumen Ver órdenes Exportar a Excel" at bounding box center [869, 260] width 1357 height 38
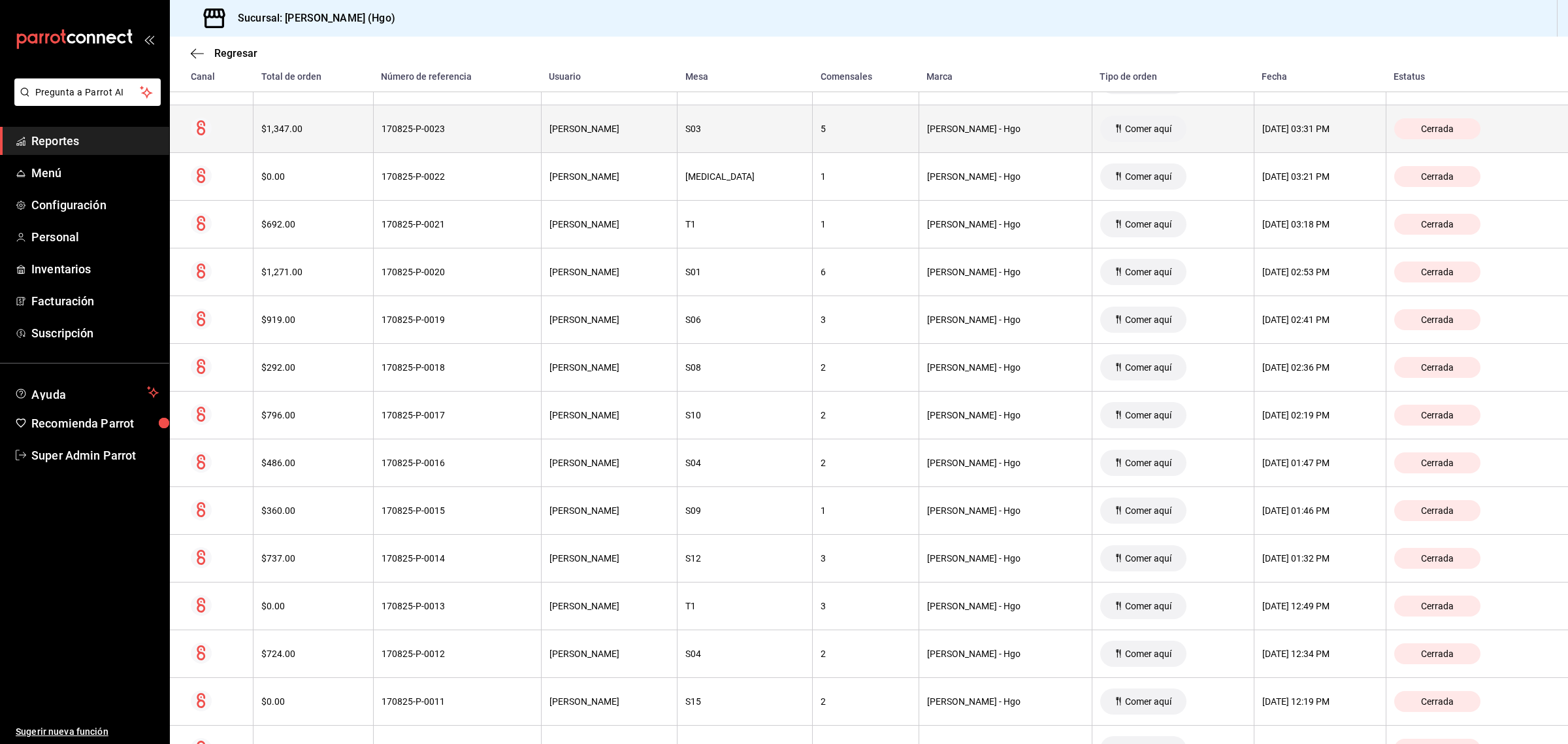
scroll to position [1054, 0]
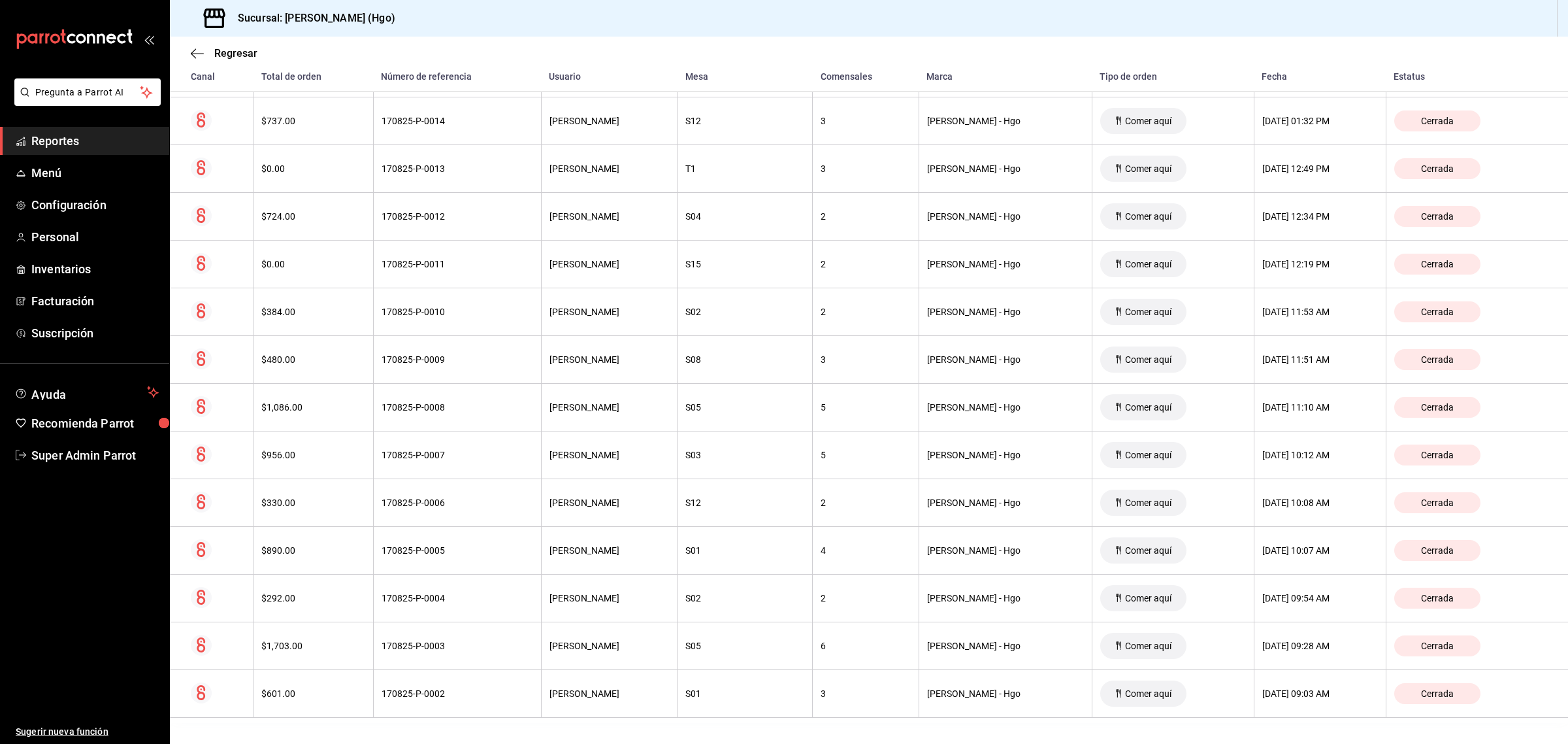
click at [121, 666] on ul "Sugerir nueva función" at bounding box center [85, 607] width 169 height 275
click at [85, 598] on ul "Sugerir nueva función" at bounding box center [85, 607] width 169 height 275
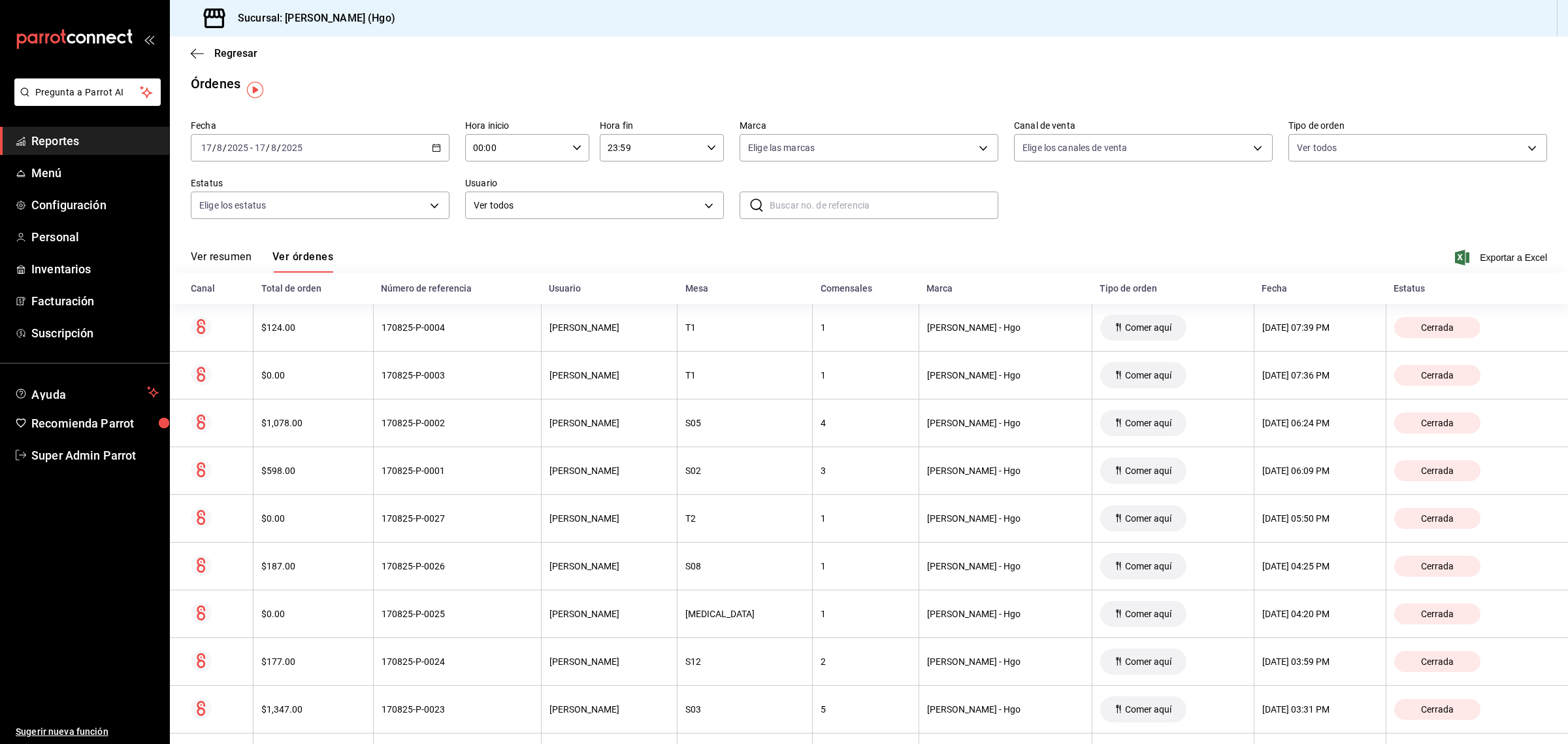
scroll to position [0, 0]
